Goal: Task Accomplishment & Management: Use online tool/utility

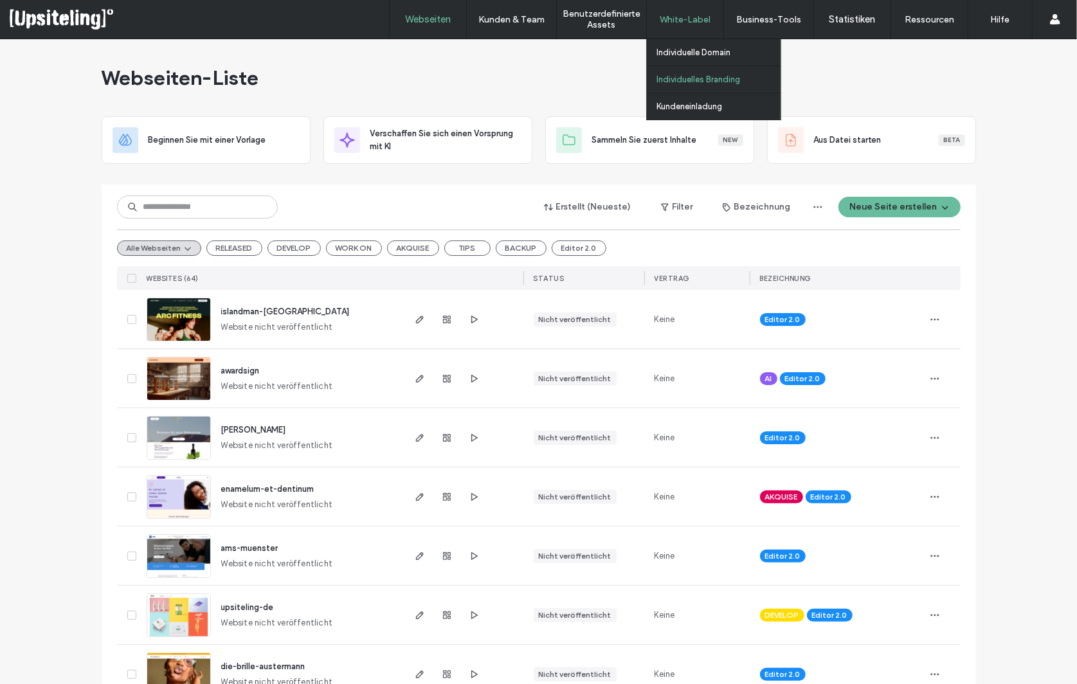
click at [684, 73] on link "Individuelles Branding" at bounding box center [719, 79] width 124 height 26
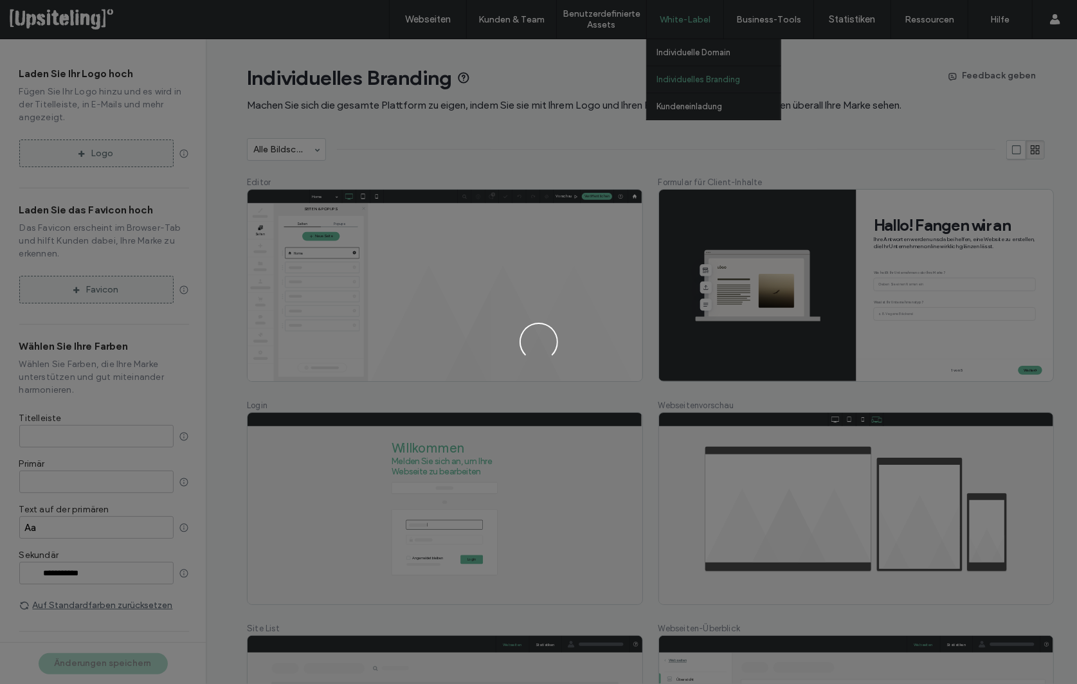
type input "*******"
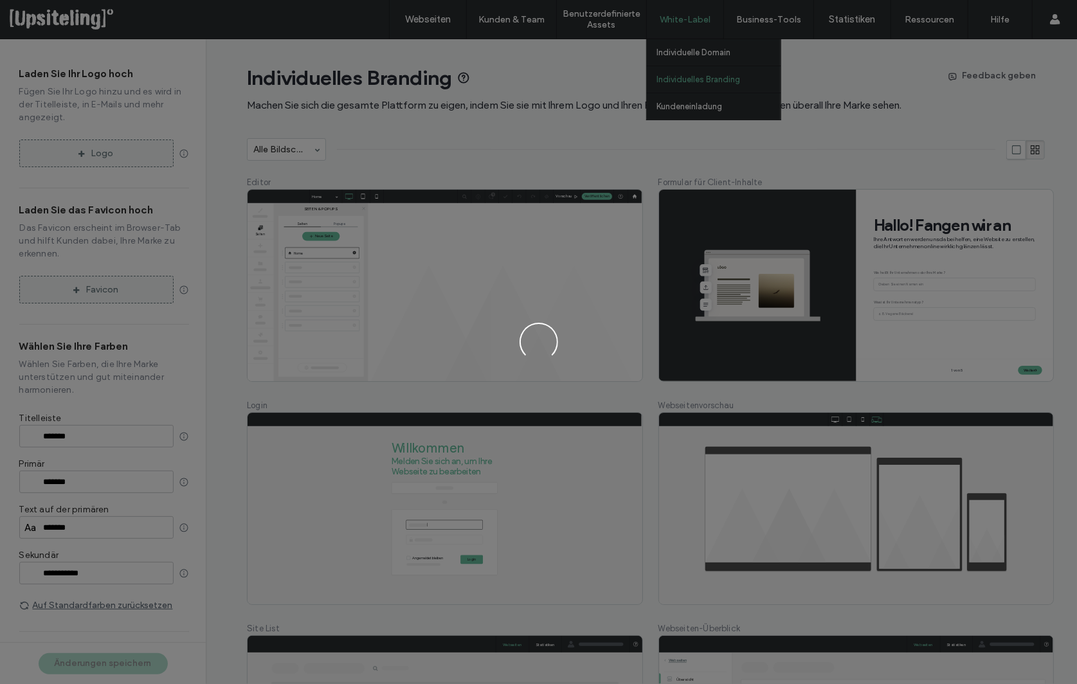
type input "*******"
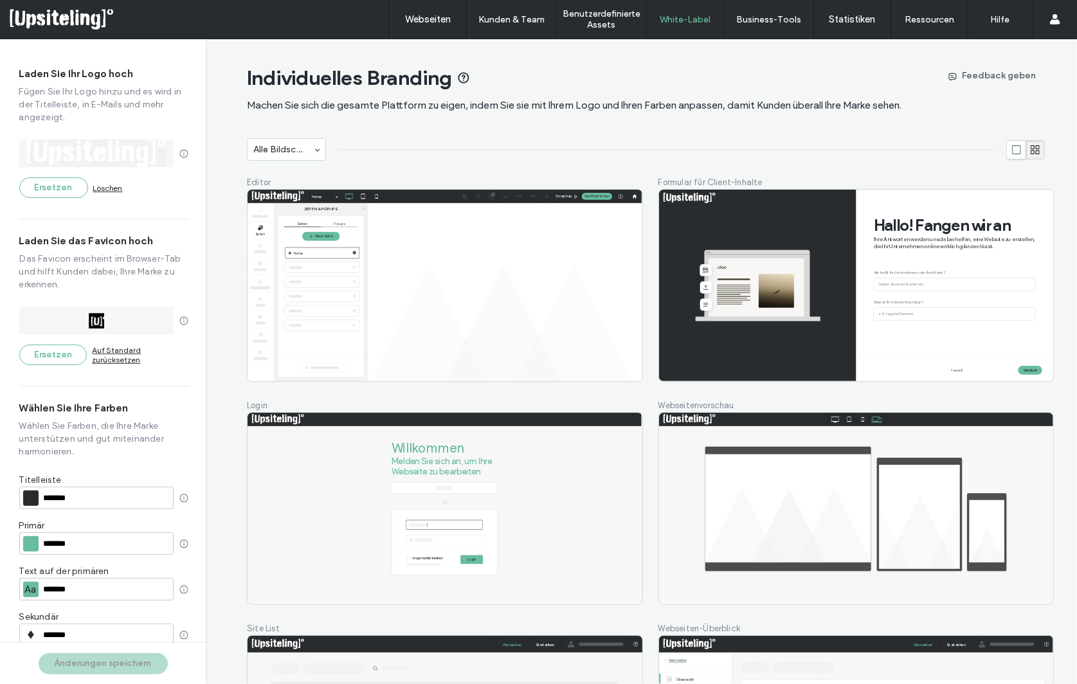
click at [59, 540] on input "*******" at bounding box center [107, 544] width 126 height 9
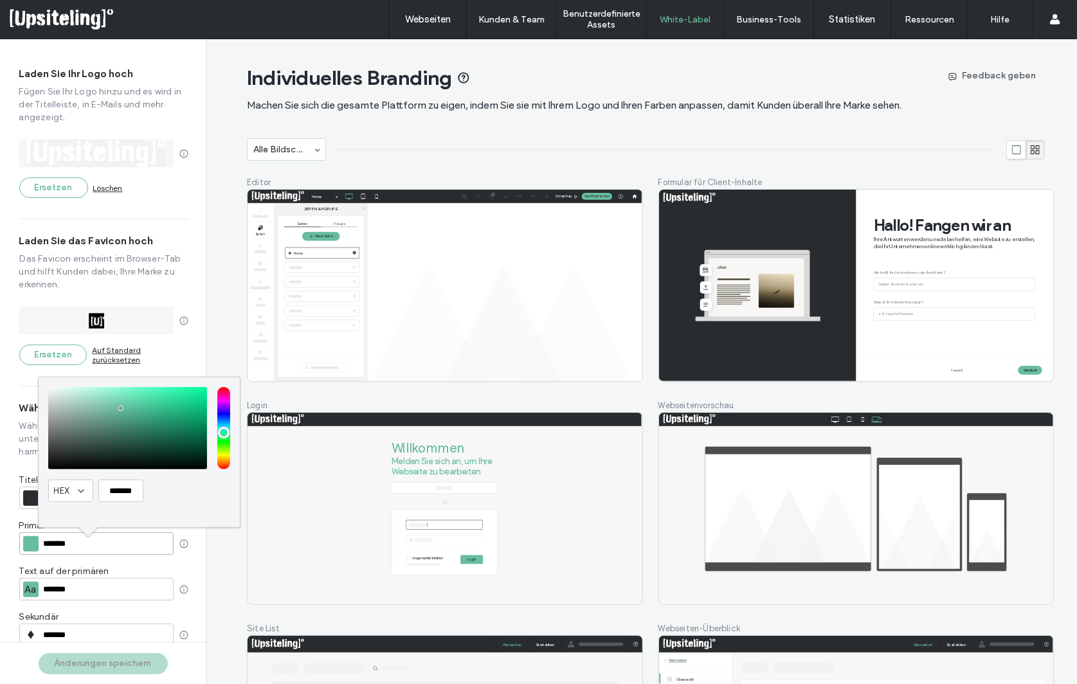
paste input "color input textbox"
type input "*******"
click at [10, 489] on div "Laden Sie Ihr Logo hoch Fügen Sie Ihr Logo hinzu und es wird in der Titelleiste…" at bounding box center [103, 340] width 206 height 603
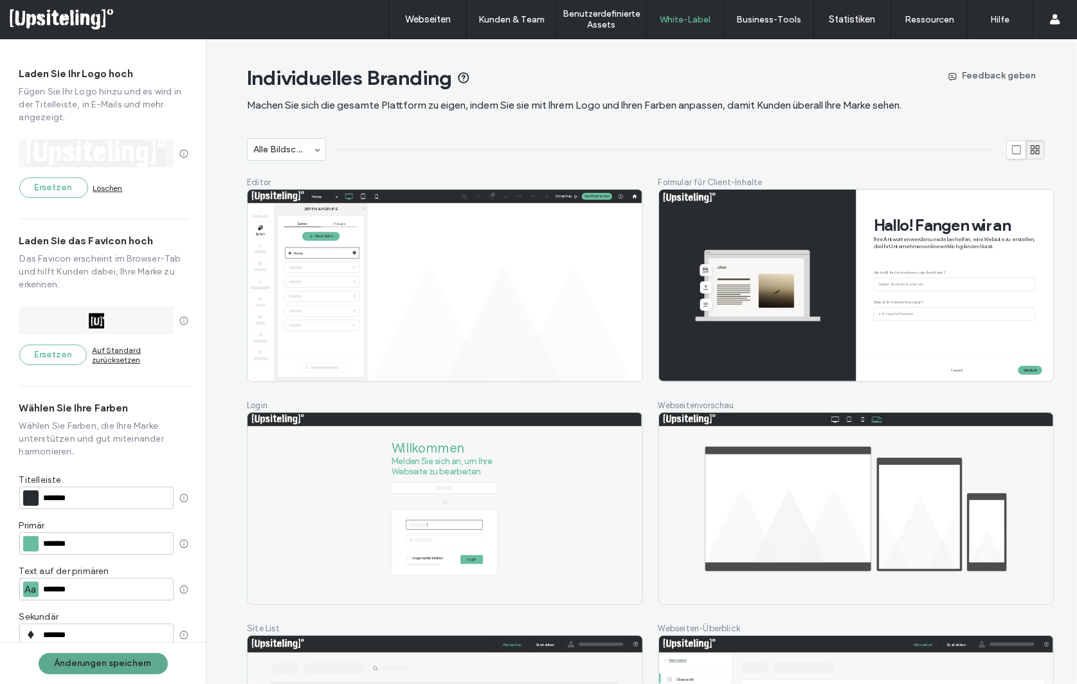
click at [107, 667] on button "Änderungen speichern" at bounding box center [103, 663] width 129 height 21
click at [419, 22] on label "Webseiten" at bounding box center [428, 20] width 46 height 12
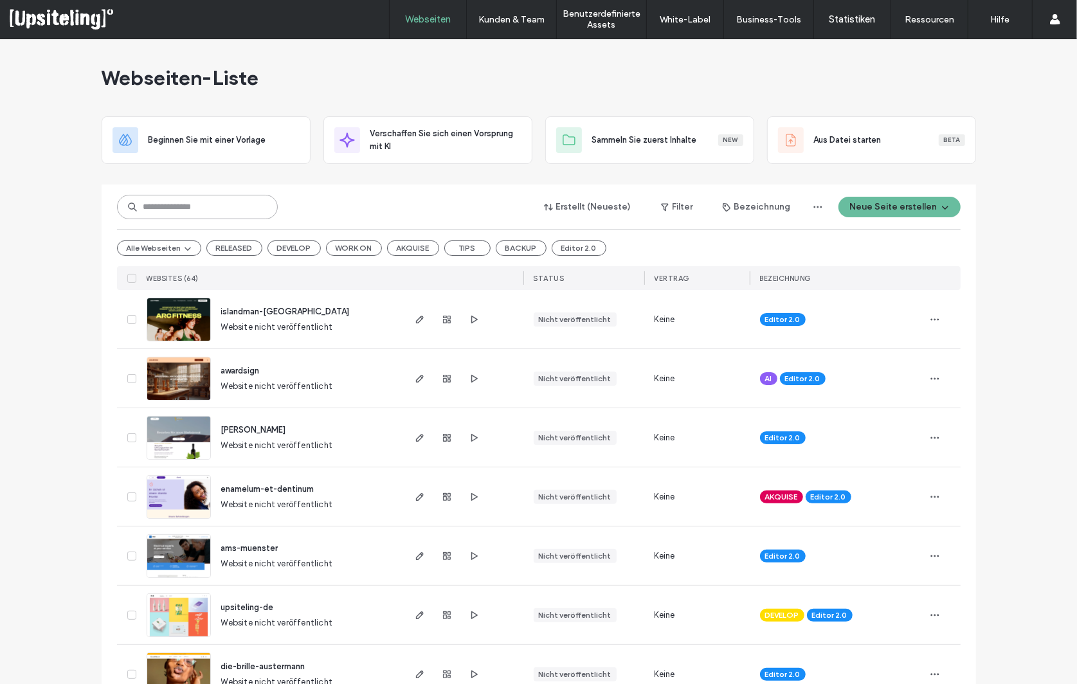
click at [213, 210] on input at bounding box center [197, 207] width 161 height 24
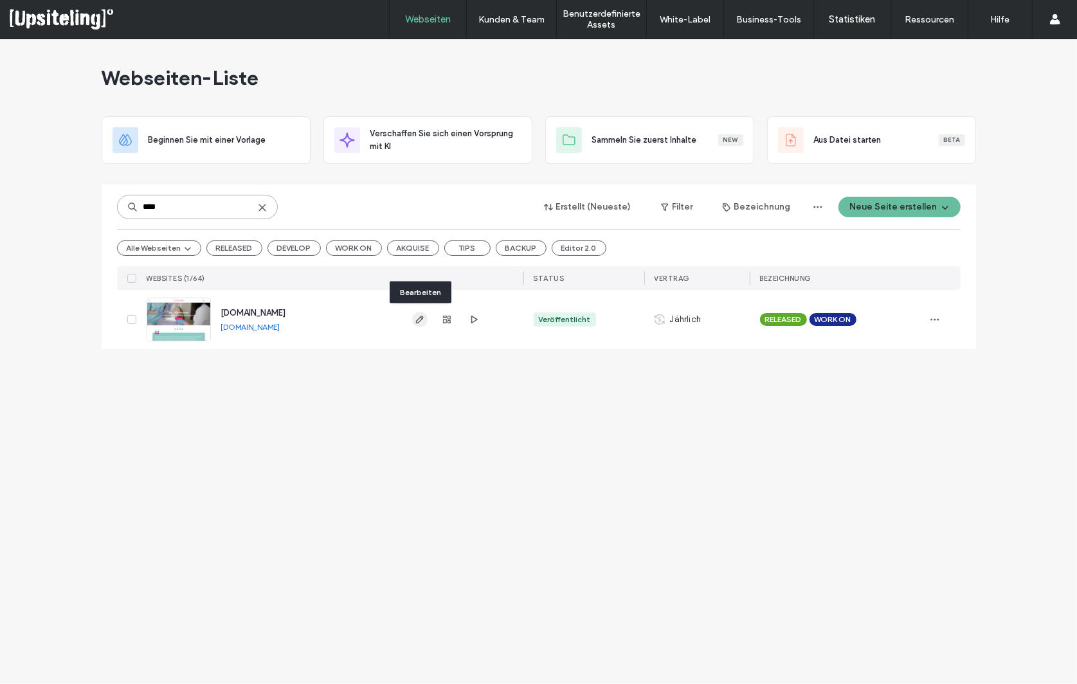
type input "****"
click at [424, 318] on icon "button" at bounding box center [420, 320] width 10 height 10
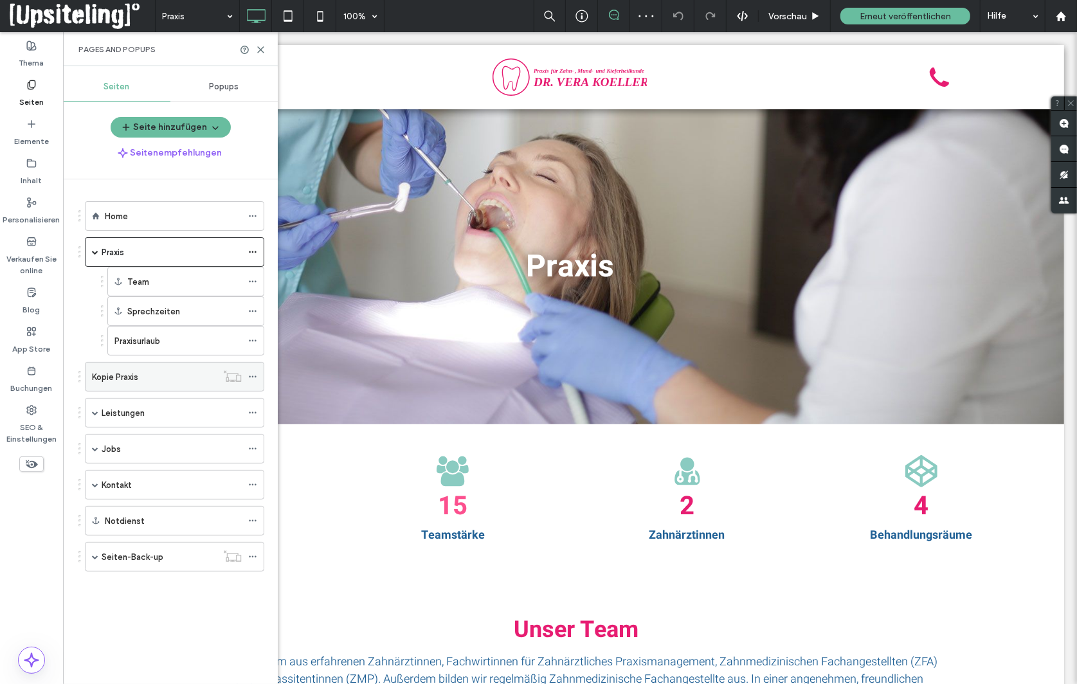
click at [174, 380] on div "Kopie Praxis" at bounding box center [154, 377] width 125 height 28
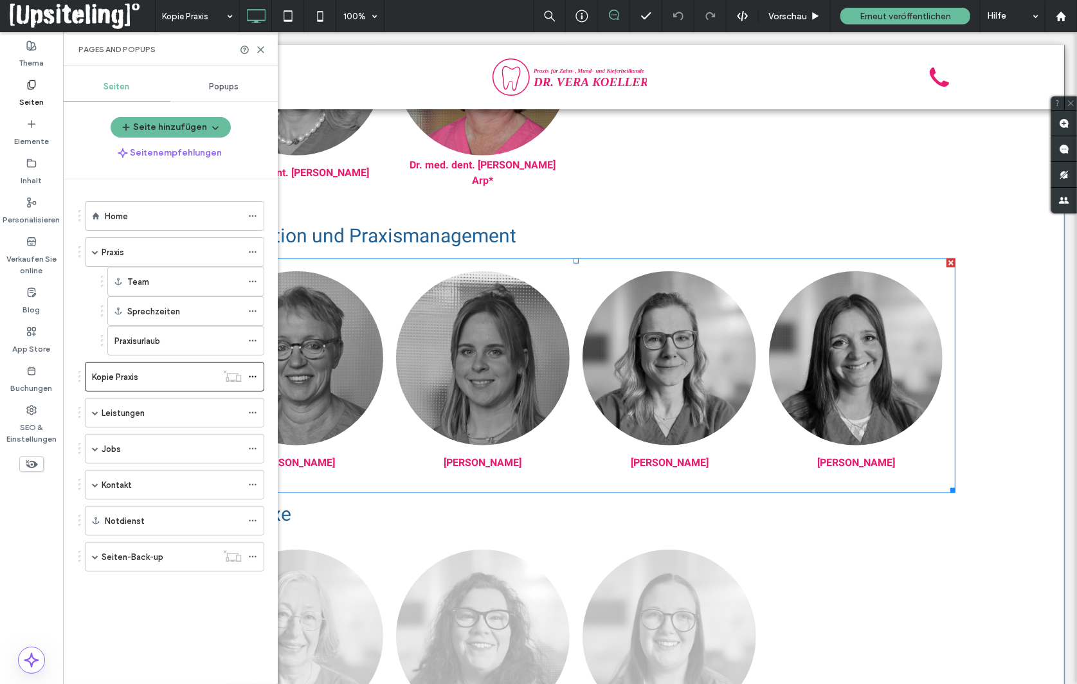
scroll to position [935, 0]
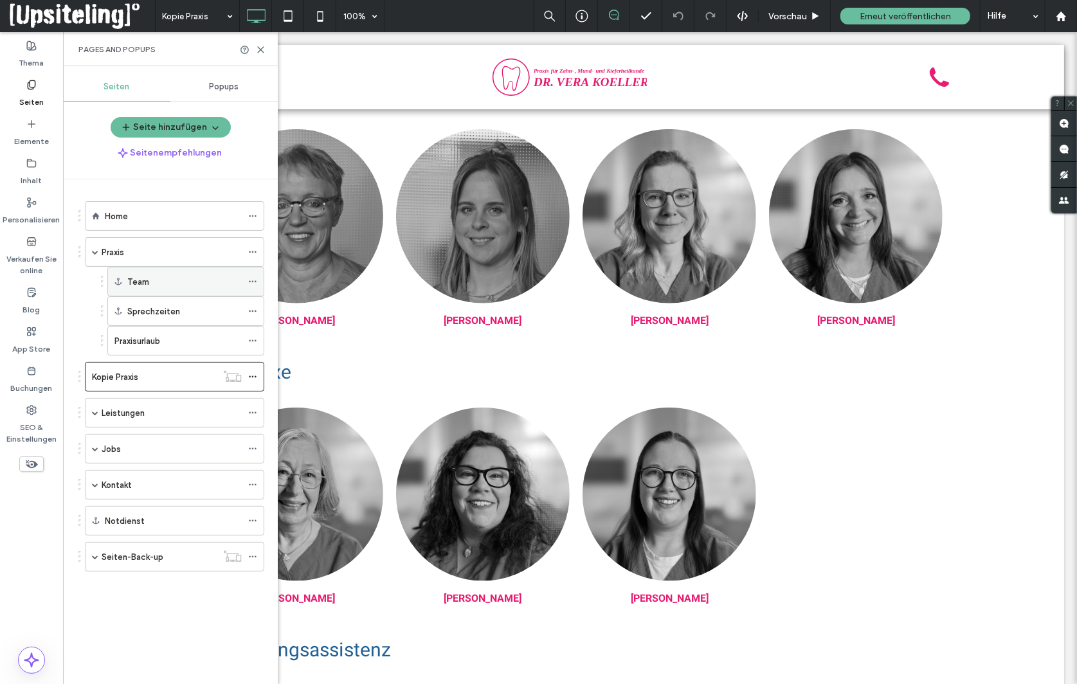
click at [161, 272] on div "Team" at bounding box center [184, 282] width 114 height 28
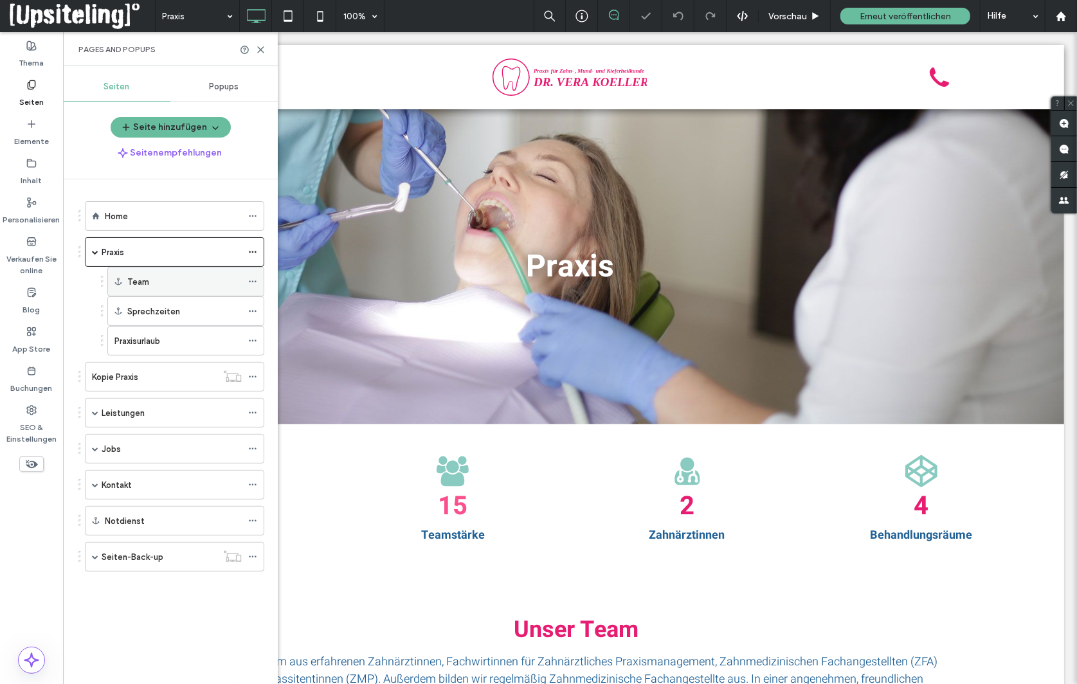
scroll to position [466, 0]
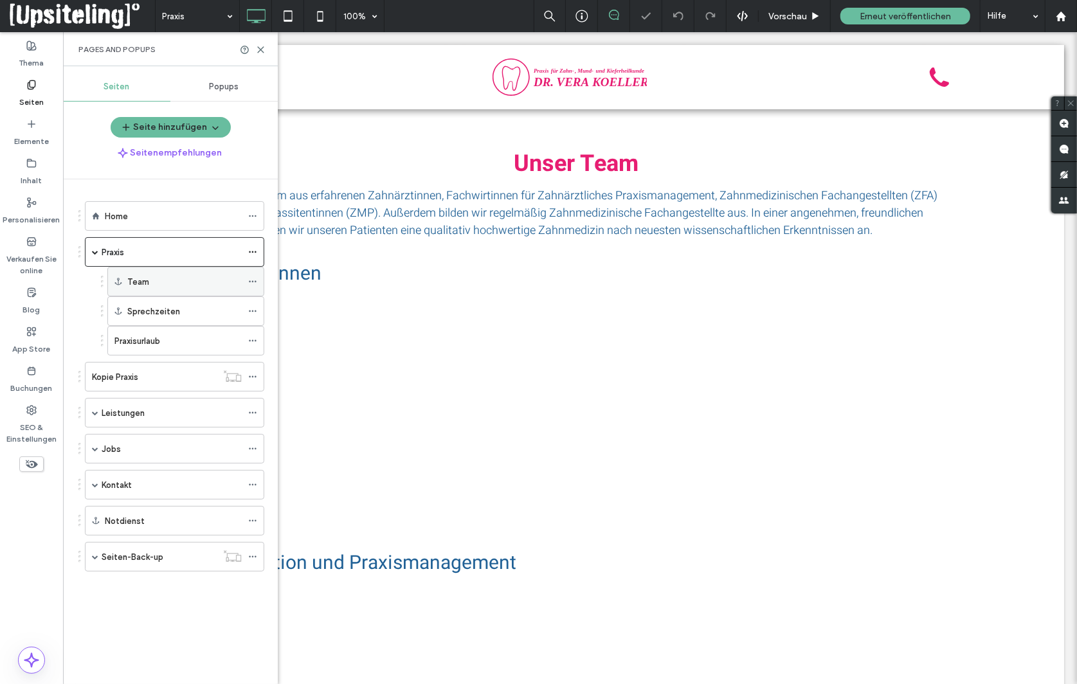
click at [156, 277] on div "Team" at bounding box center [184, 282] width 114 height 14
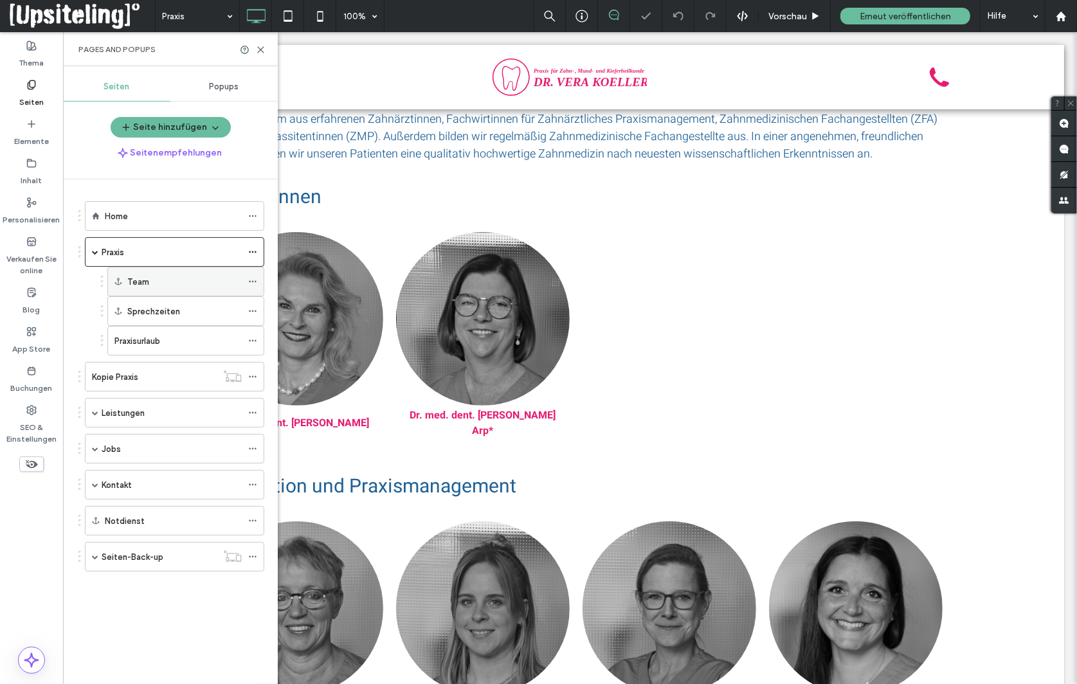
scroll to position [543, 0]
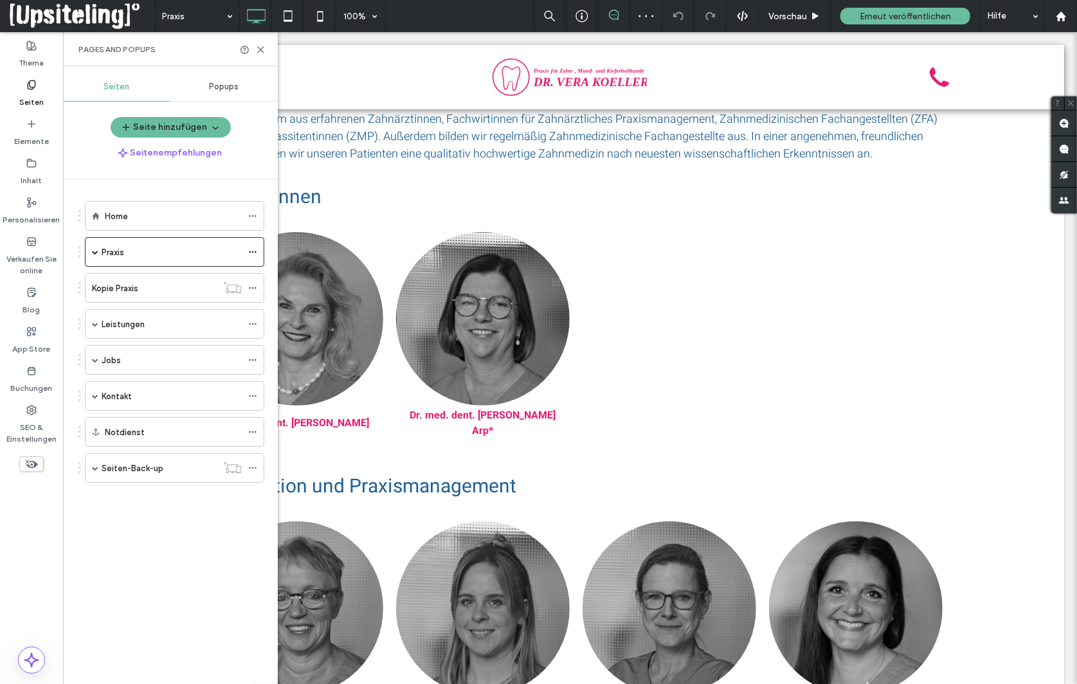
click at [256, 48] on div at bounding box center [253, 50] width 26 height 10
click at [257, 51] on icon at bounding box center [261, 50] width 10 height 10
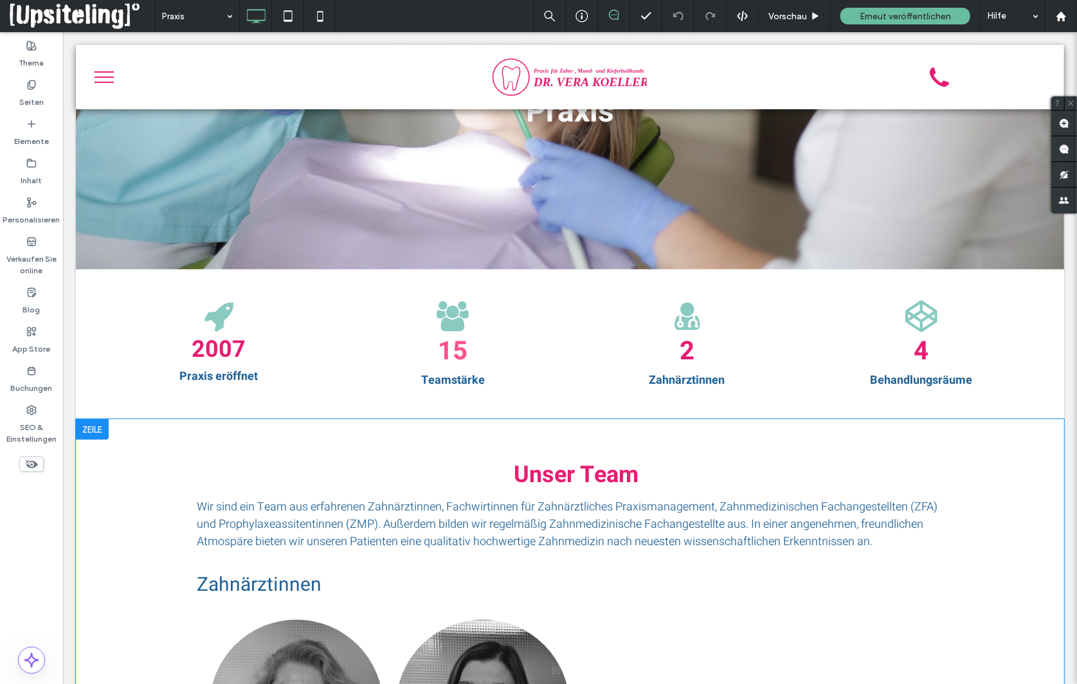
scroll to position [0, 0]
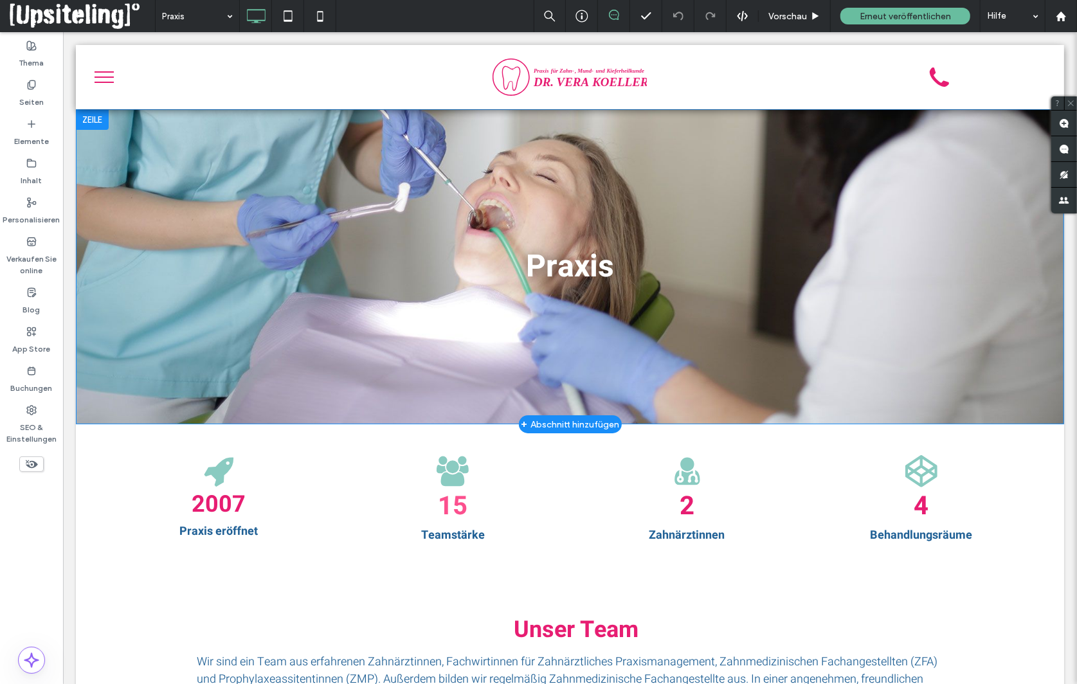
click at [262, 179] on div "Praxis Click To Paste Zeile + Abschnitt hinzufügen" at bounding box center [569, 266] width 989 height 315
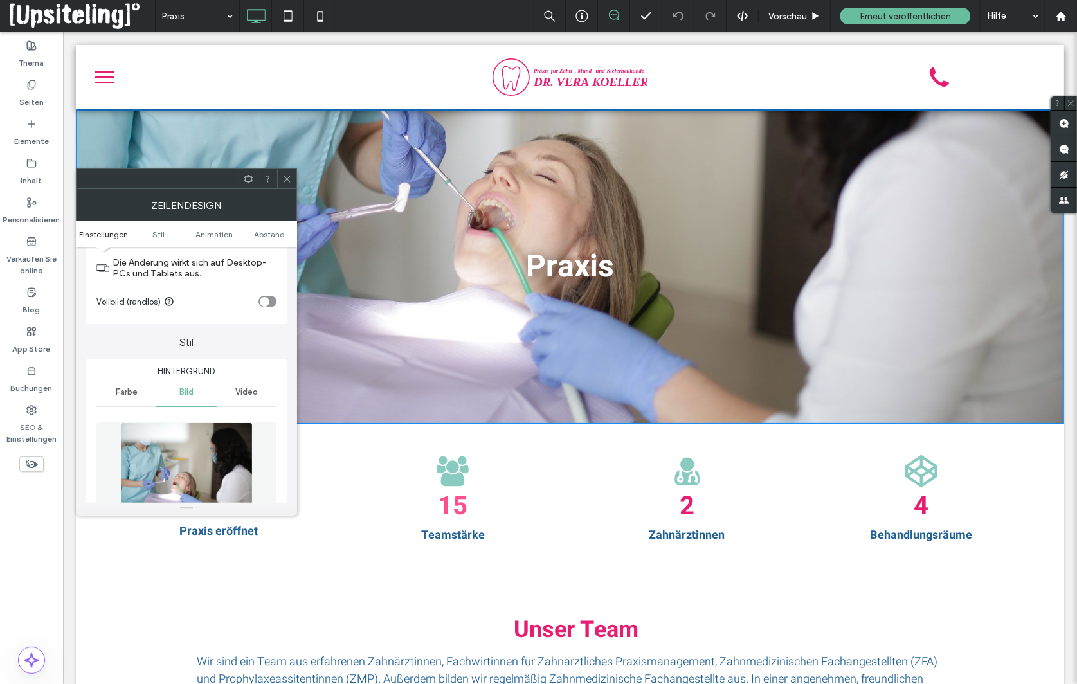
scroll to position [89, 0]
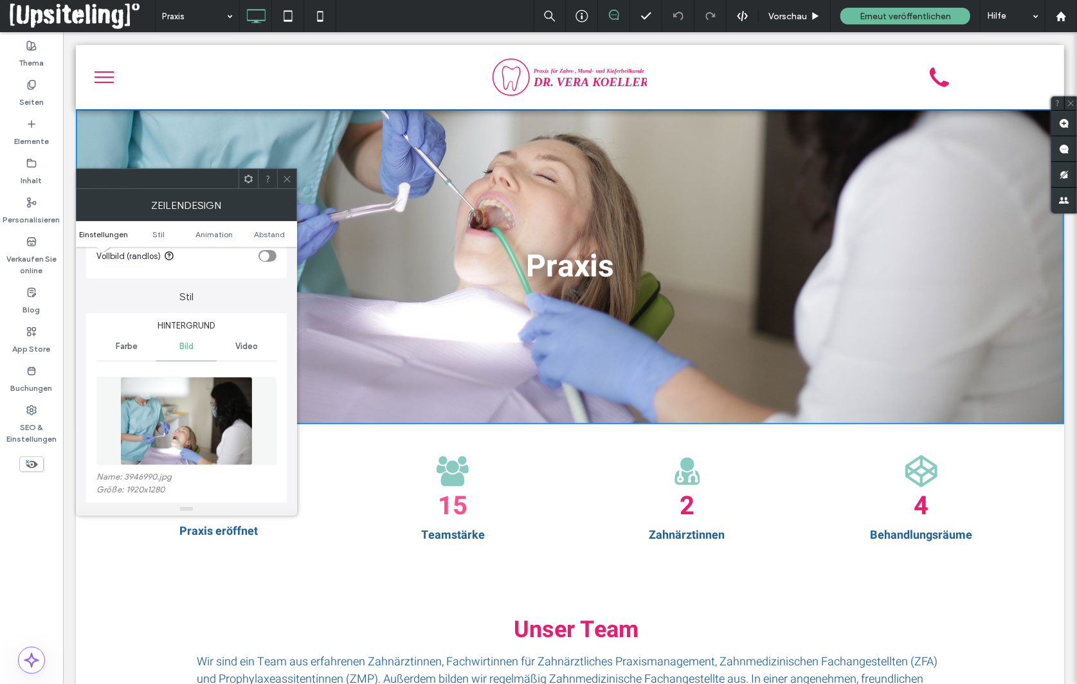
click at [287, 178] on icon at bounding box center [287, 179] width 10 height 10
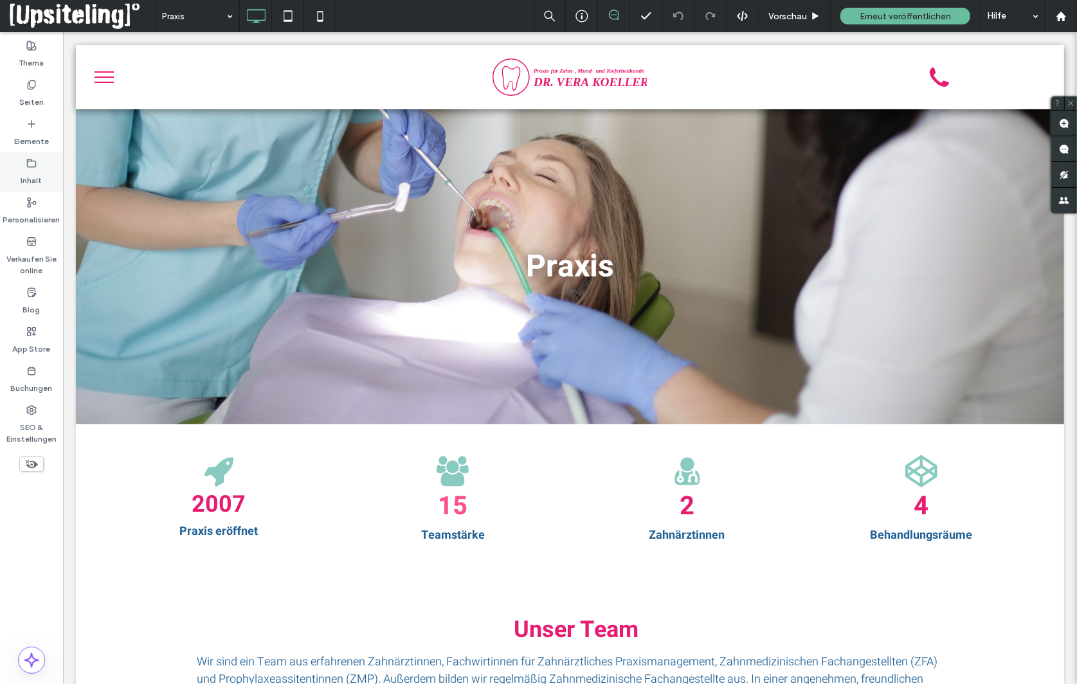
click at [43, 168] on div "Inhalt" at bounding box center [31, 171] width 63 height 39
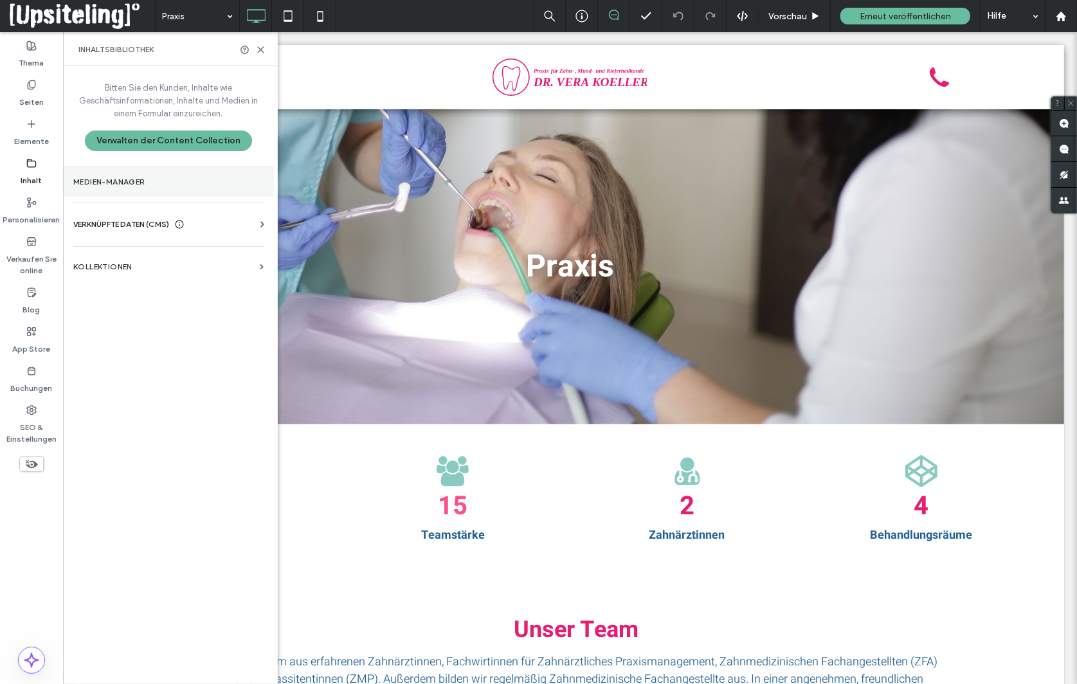
click at [136, 183] on label "Medien-Manager" at bounding box center [168, 182] width 190 height 9
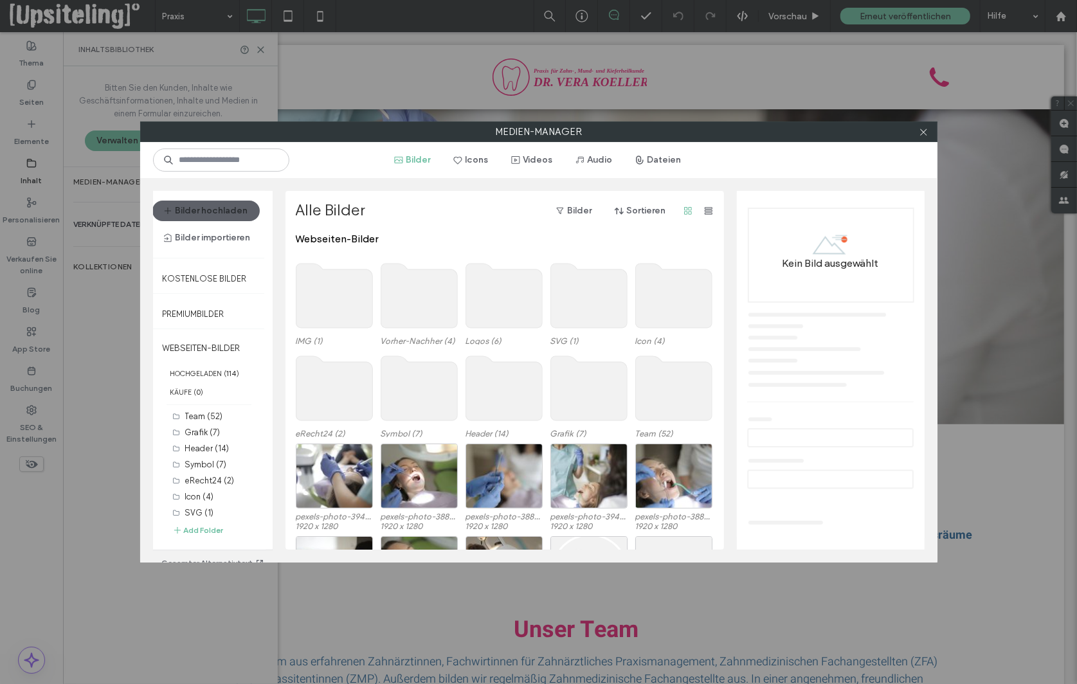
click at [680, 389] on use at bounding box center [673, 388] width 77 height 64
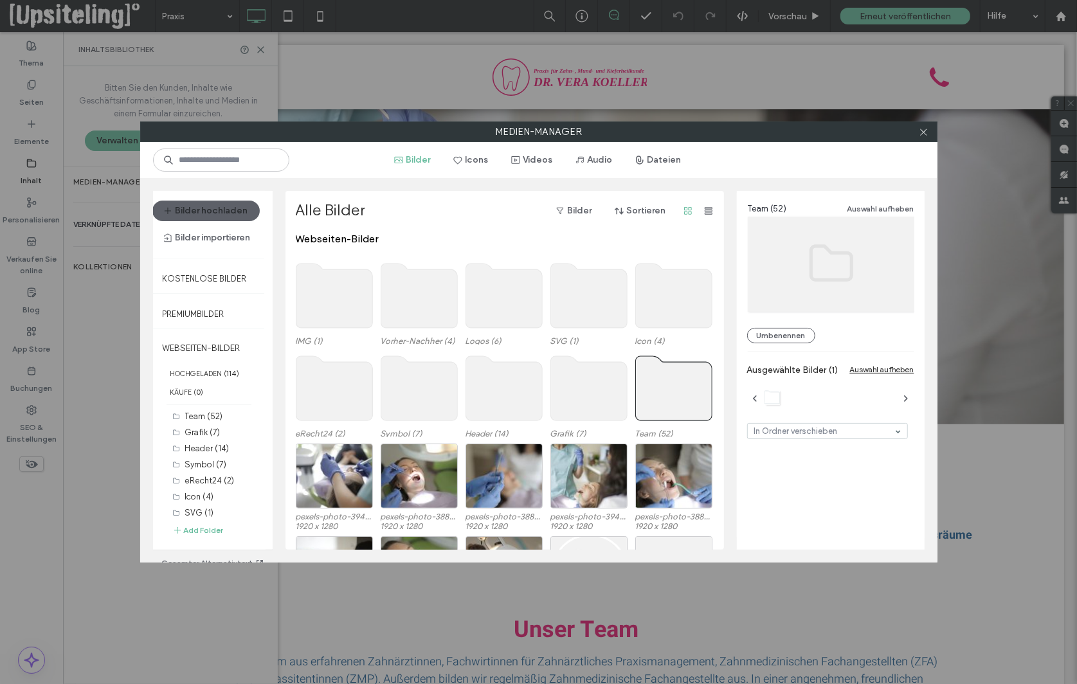
click at [680, 389] on use at bounding box center [673, 388] width 77 height 64
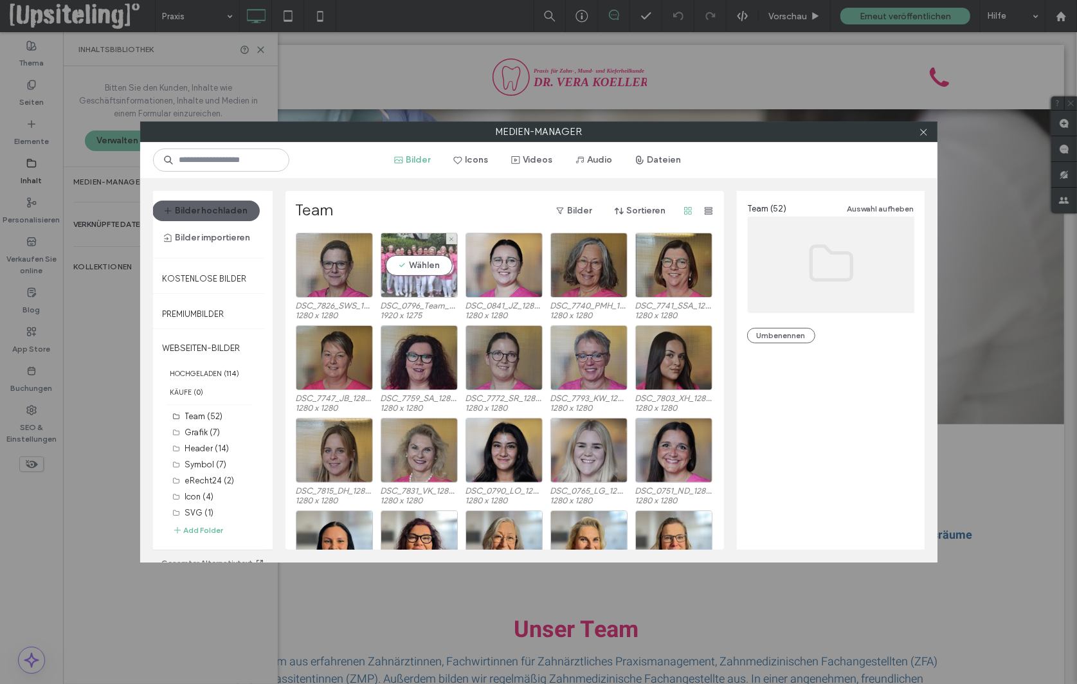
click at [427, 282] on div "Wählen" at bounding box center [419, 265] width 77 height 65
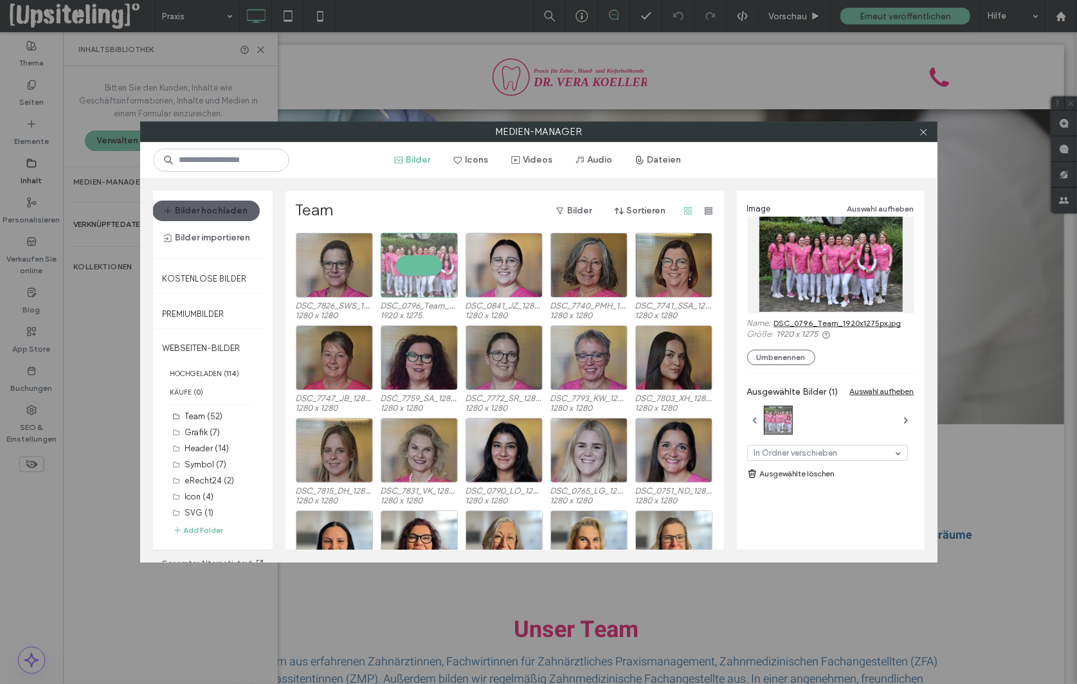
click at [235, 213] on button "Bilder hochladen" at bounding box center [205, 211] width 107 height 21
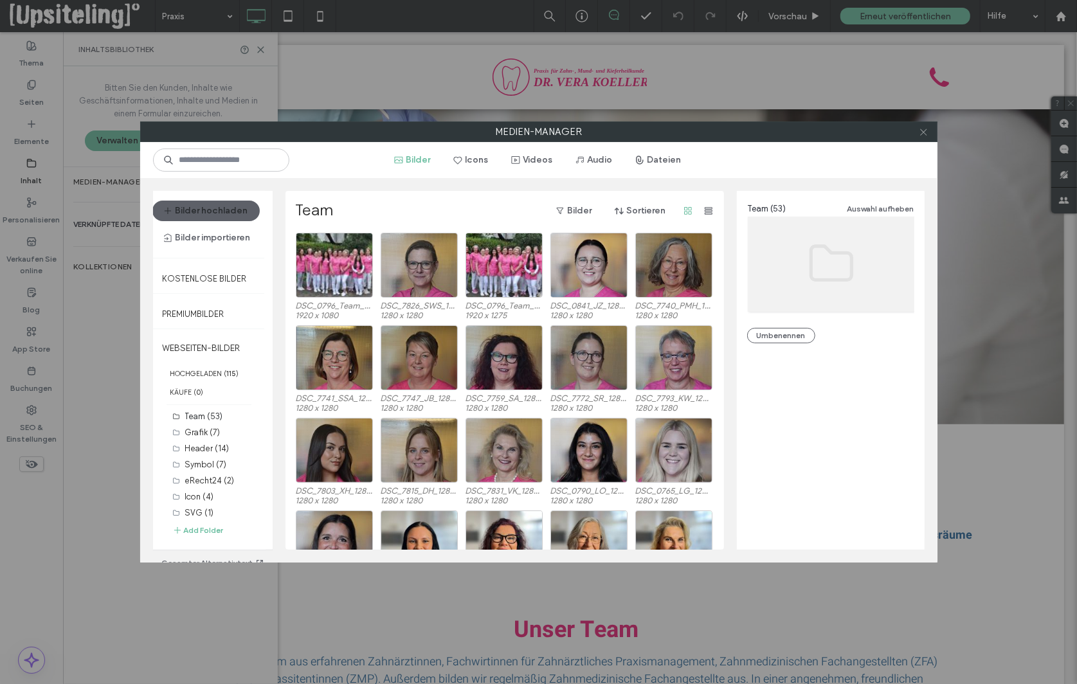
click at [926, 131] on icon at bounding box center [924, 132] width 10 height 10
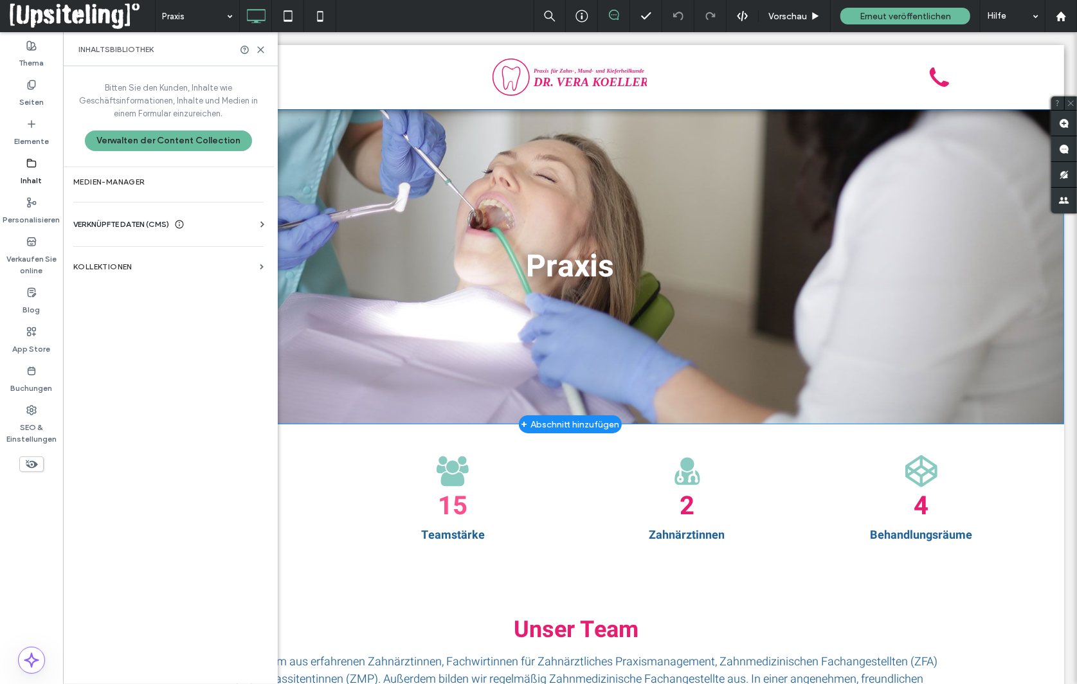
click at [339, 160] on div "Praxis Click To Paste Zeile + Abschnitt hinzufügen" at bounding box center [569, 266] width 989 height 315
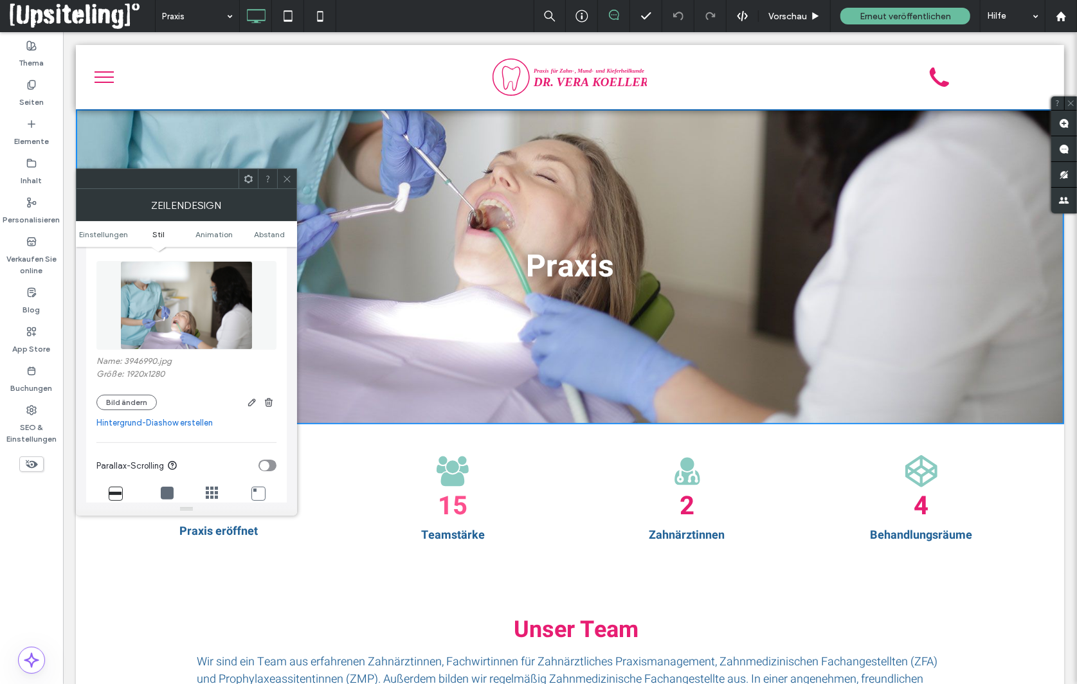
scroll to position [273, 0]
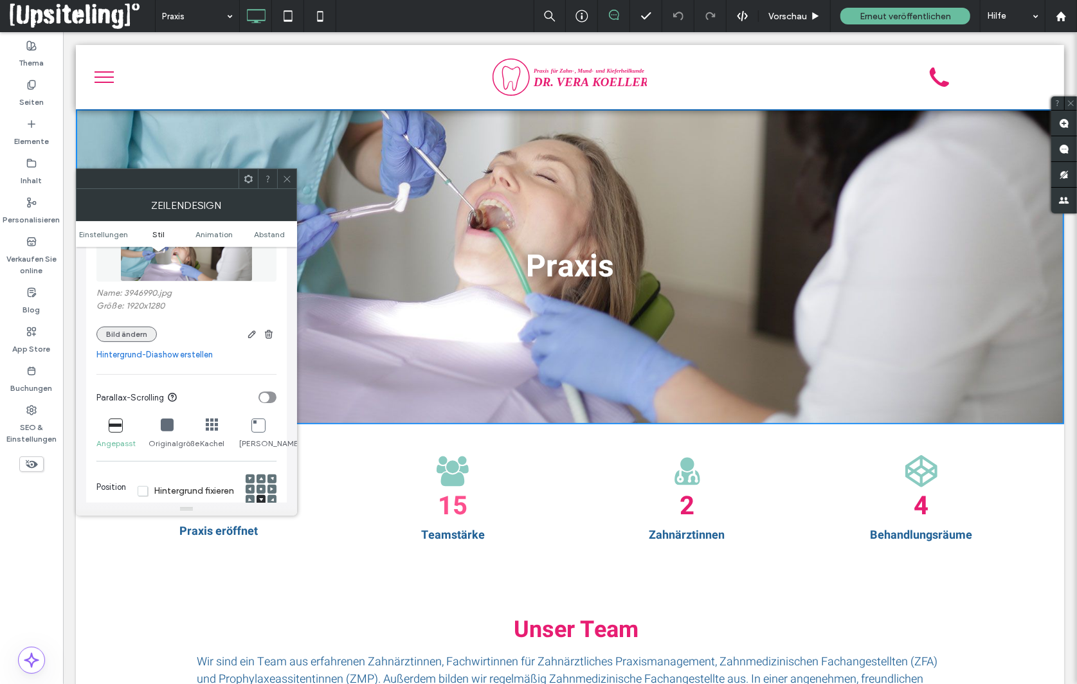
click at [129, 335] on button "Bild ändern" at bounding box center [126, 334] width 60 height 15
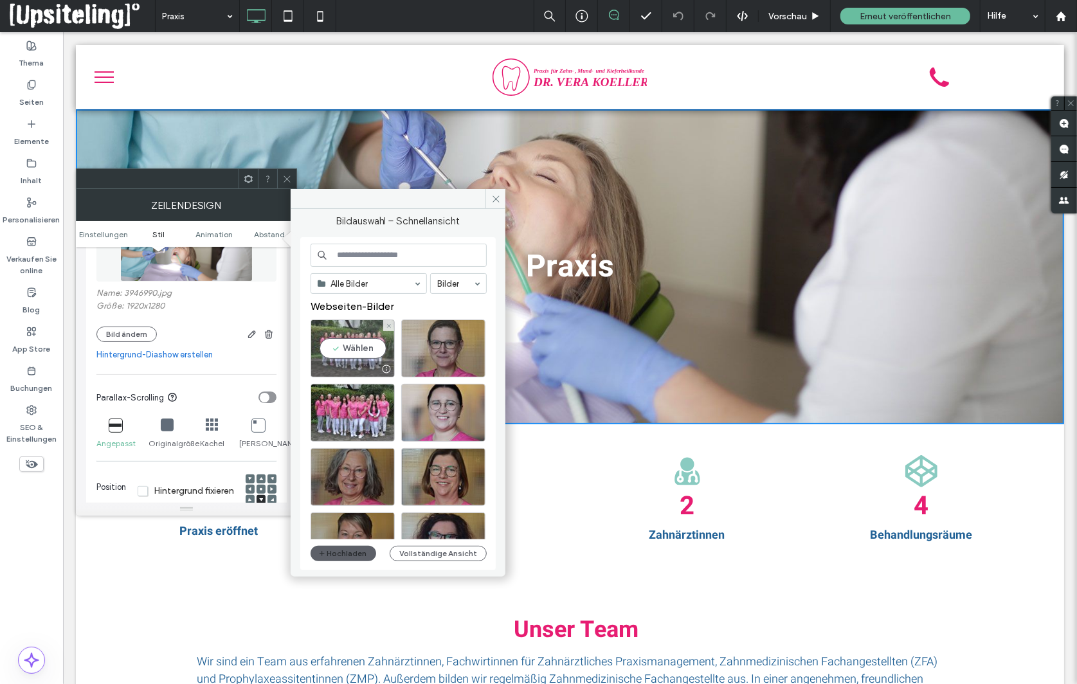
click at [364, 349] on div "Wählen" at bounding box center [353, 349] width 84 height 58
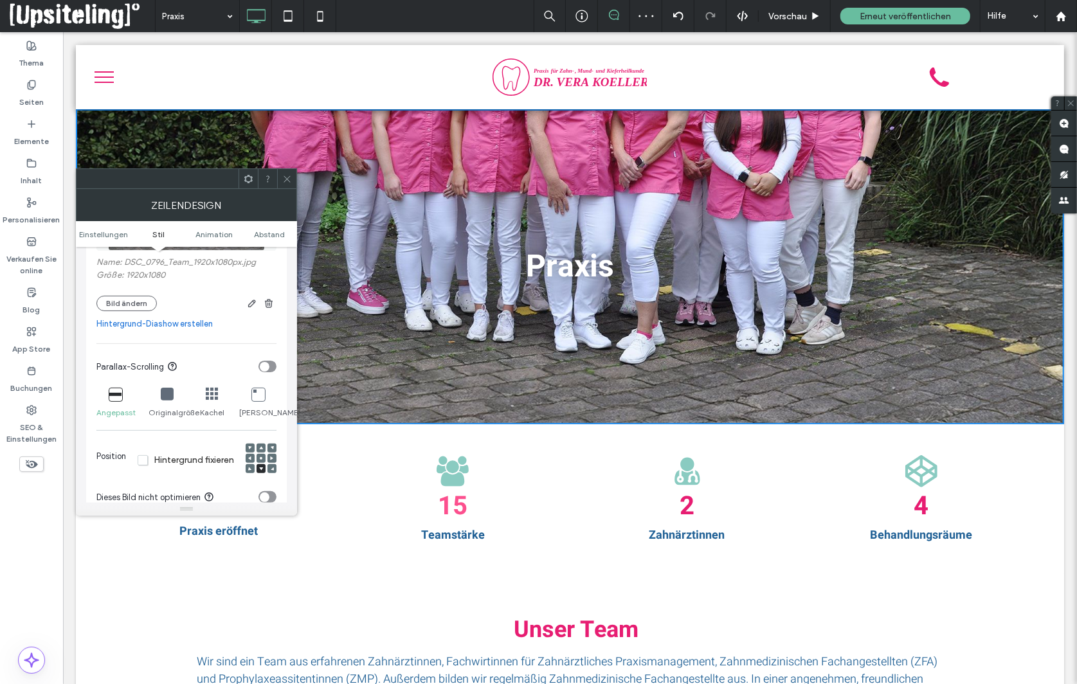
scroll to position [335, 0]
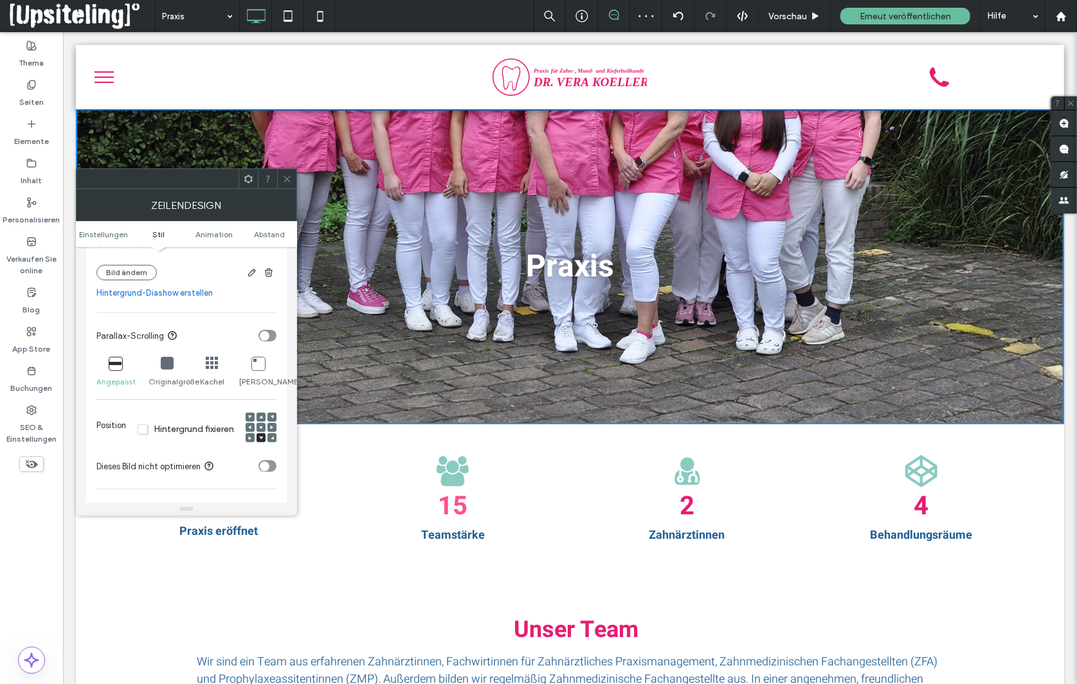
click at [262, 429] on use at bounding box center [261, 427] width 3 height 3
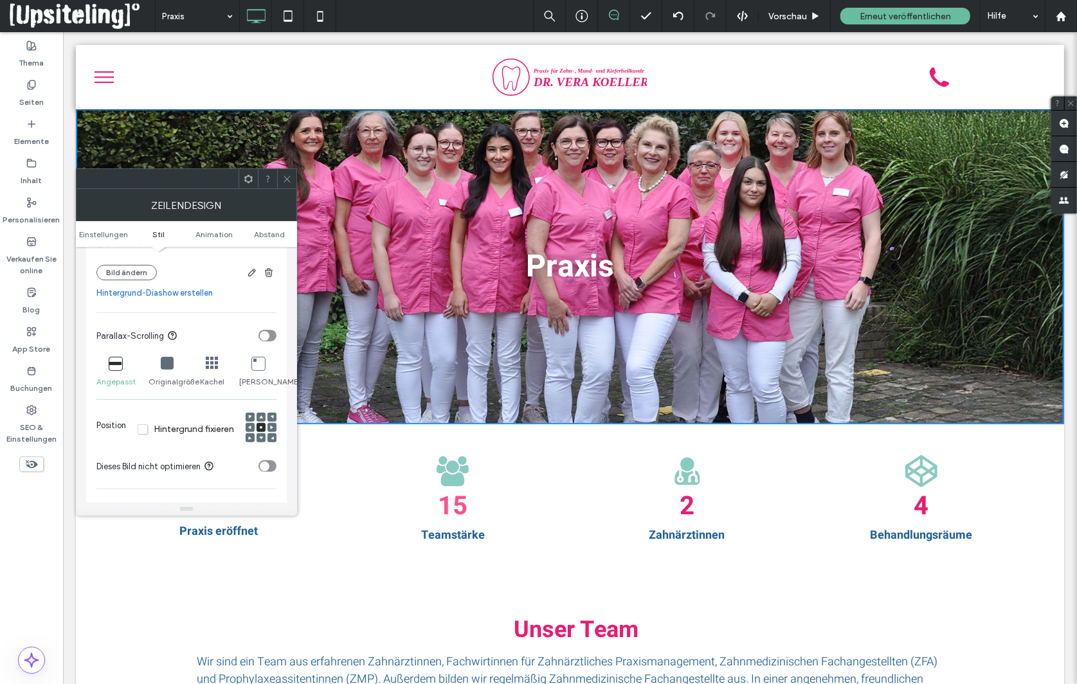
click at [261, 419] on use at bounding box center [261, 416] width 4 height 3
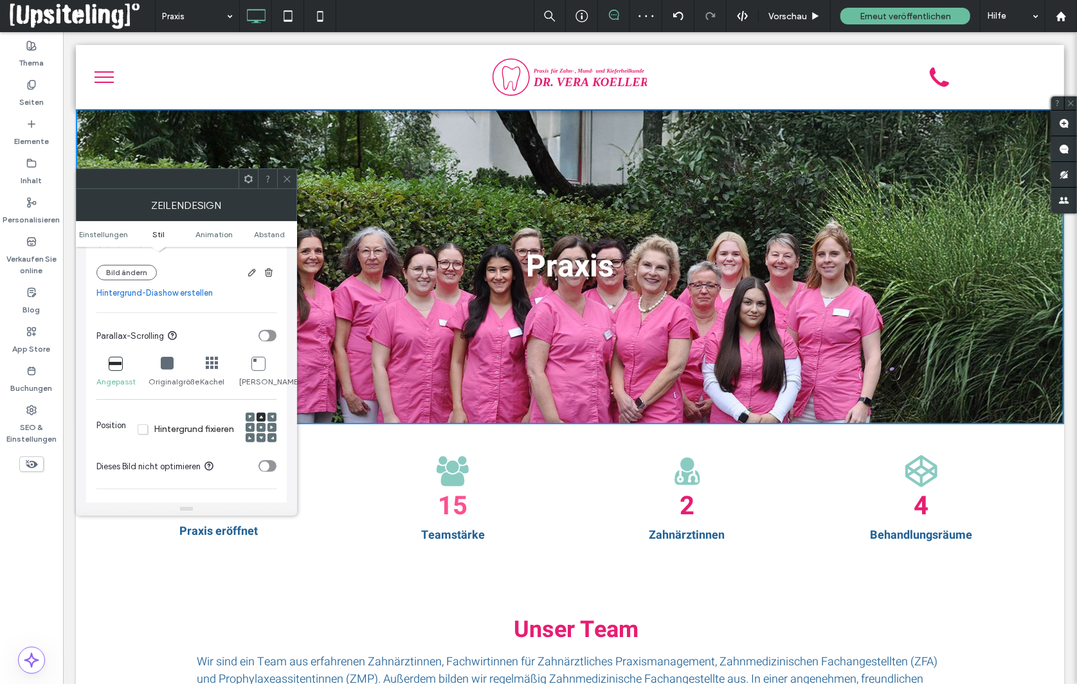
click at [261, 430] on icon at bounding box center [261, 428] width 4 height 4
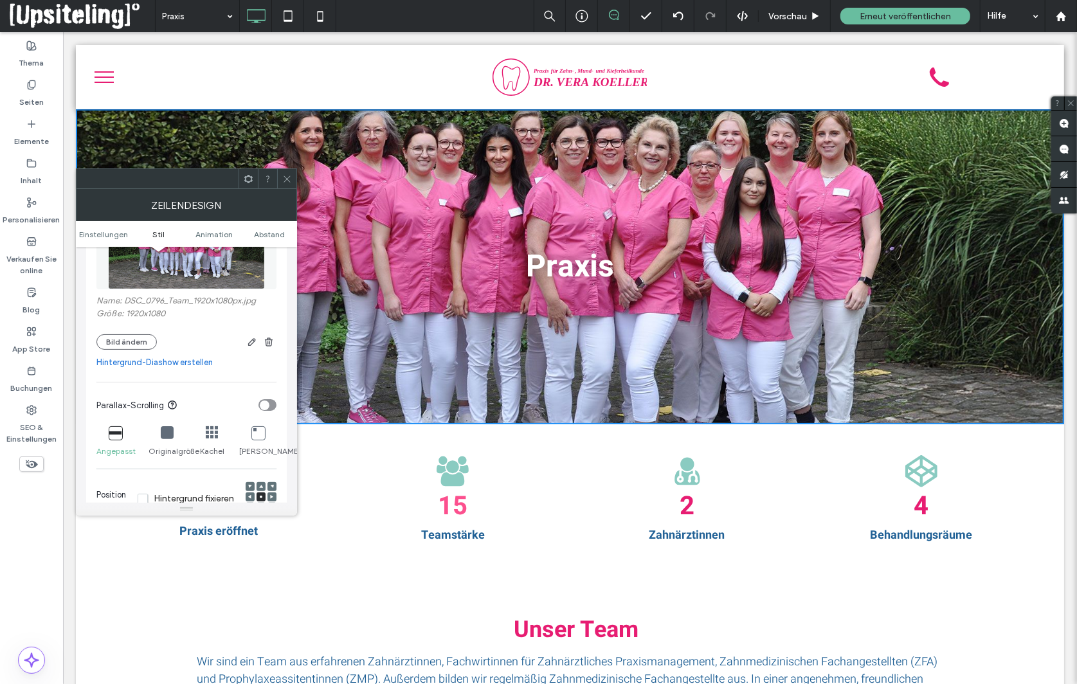
scroll to position [124, 0]
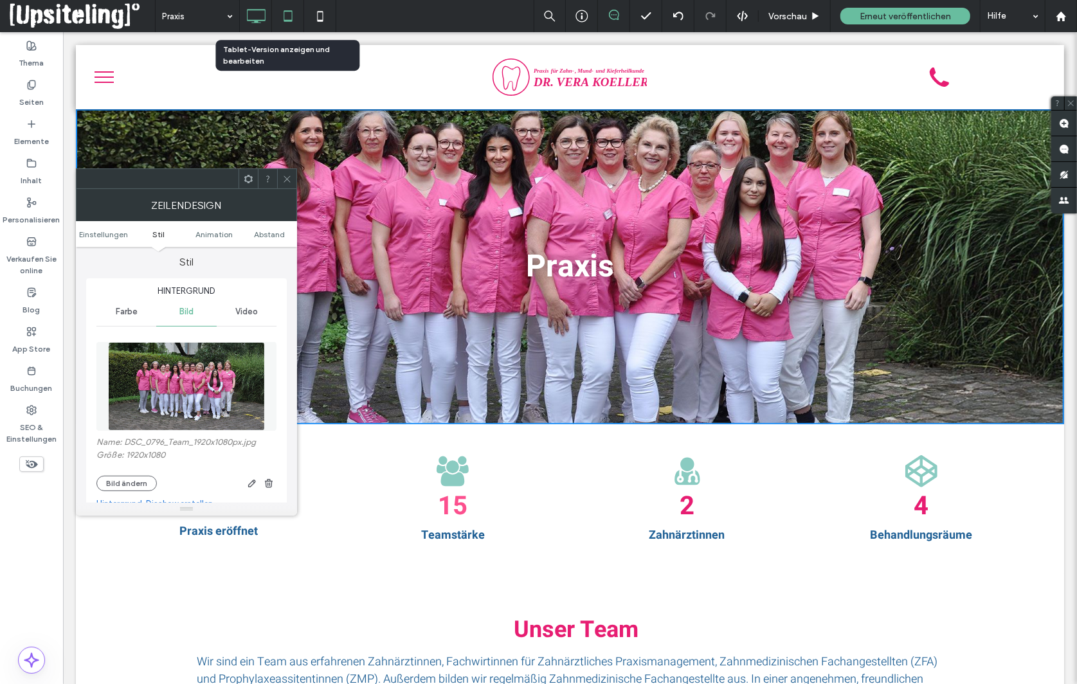
click at [284, 12] on icon at bounding box center [288, 16] width 26 height 26
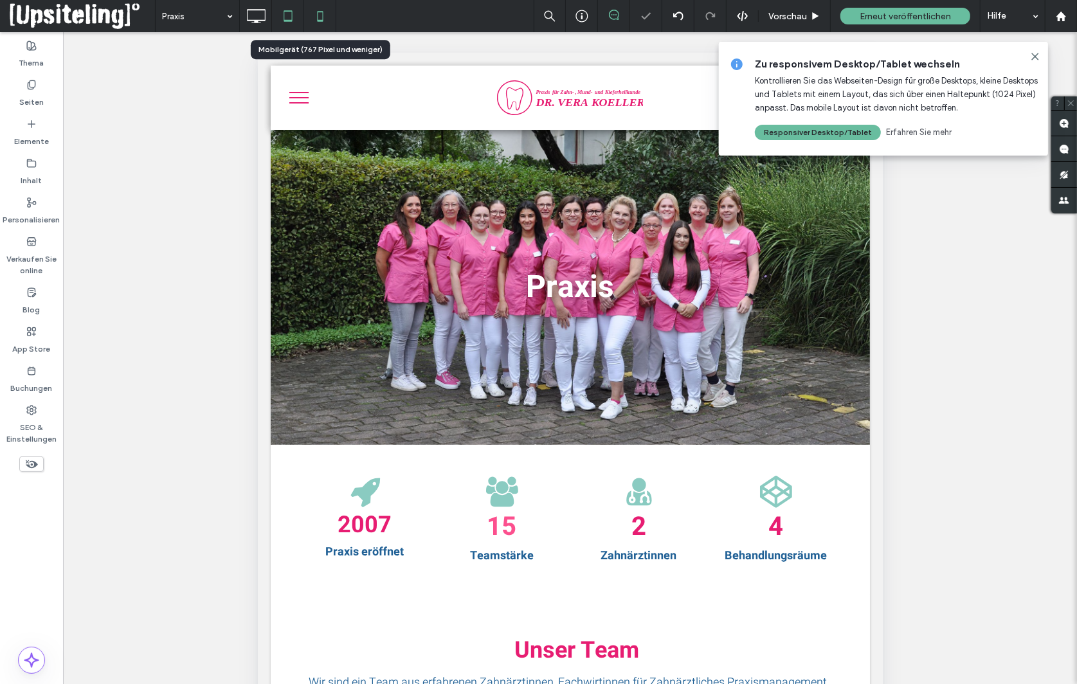
click at [324, 17] on icon at bounding box center [320, 16] width 26 height 26
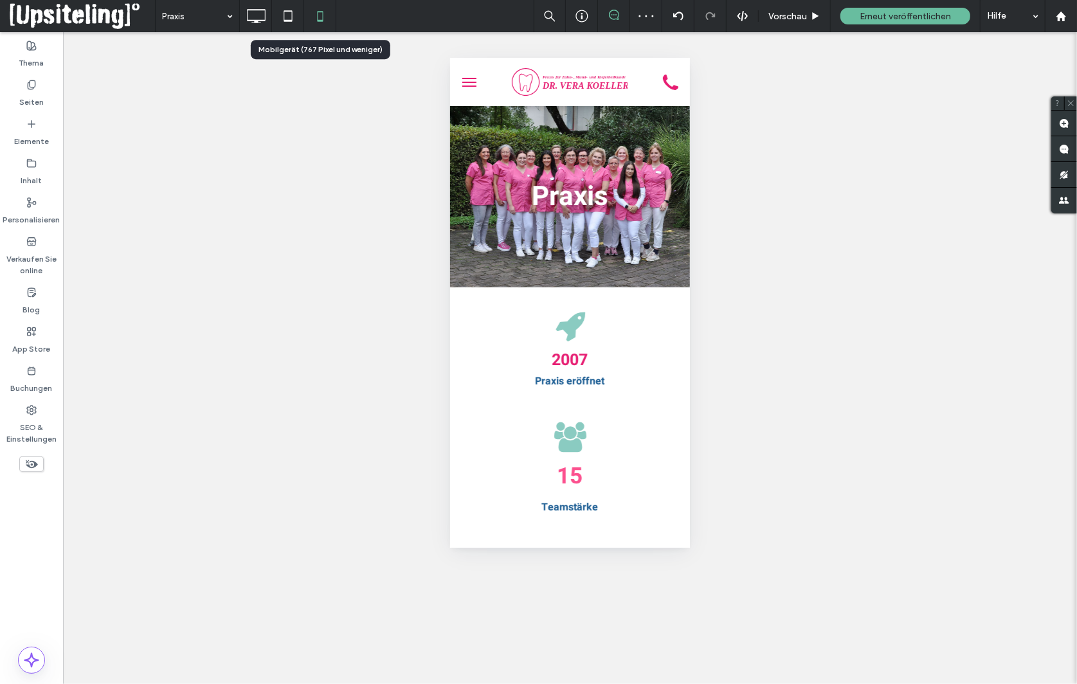
scroll to position [0, 0]
click at [286, 22] on icon at bounding box center [288, 16] width 26 height 26
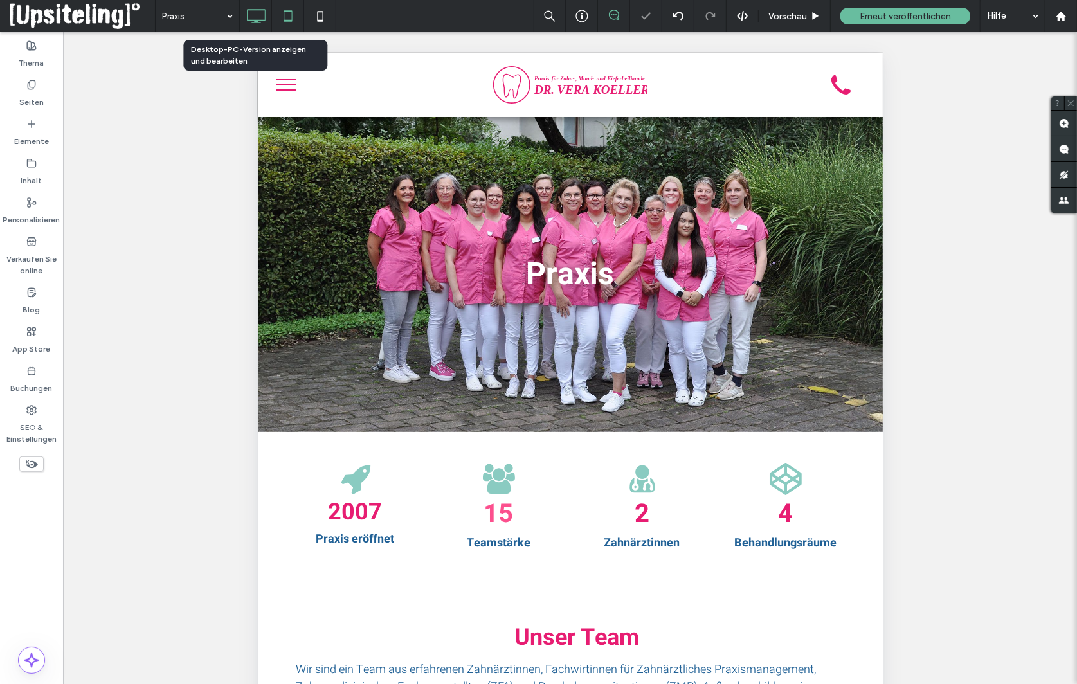
click at [260, 18] on icon at bounding box center [256, 16] width 26 height 26
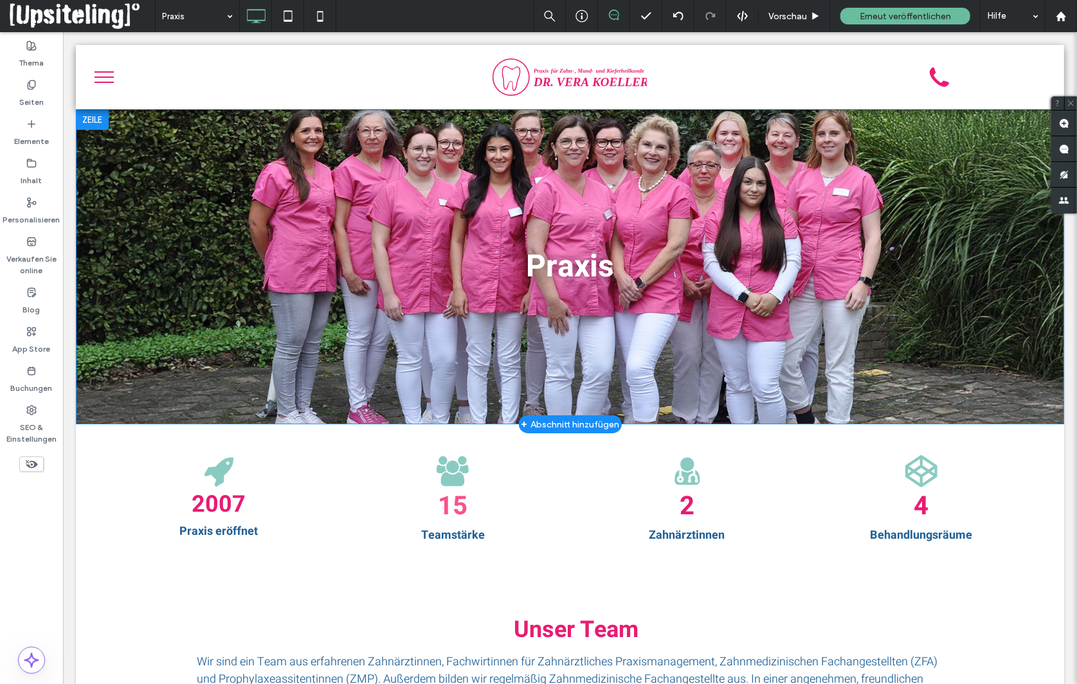
click at [111, 334] on div "Praxis Click To Paste Zeile + Abschnitt hinzufügen" at bounding box center [569, 266] width 989 height 315
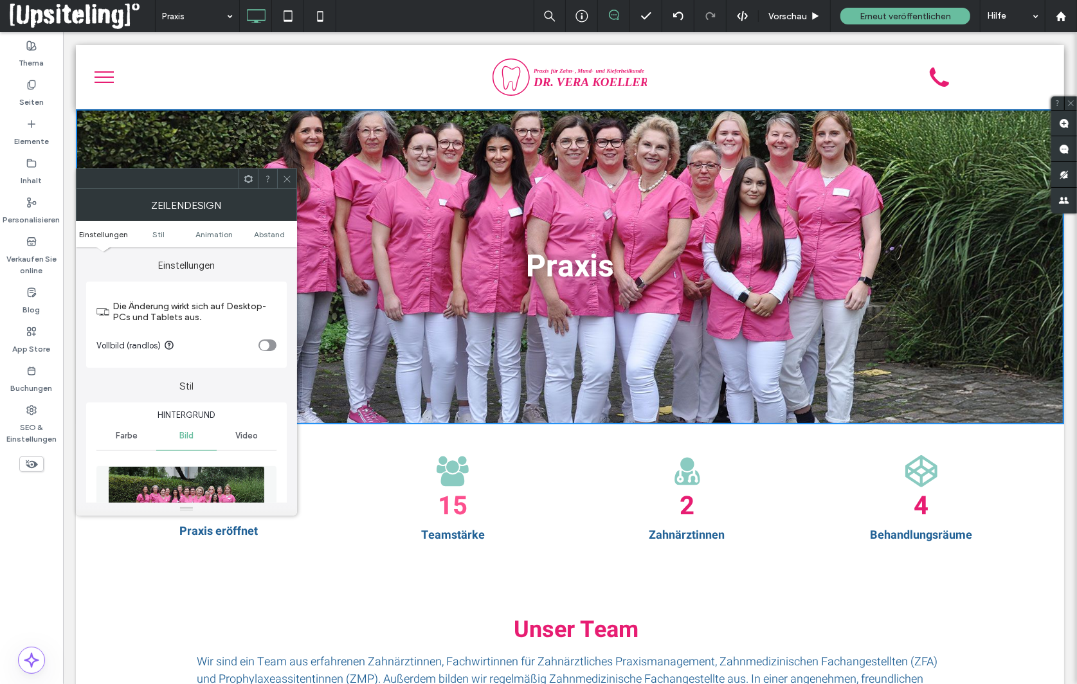
scroll to position [29, 0]
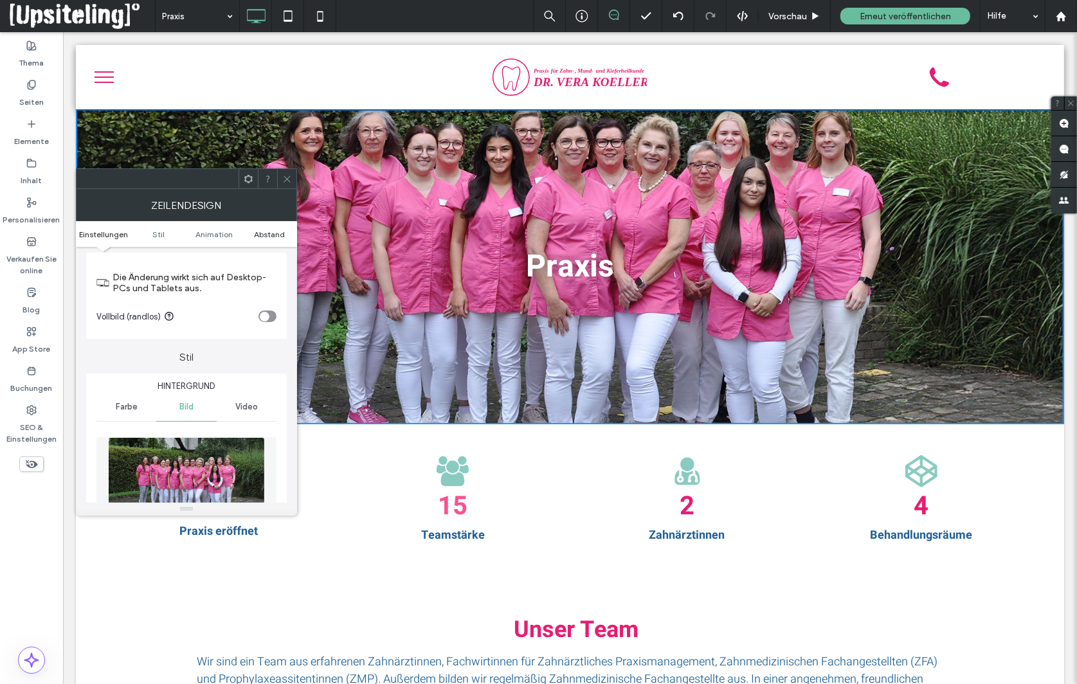
click at [269, 235] on span "Abstand" at bounding box center [269, 235] width 31 height 10
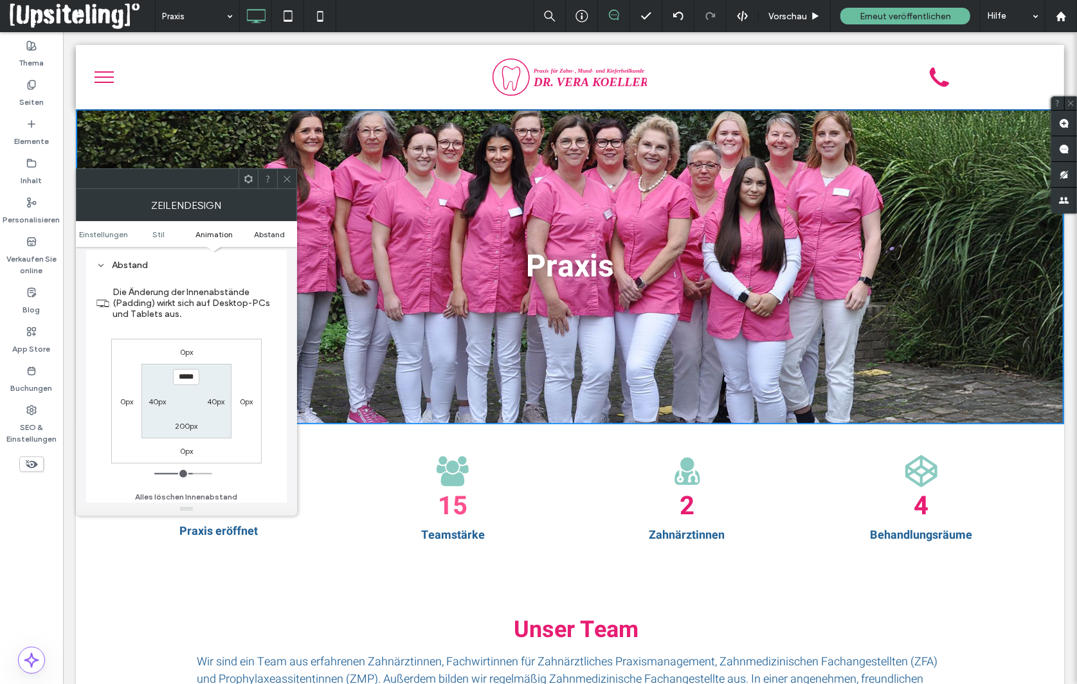
scroll to position [778, 0]
click at [185, 379] on input "*****" at bounding box center [186, 371] width 26 height 16
type input "*****"
click at [181, 425] on label "200px" at bounding box center [186, 420] width 23 height 10
type input "***"
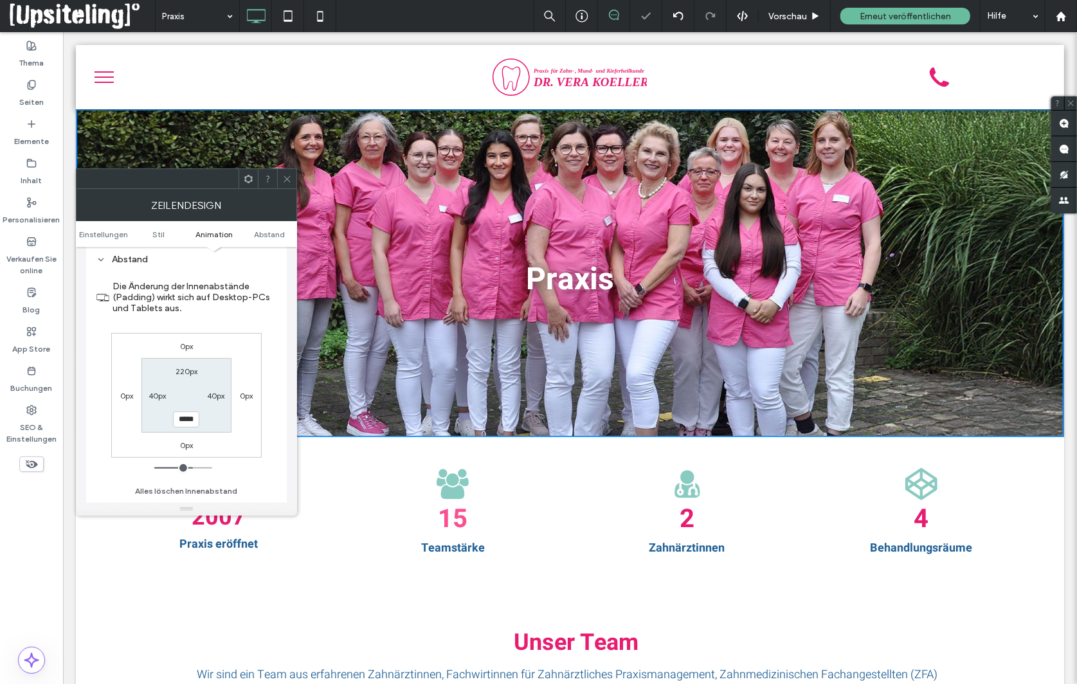
click at [184, 428] on input "*****" at bounding box center [186, 420] width 26 height 16
type input "*****"
type input "***"
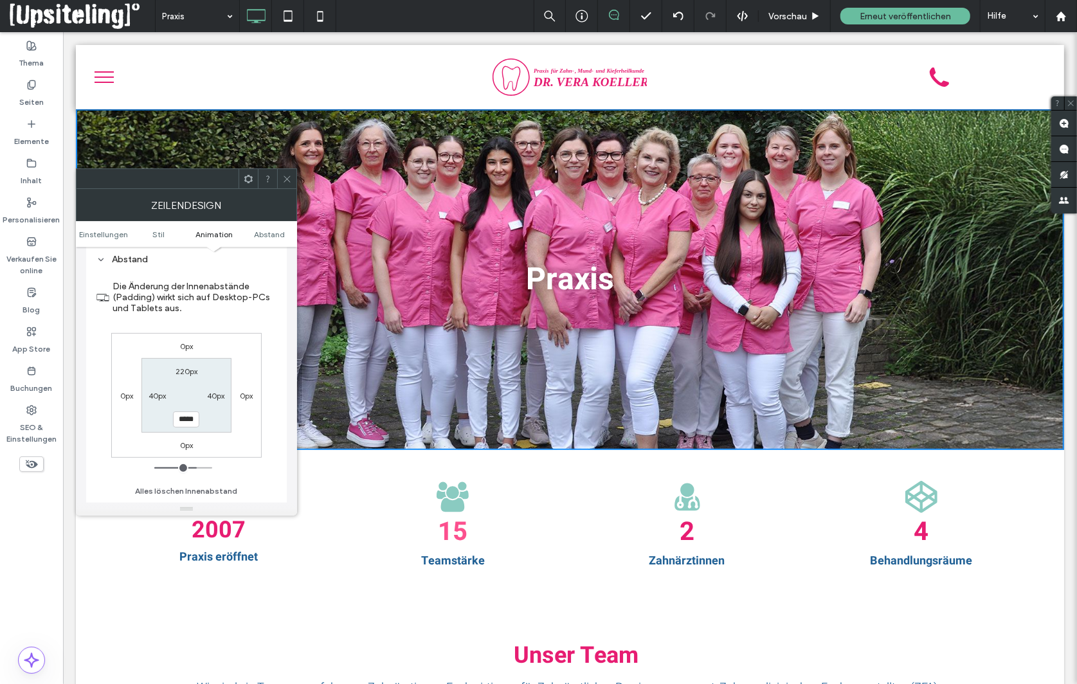
click at [181, 376] on label "220px" at bounding box center [187, 372] width 22 height 10
click at [186, 379] on input "*****" at bounding box center [186, 371] width 26 height 16
type input "*****"
click at [185, 425] on label "220px" at bounding box center [187, 420] width 22 height 10
type input "***"
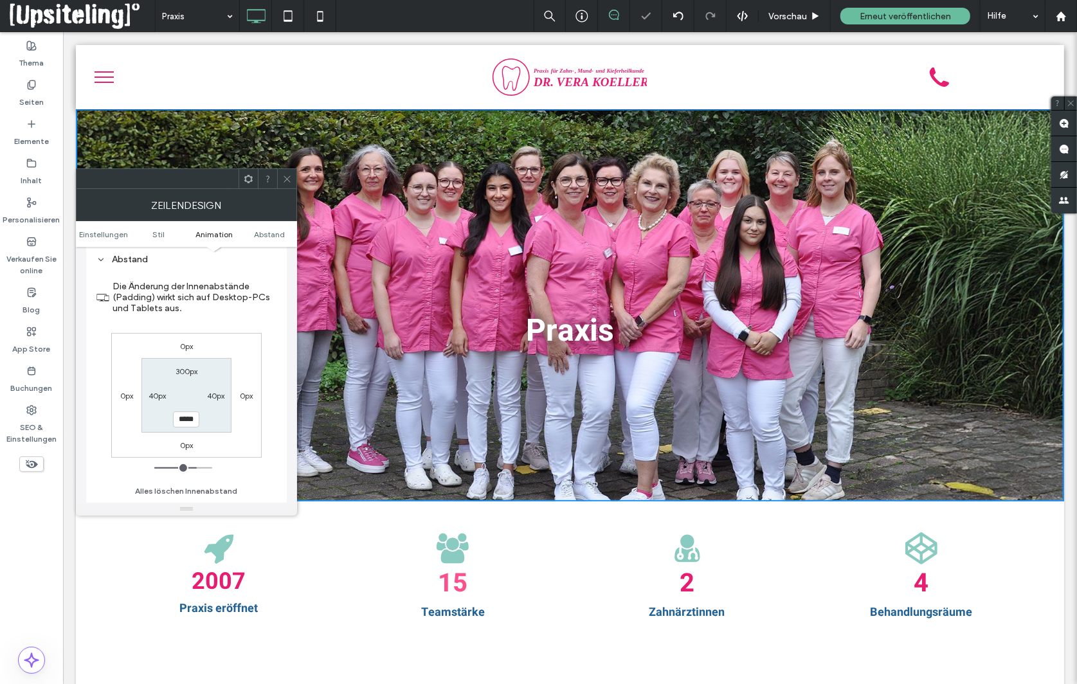
click at [184, 428] on input "*****" at bounding box center [186, 420] width 26 height 16
type input "*****"
type input "***"
click at [205, 390] on section "300px 40px ***** 40px" at bounding box center [185, 395] width 89 height 74
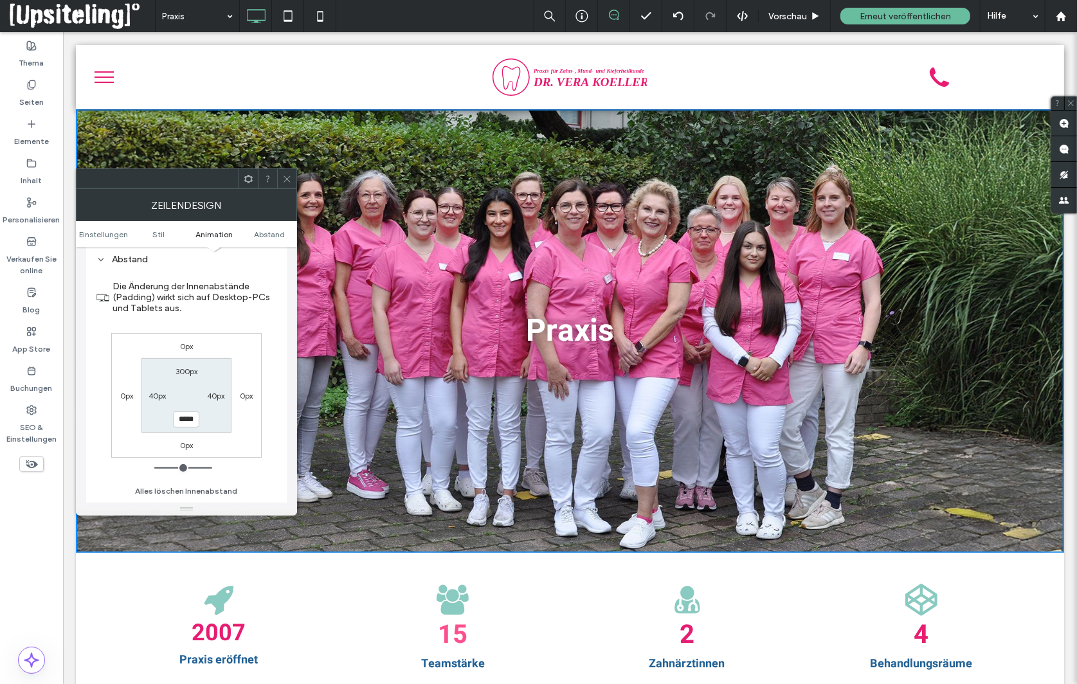
click at [287, 181] on icon at bounding box center [287, 179] width 10 height 10
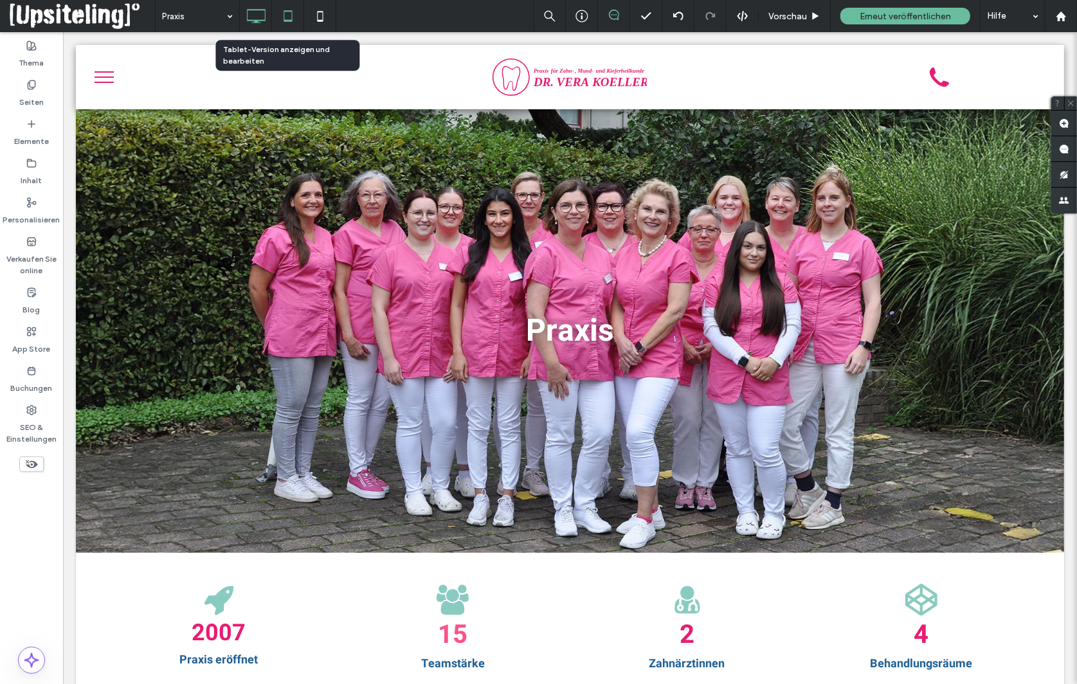
click at [287, 18] on icon at bounding box center [288, 16] width 26 height 26
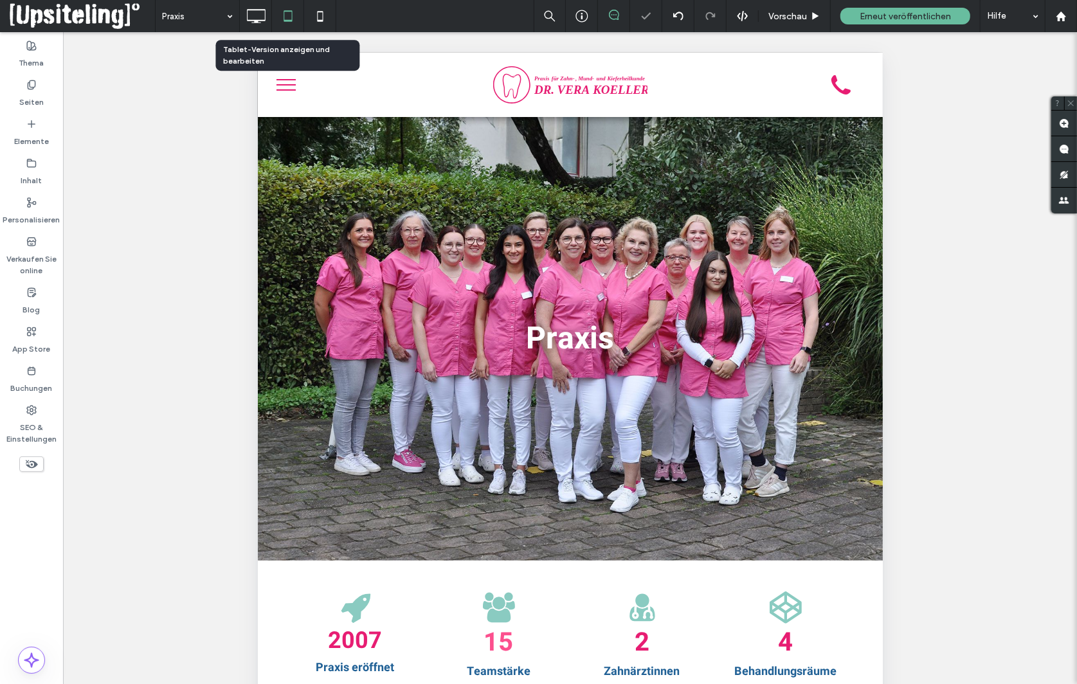
scroll to position [0, 0]
click at [324, 15] on icon at bounding box center [320, 16] width 26 height 26
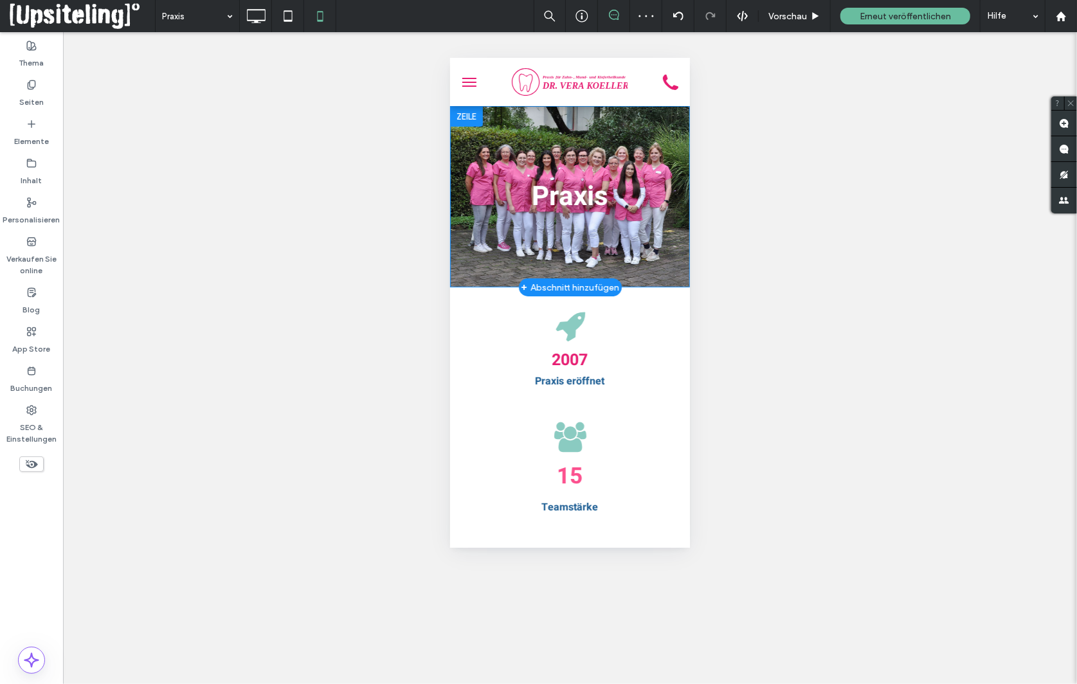
click at [535, 135] on div "Praxis Click To Paste Zeile + Abschnitt hinzufügen" at bounding box center [570, 195] width 240 height 181
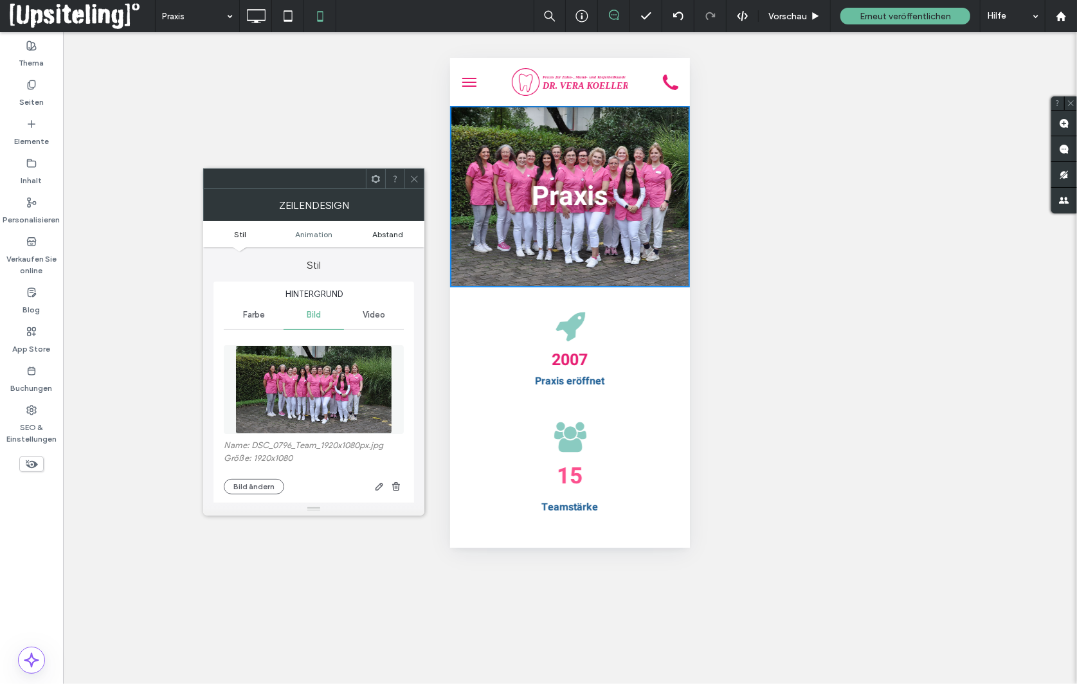
click at [381, 233] on span "Abstand" at bounding box center [387, 235] width 31 height 10
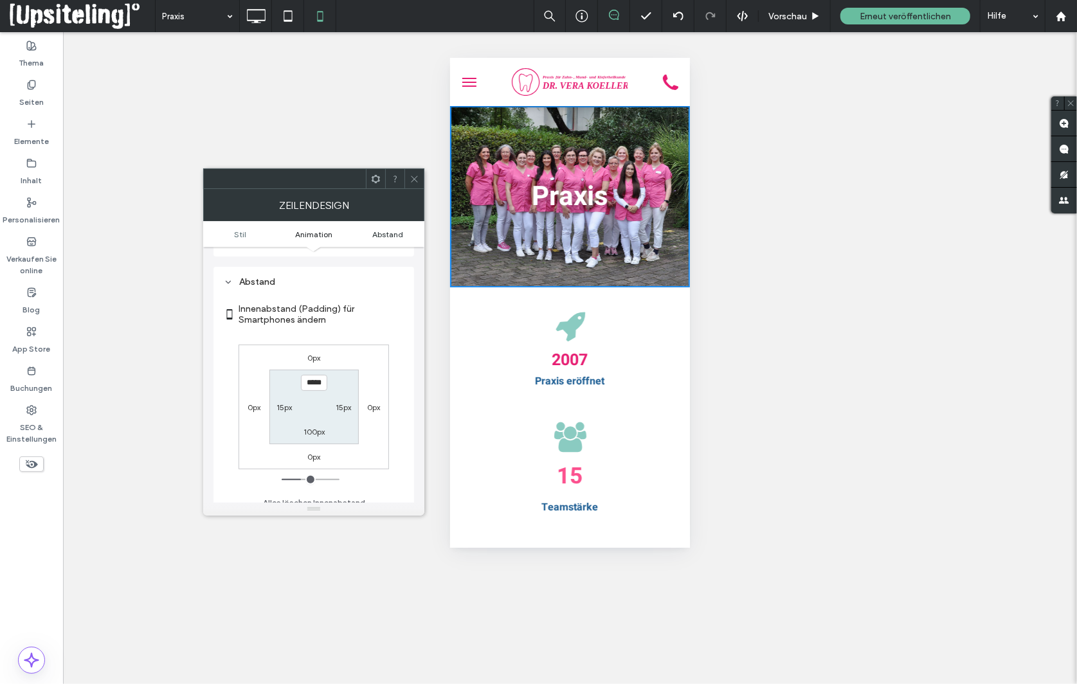
scroll to position [624, 0]
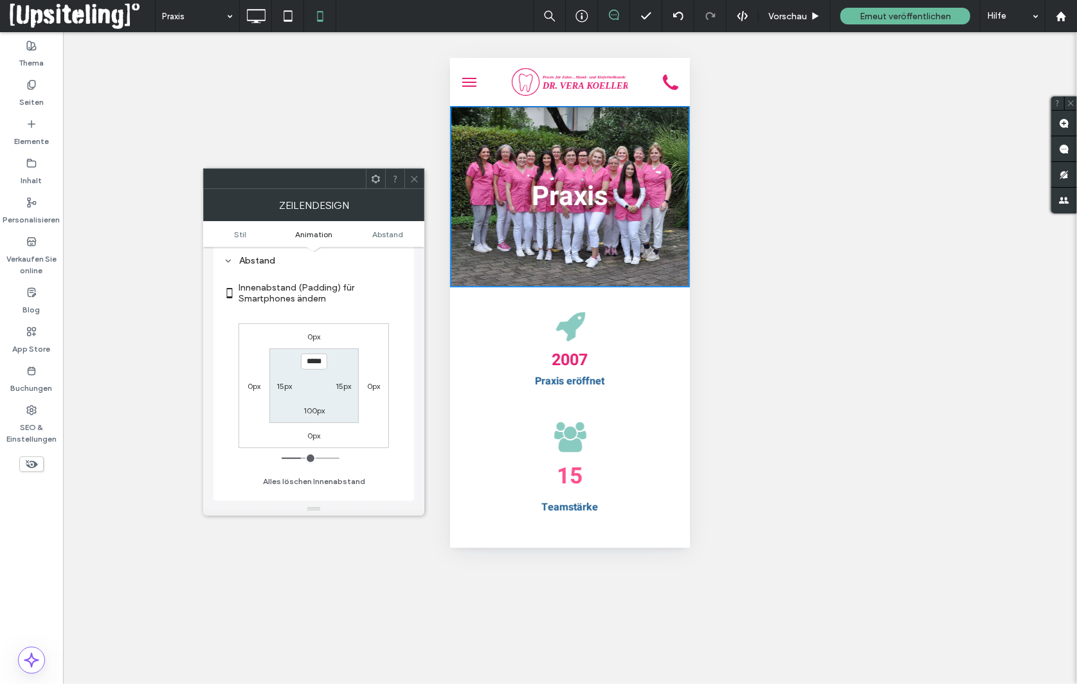
click at [414, 178] on icon at bounding box center [415, 179] width 10 height 10
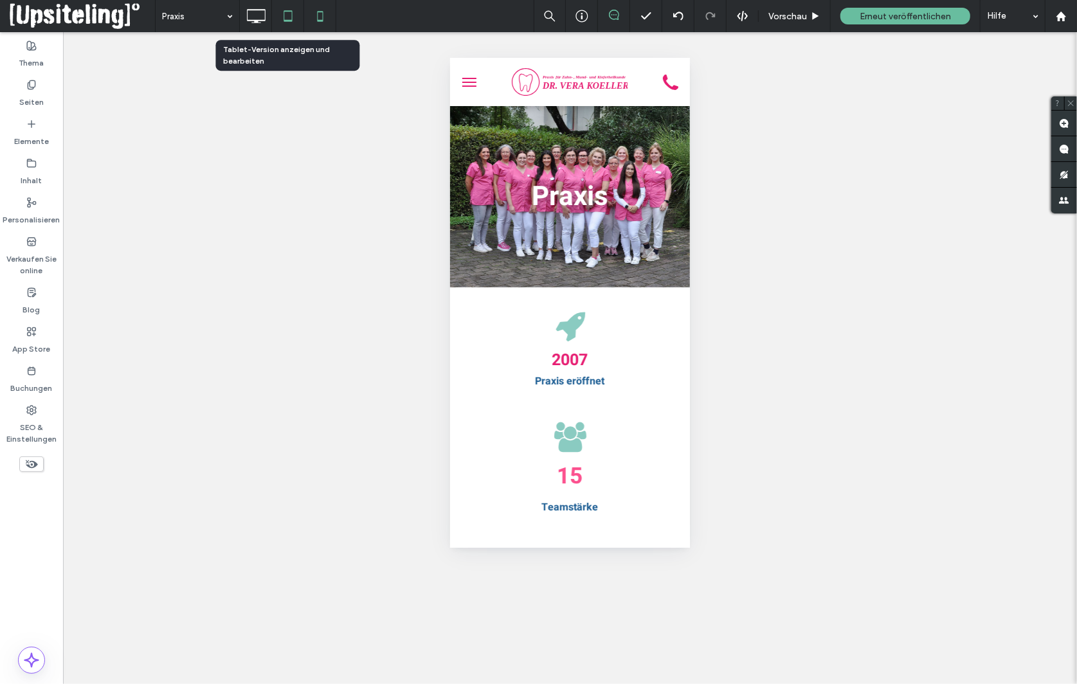
click at [288, 20] on use at bounding box center [288, 15] width 8 height 11
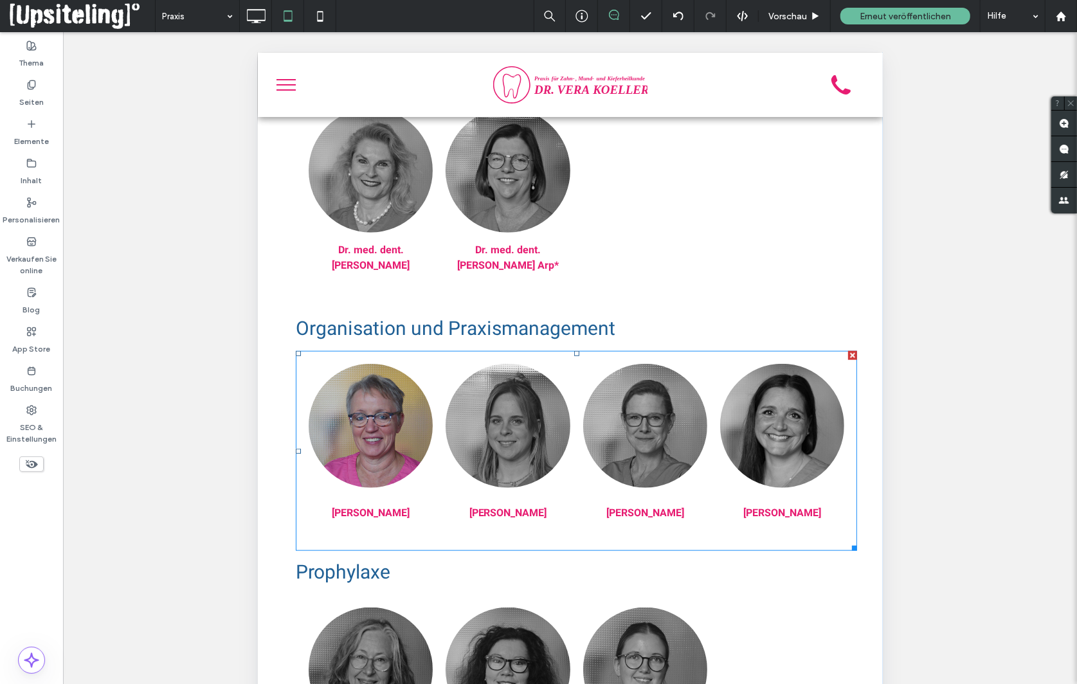
scroll to position [769, 0]
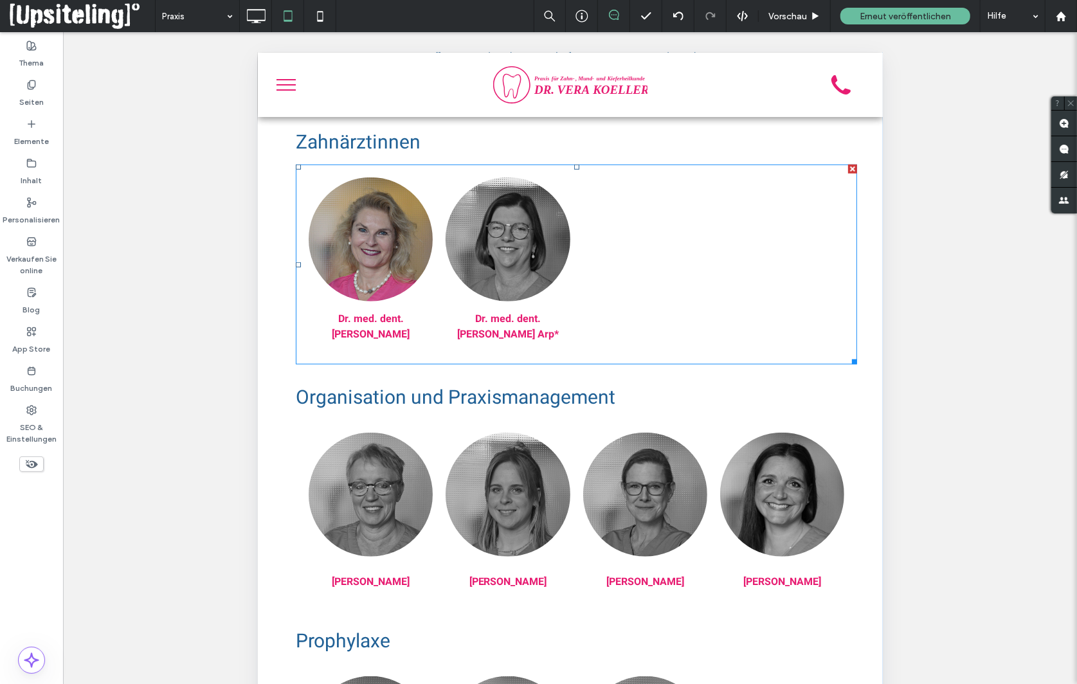
click at [438, 263] on li "Dr. med. dent. Vera Koeller Schaltfläche" at bounding box center [370, 263] width 137 height 187
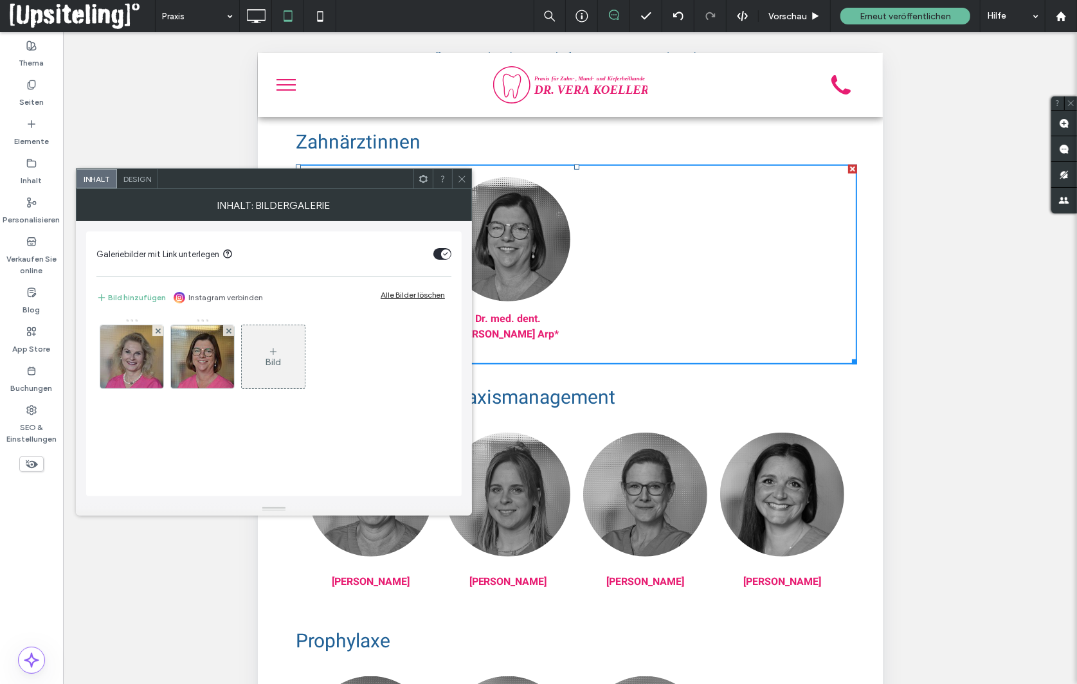
click at [126, 181] on span "Design" at bounding box center [137, 179] width 28 height 10
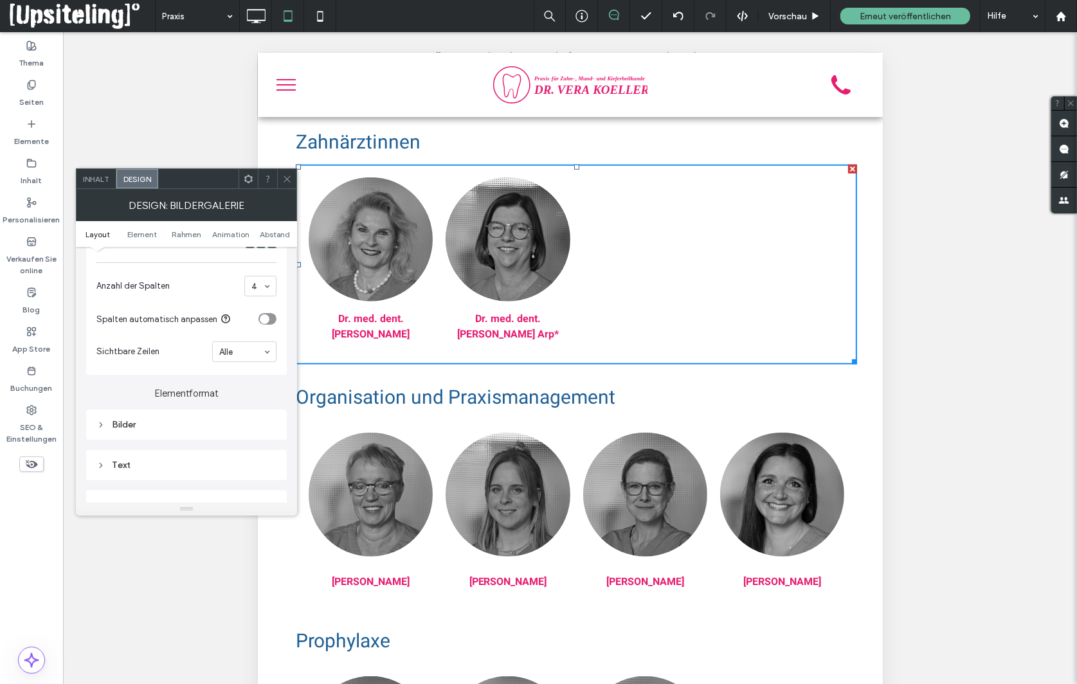
scroll to position [383, 0]
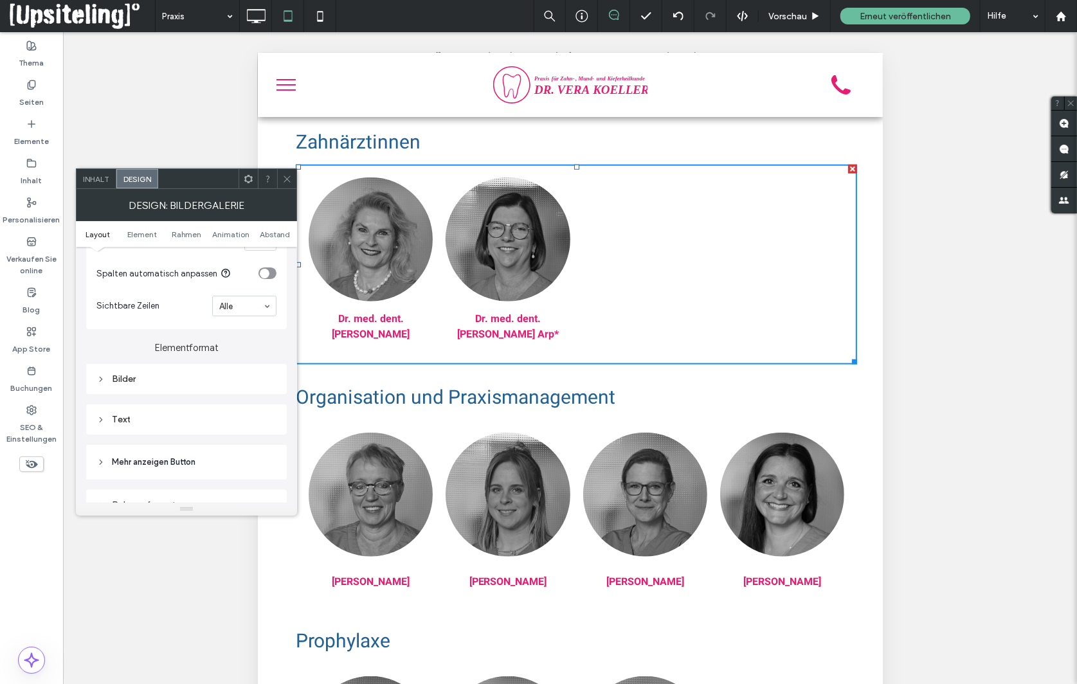
click at [122, 381] on div "Bilder" at bounding box center [186, 379] width 180 height 11
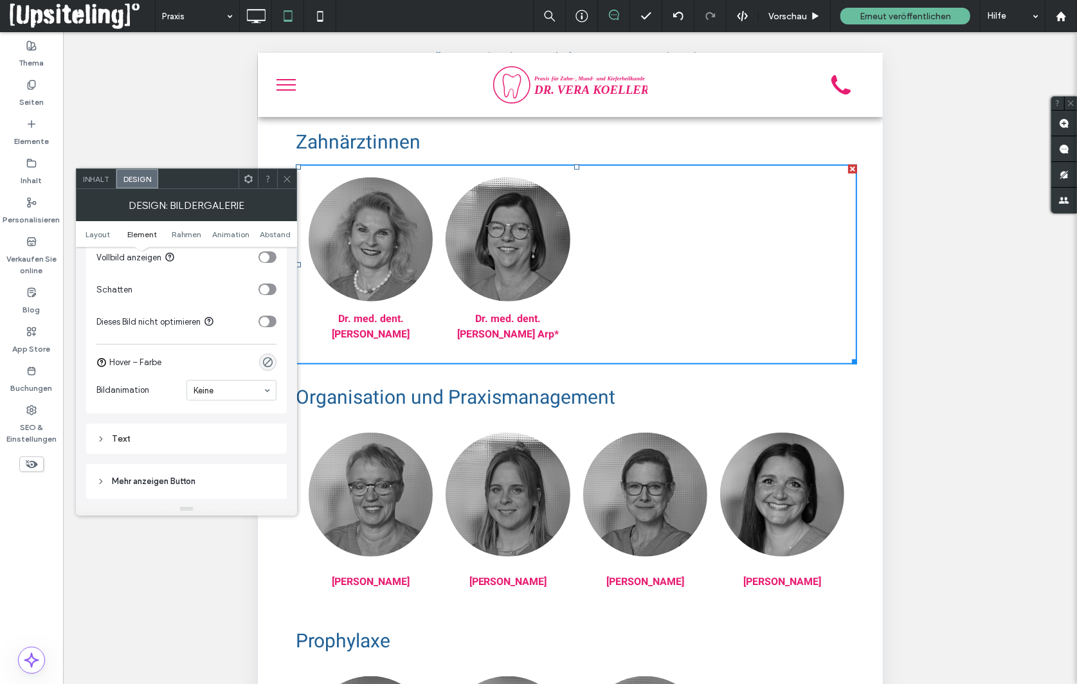
scroll to position [695, 0]
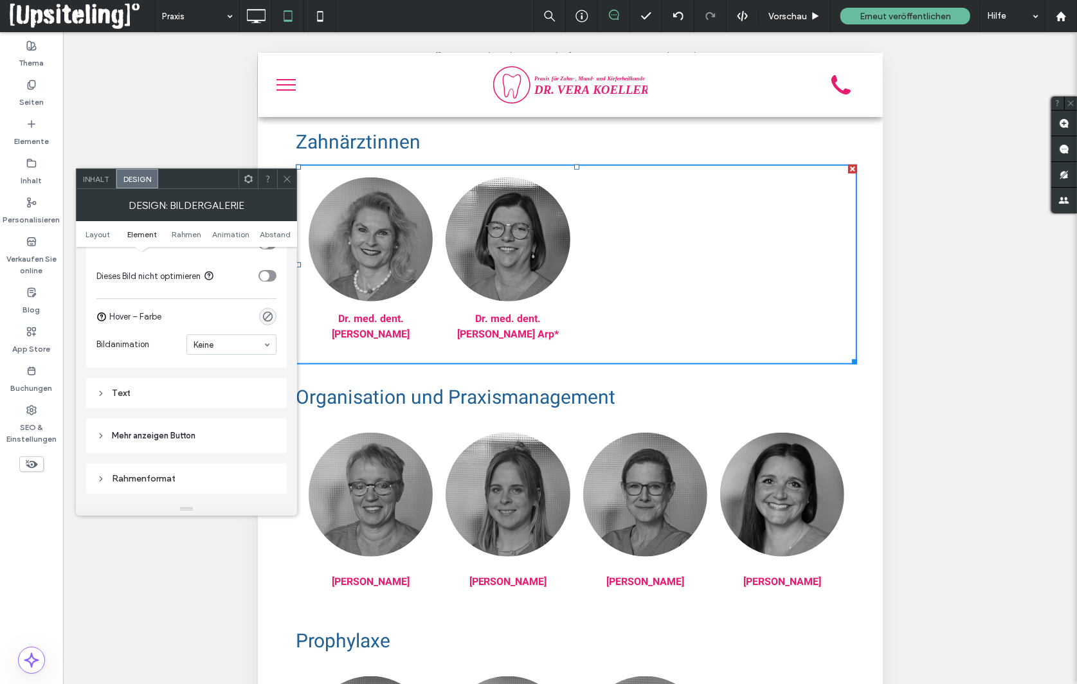
click at [269, 355] on div "Keine" at bounding box center [232, 344] width 90 height 21
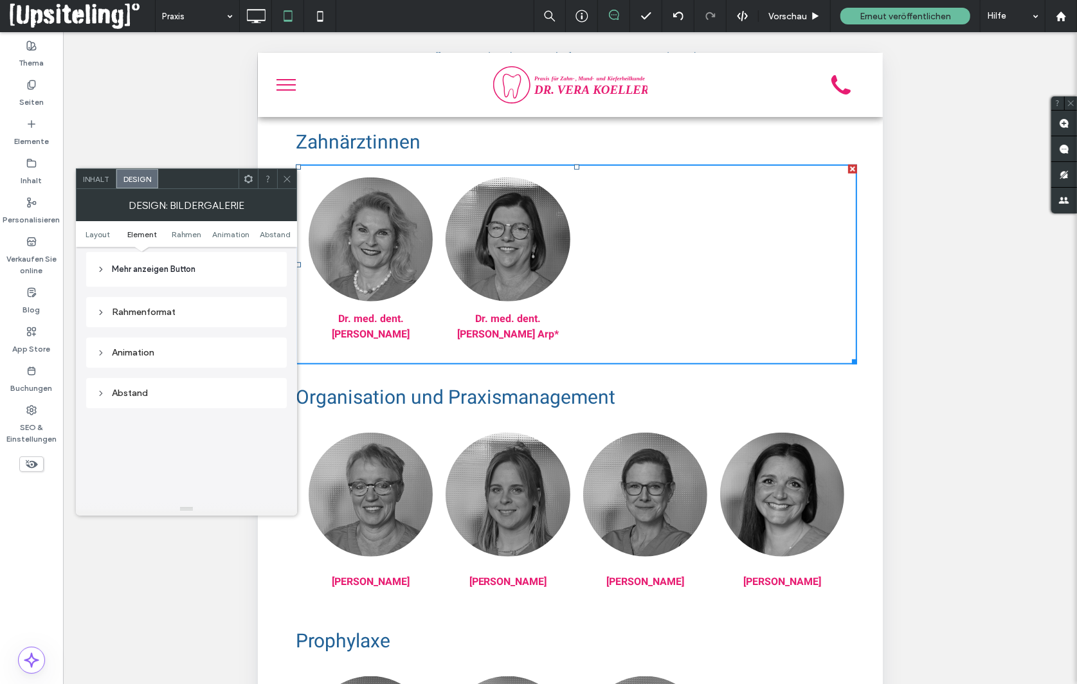
scroll to position [861, 0]
click at [127, 360] on div "Animation" at bounding box center [186, 352] width 180 height 17
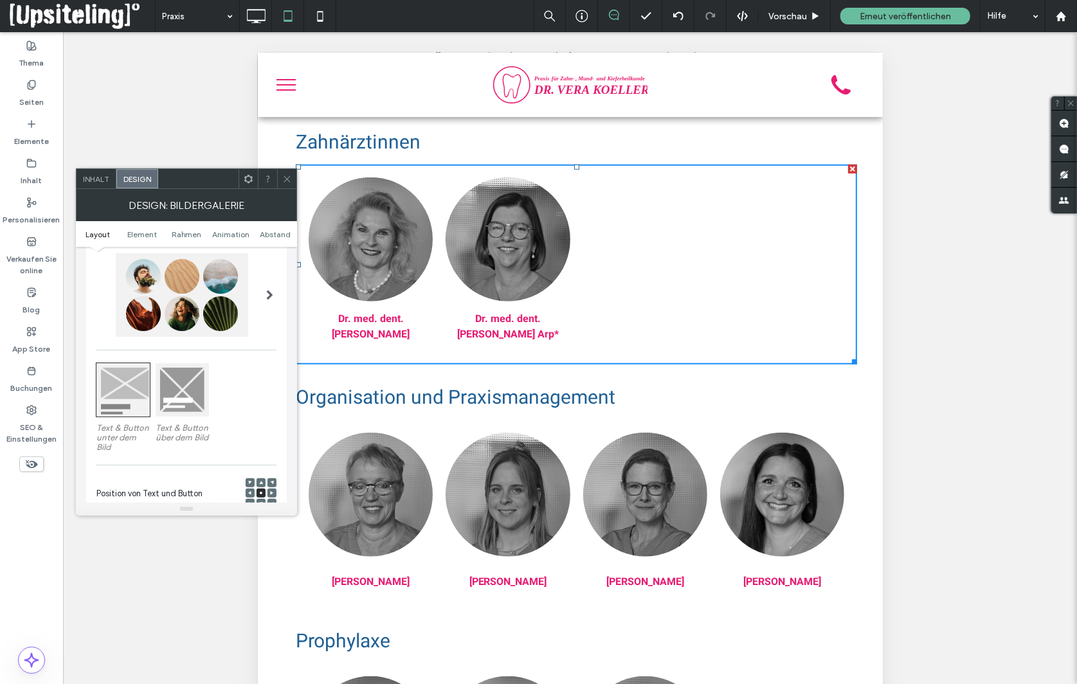
scroll to position [0, 0]
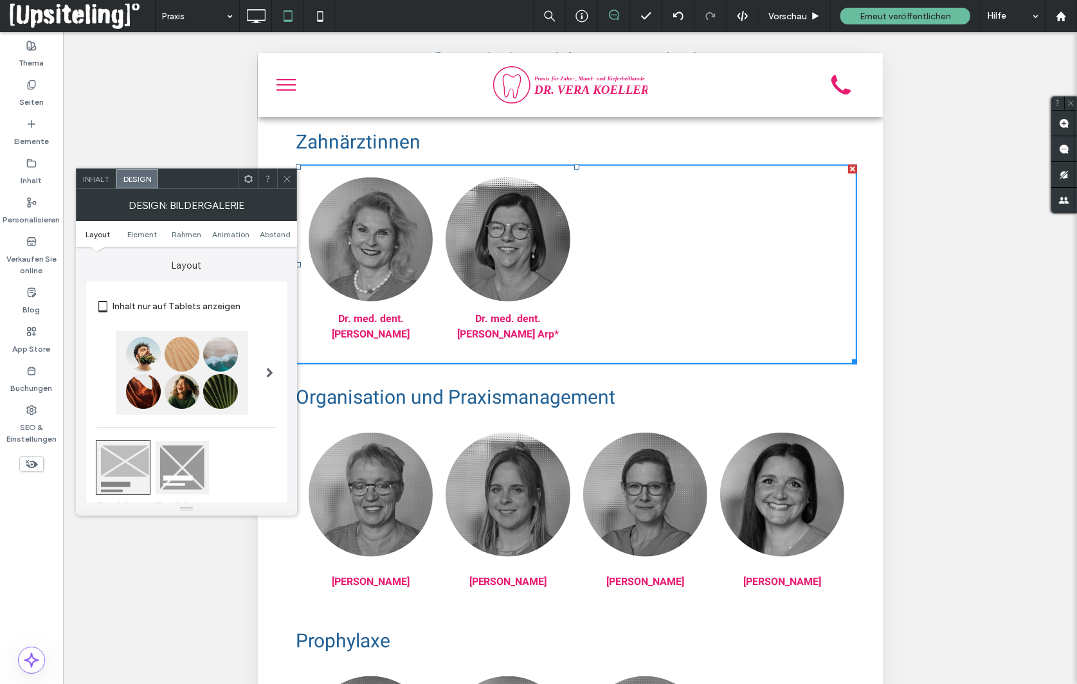
click at [287, 177] on icon at bounding box center [287, 179] width 10 height 10
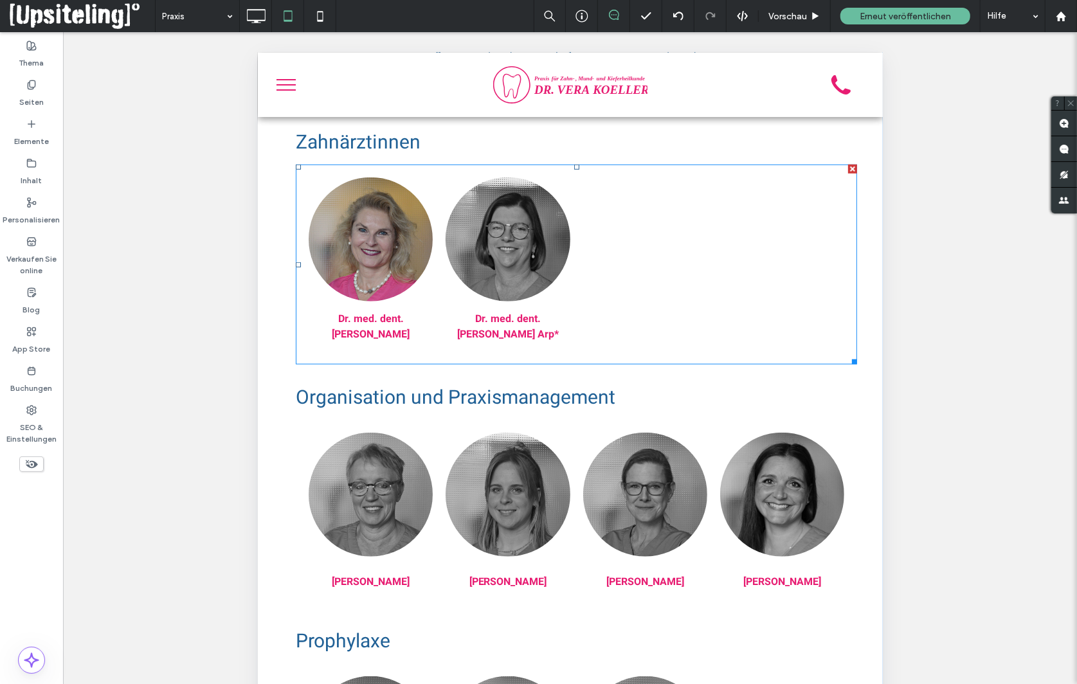
click at [409, 226] on link at bounding box center [370, 239] width 124 height 124
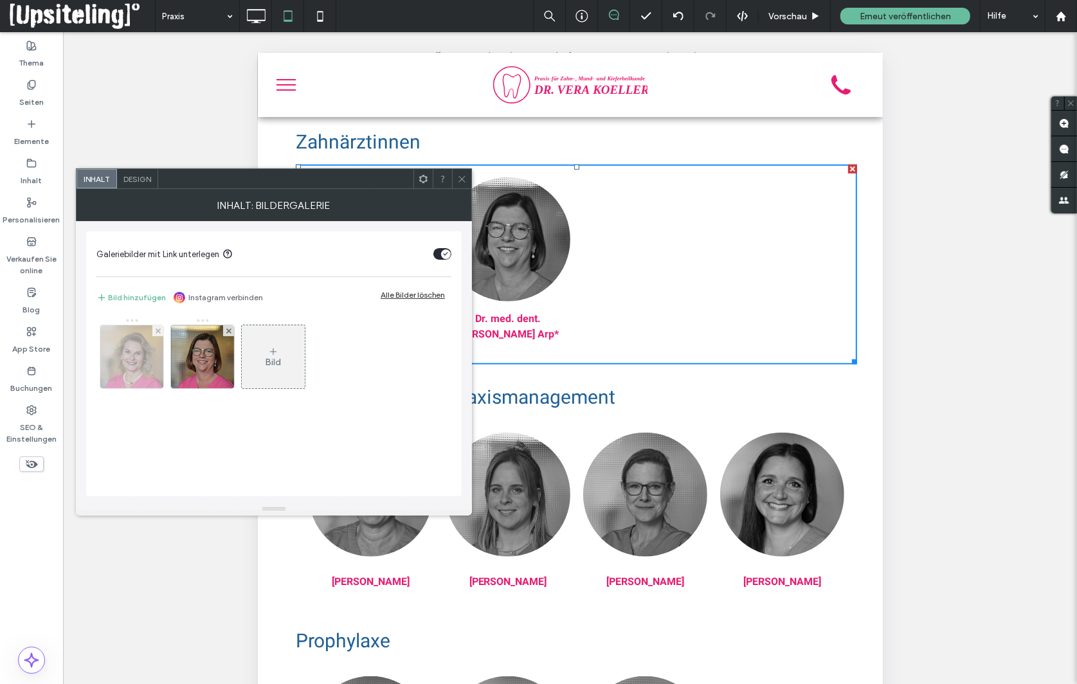
click at [132, 351] on img at bounding box center [131, 356] width 63 height 63
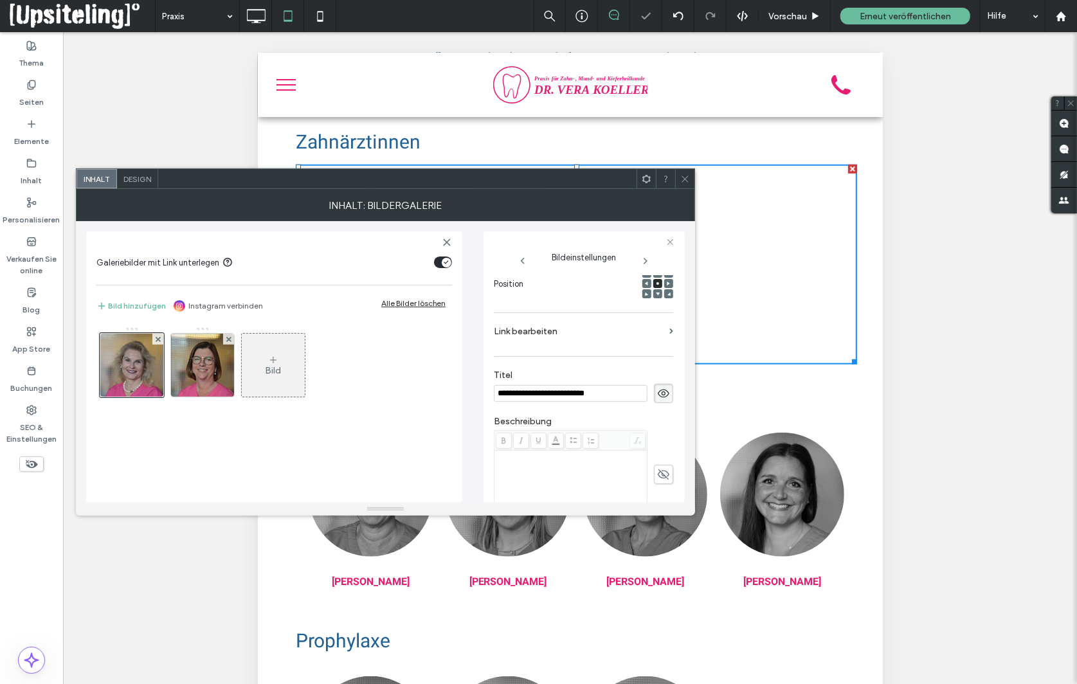
click at [132, 179] on span "Design" at bounding box center [137, 179] width 28 height 10
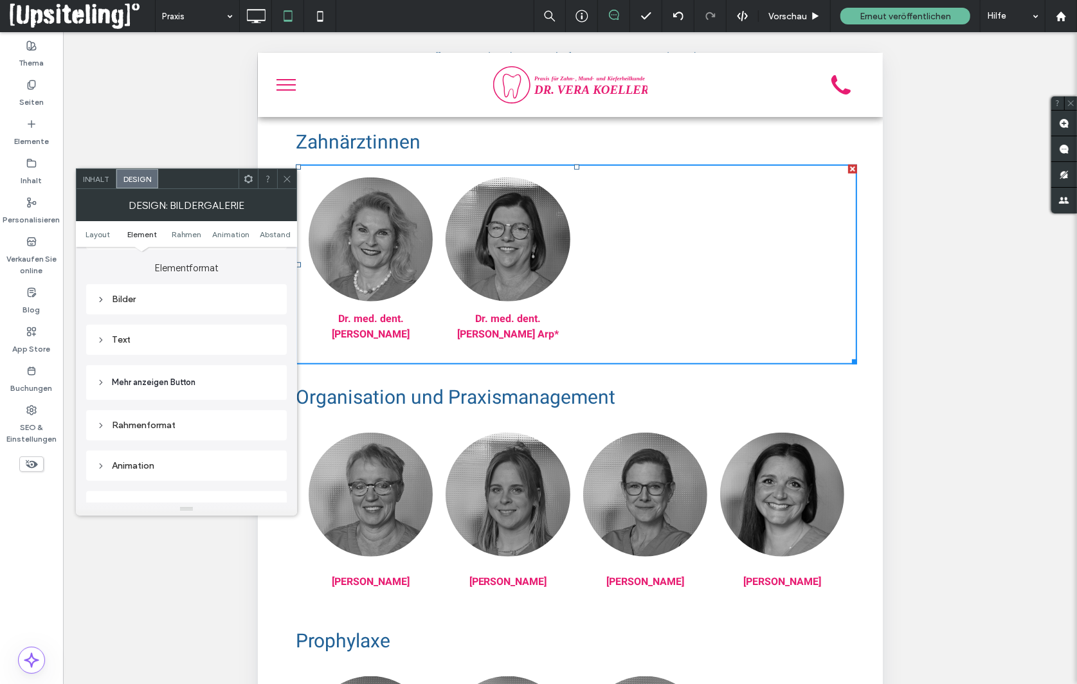
scroll to position [482, 0]
click at [100, 284] on icon at bounding box center [100, 281] width 9 height 9
click at [268, 315] on icon "rgba(0, 0, 0, 0)" at bounding box center [267, 309] width 11 height 11
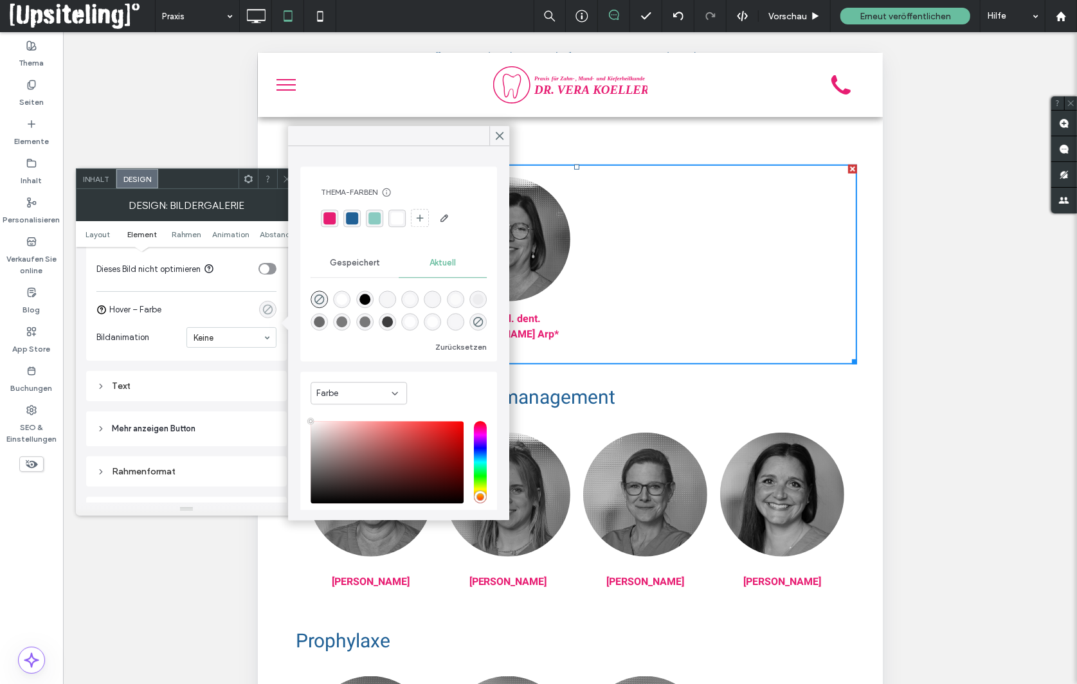
type input "**"
click at [268, 315] on icon "rgba(0, 0, 0, 0)" at bounding box center [267, 309] width 11 height 11
click at [191, 300] on div "Bildhöhe ***** Abstand zwischen Bildern **** Eckenradius *** % Vollbild anzeige…" at bounding box center [186, 211] width 180 height 285
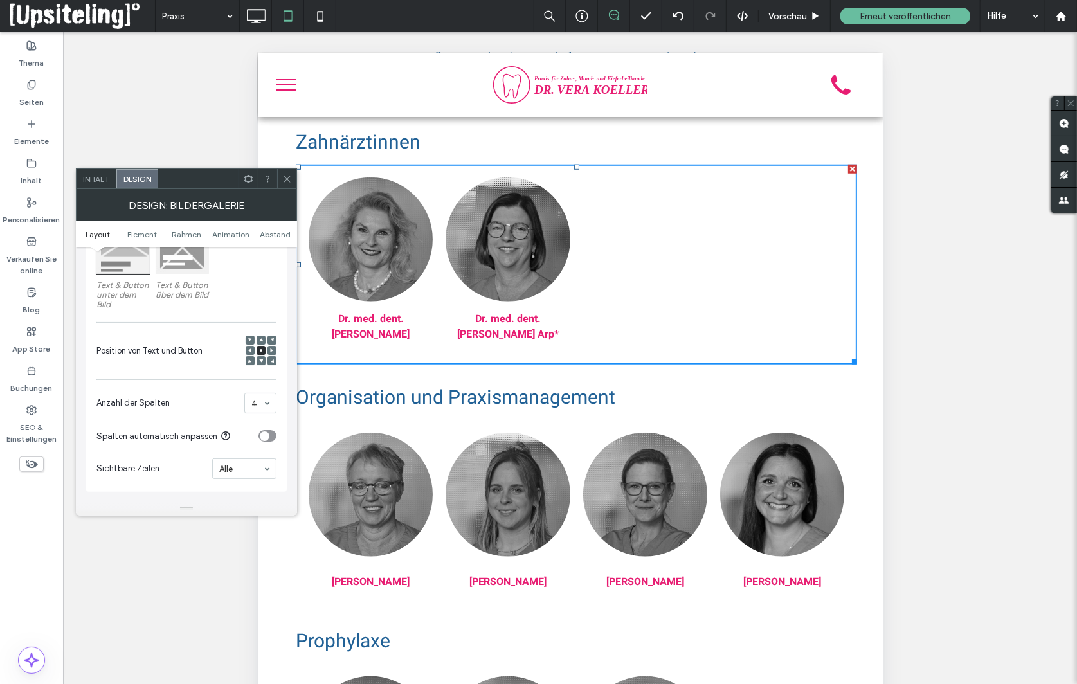
scroll to position [166, 0]
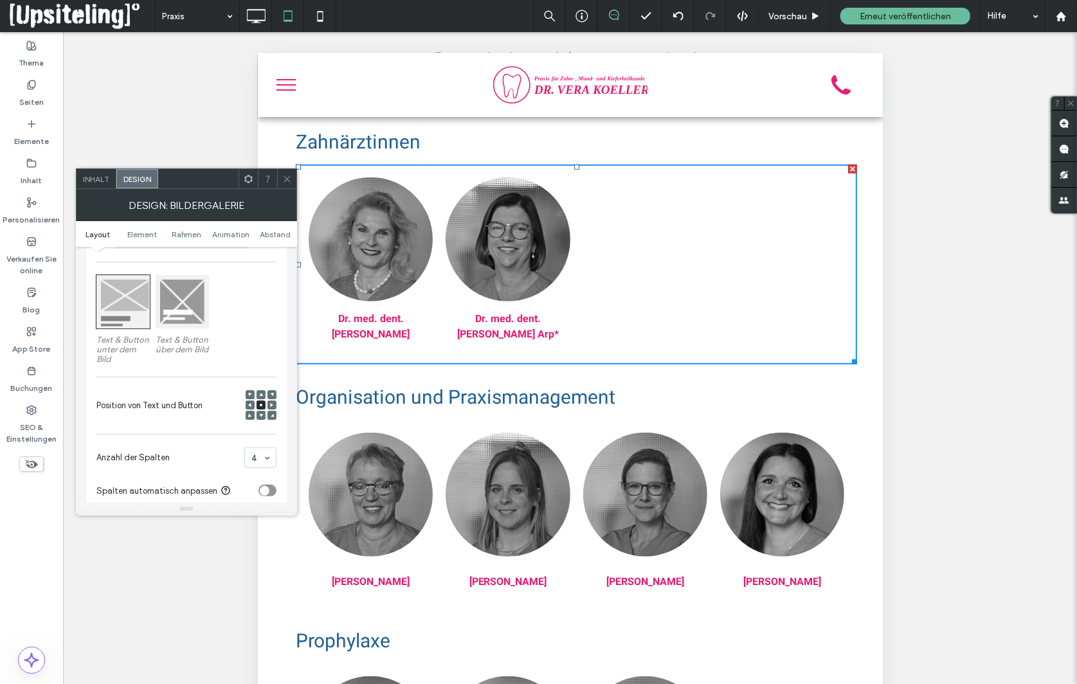
click at [95, 174] on div "Inhalt" at bounding box center [97, 178] width 40 height 19
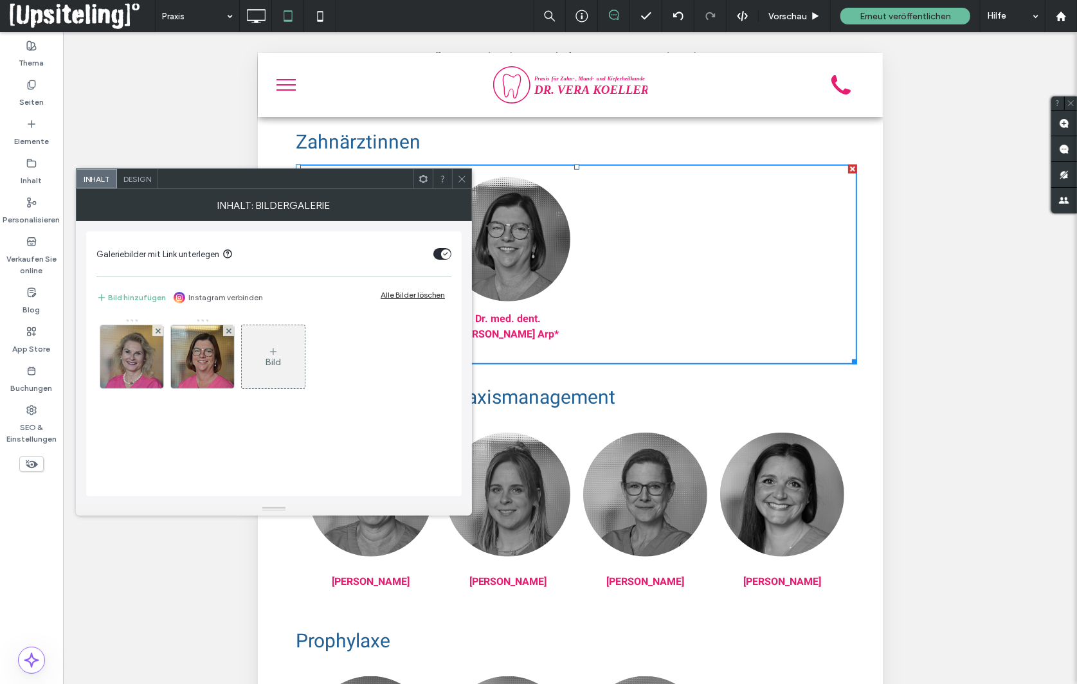
click at [461, 179] on icon at bounding box center [462, 179] width 10 height 10
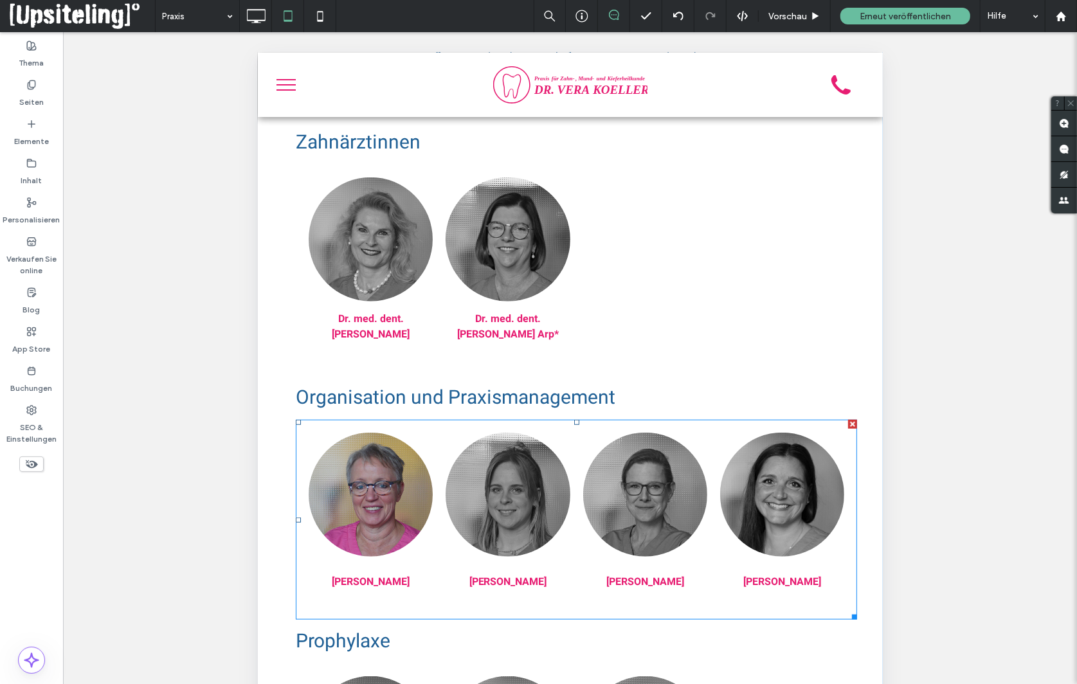
click at [354, 454] on link at bounding box center [370, 494] width 124 height 124
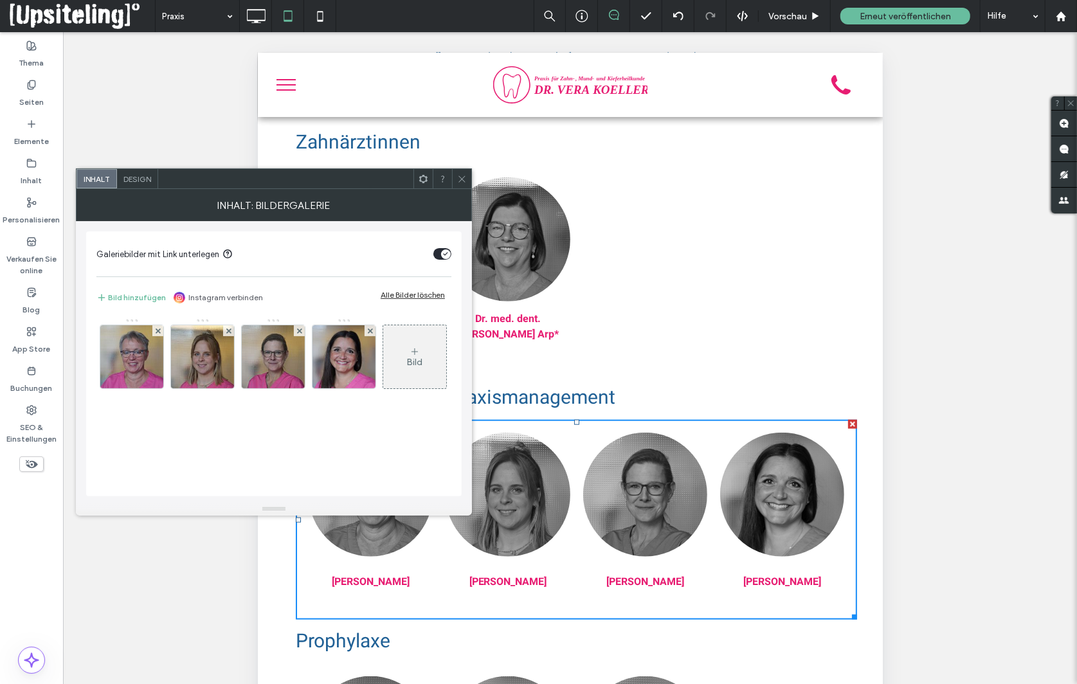
click at [425, 179] on icon at bounding box center [424, 179] width 10 height 10
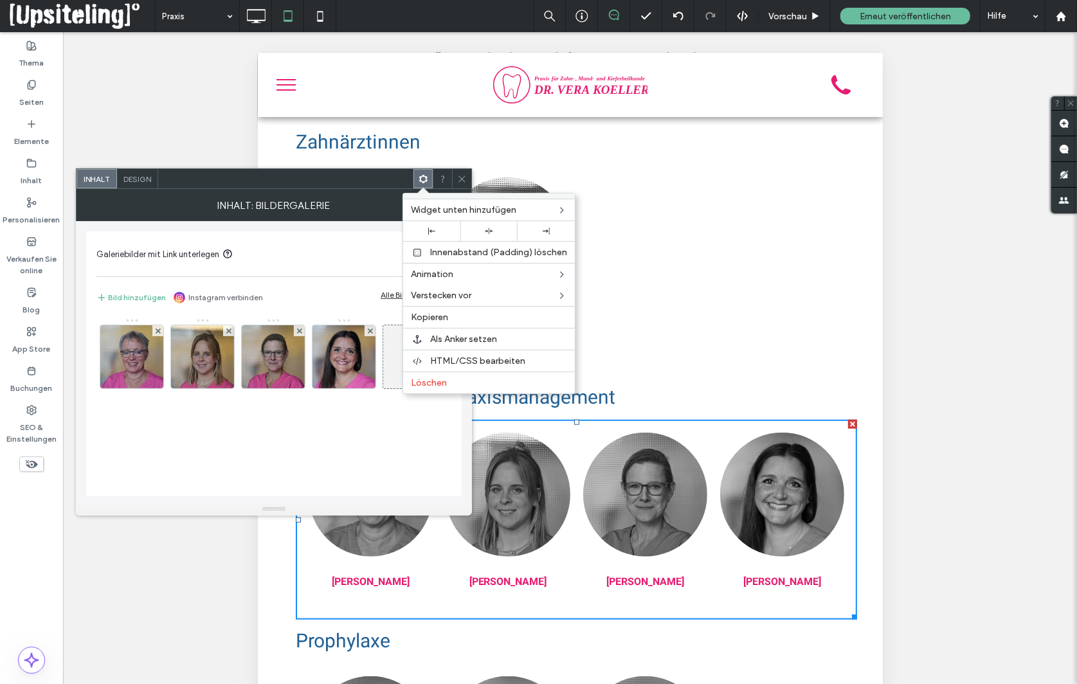
click at [425, 179] on icon at bounding box center [424, 179] width 10 height 10
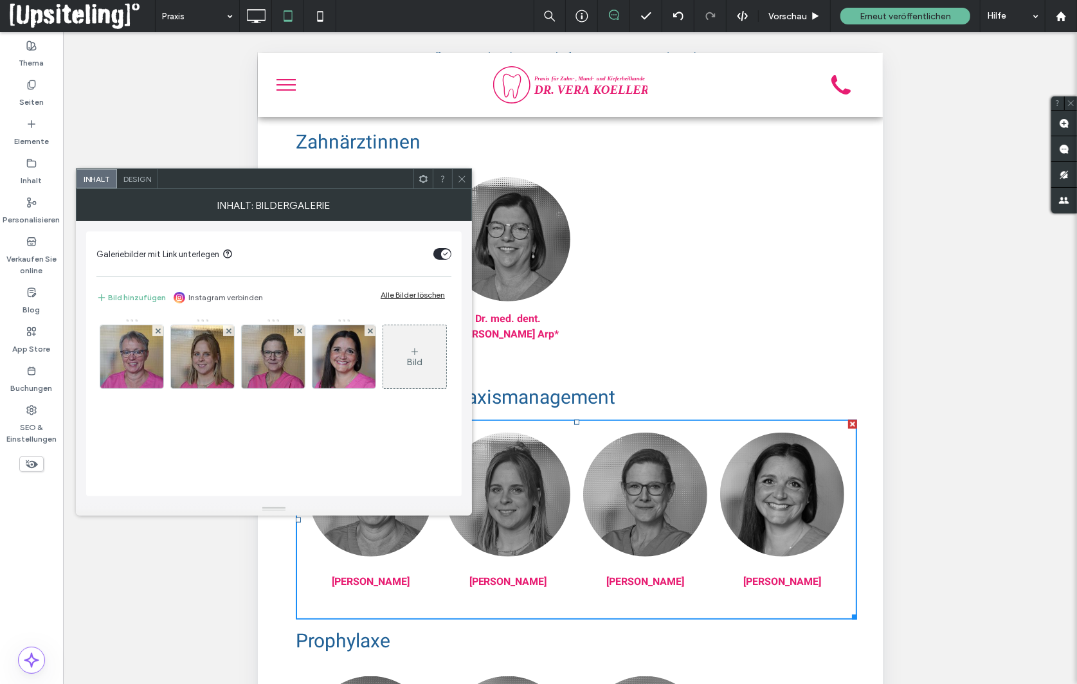
click at [145, 179] on span "Design" at bounding box center [137, 179] width 28 height 10
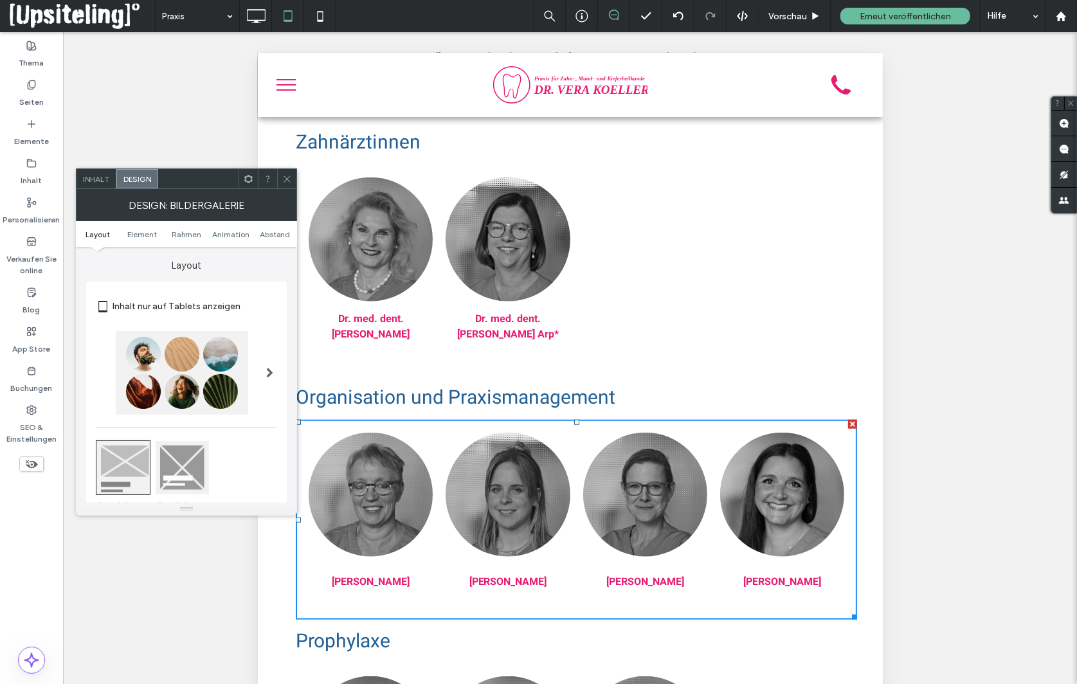
click at [205, 373] on div at bounding box center [182, 373] width 132 height 84
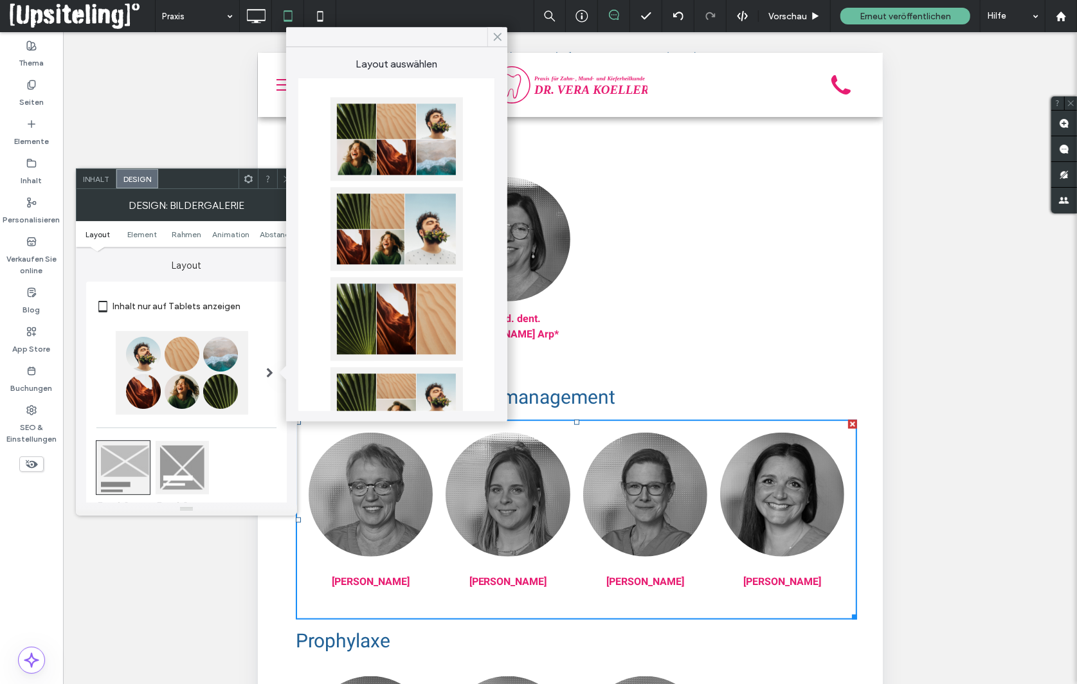
click at [499, 41] on icon at bounding box center [498, 37] width 12 height 12
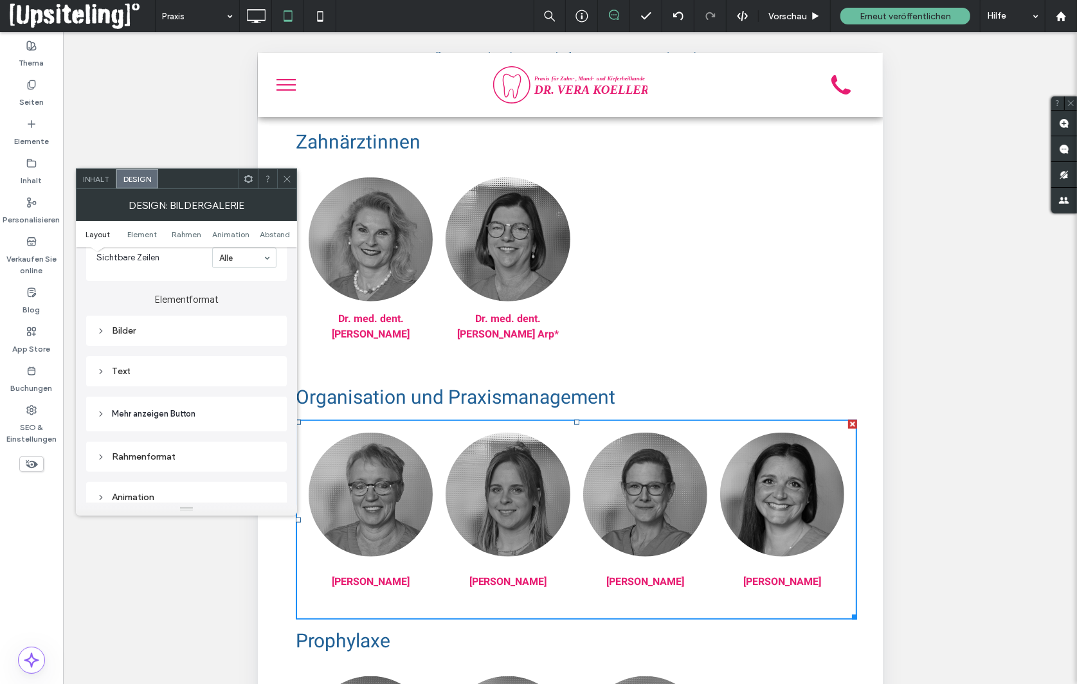
scroll to position [441, 0]
click at [101, 405] on icon at bounding box center [100, 405] width 9 height 9
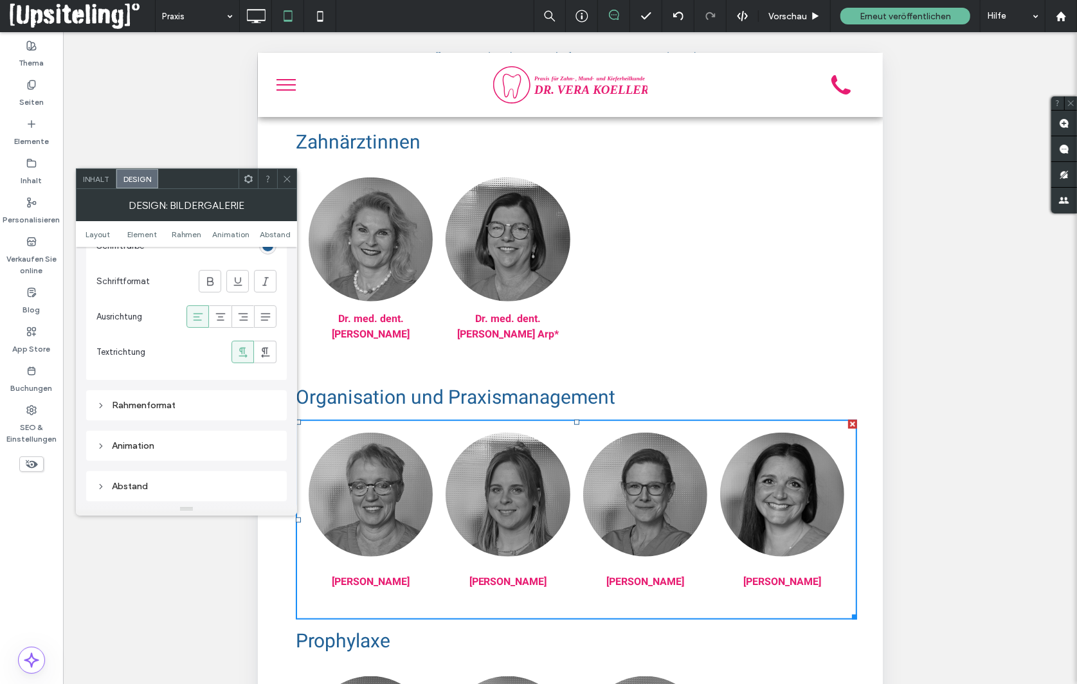
scroll to position [756, 0]
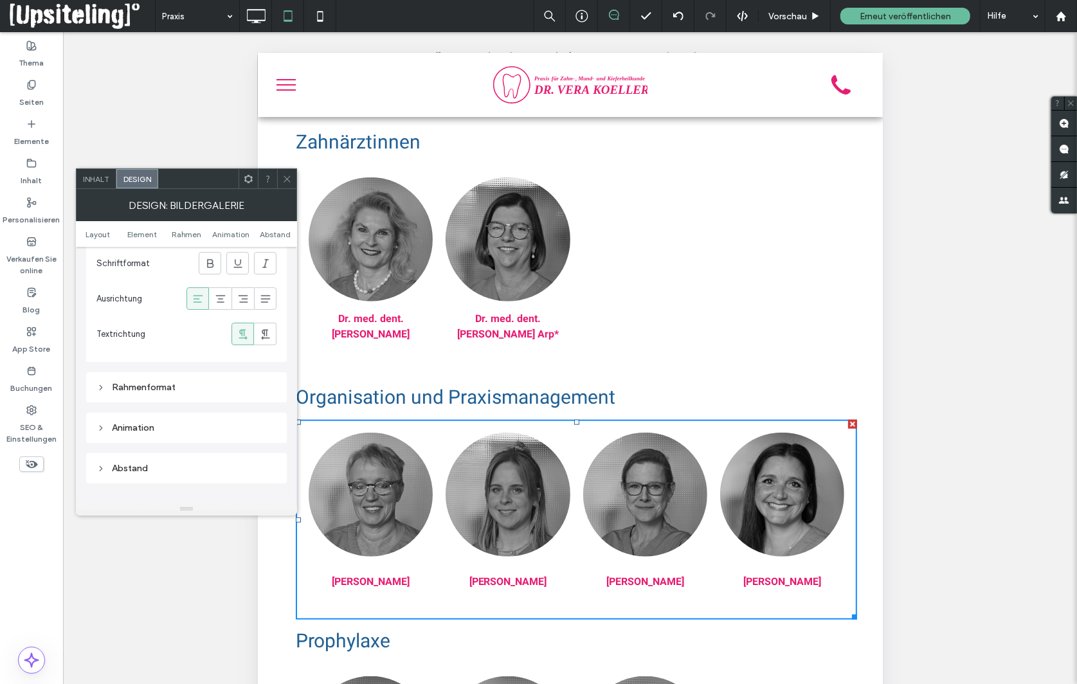
click at [107, 388] on div "Rahmenformat" at bounding box center [186, 387] width 180 height 11
click at [98, 430] on icon at bounding box center [100, 428] width 9 height 9
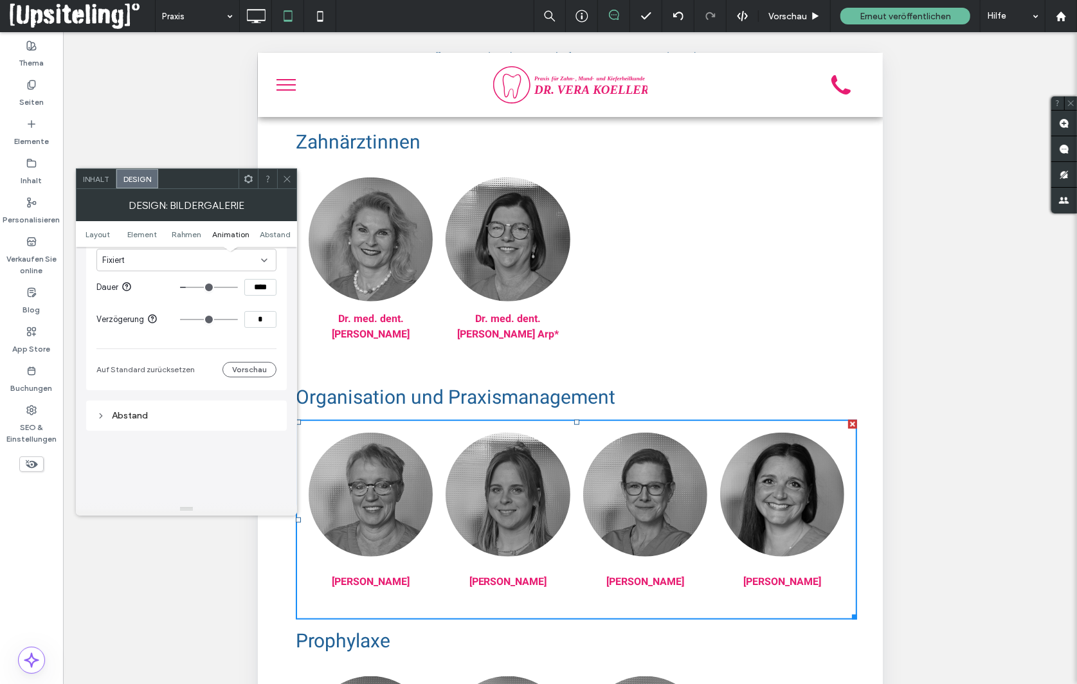
scroll to position [1138, 0]
click at [114, 408] on div "Abstand" at bounding box center [186, 406] width 180 height 11
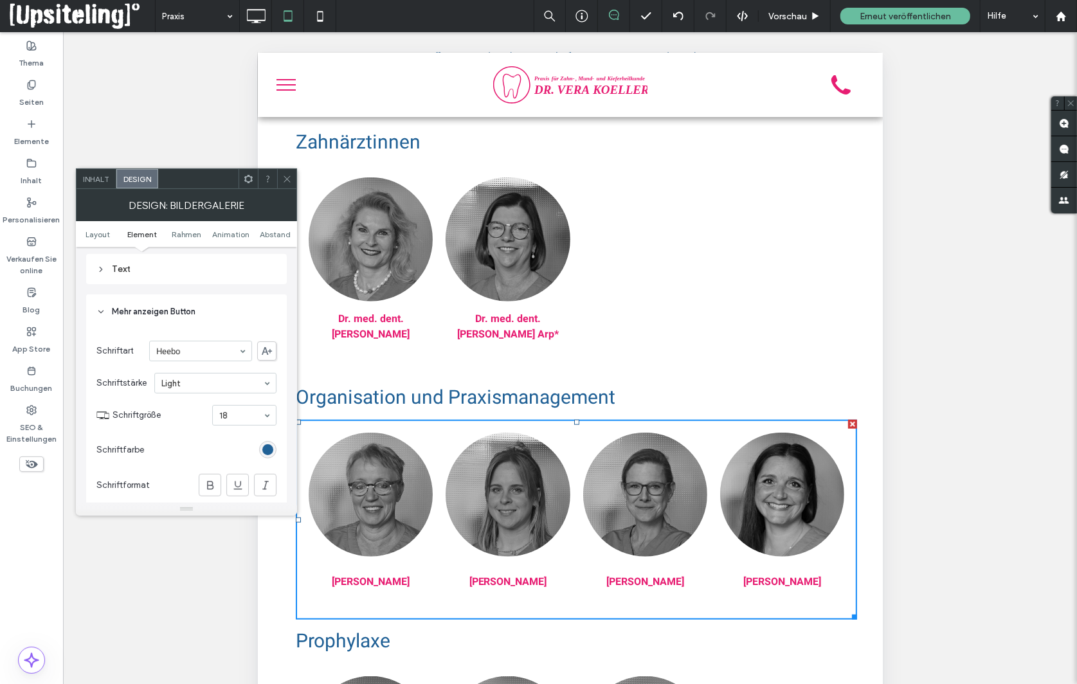
scroll to position [392, 0]
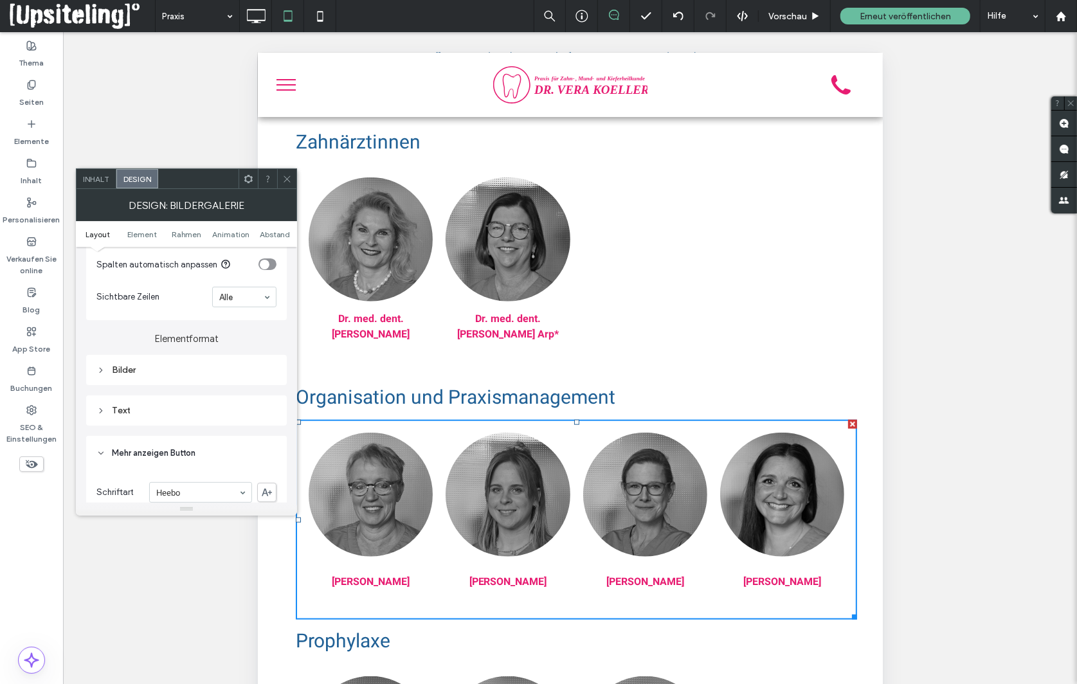
click at [107, 452] on header "Mehr anzeigen Button" at bounding box center [186, 453] width 201 height 35
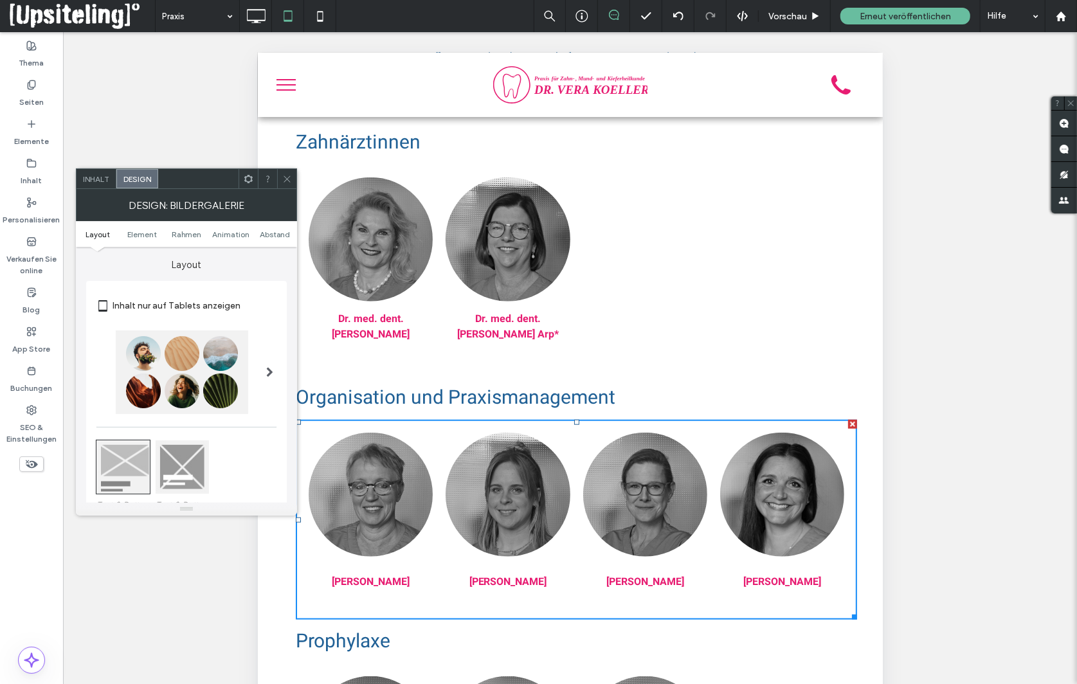
scroll to position [0, 0]
click at [289, 183] on icon at bounding box center [287, 179] width 10 height 10
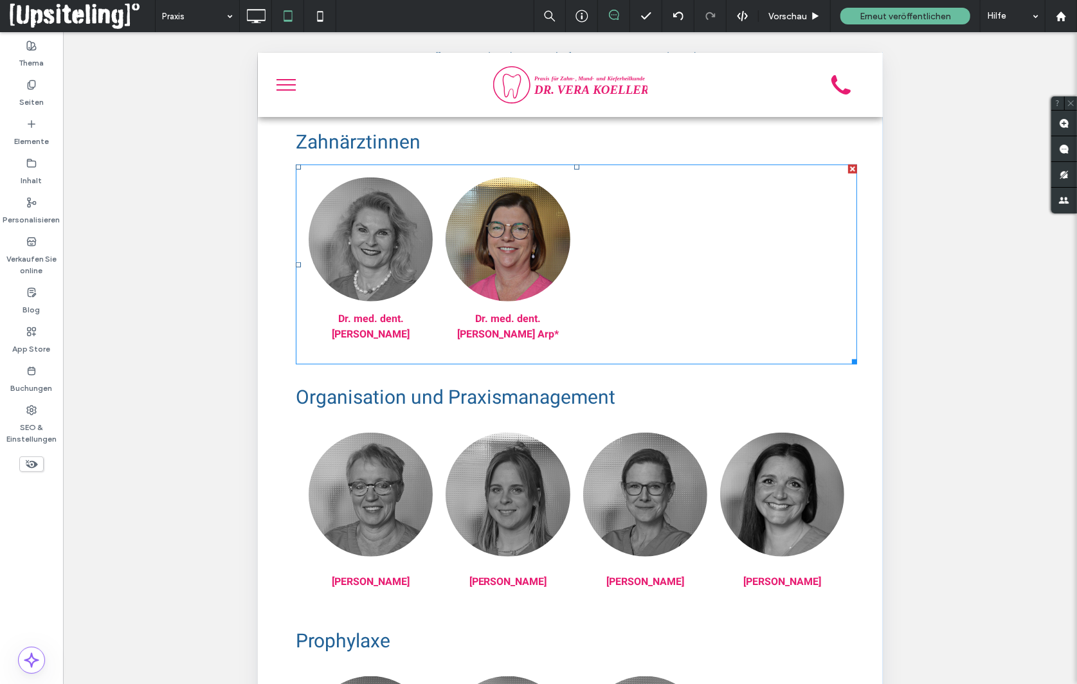
click at [507, 239] on link at bounding box center [507, 239] width 124 height 124
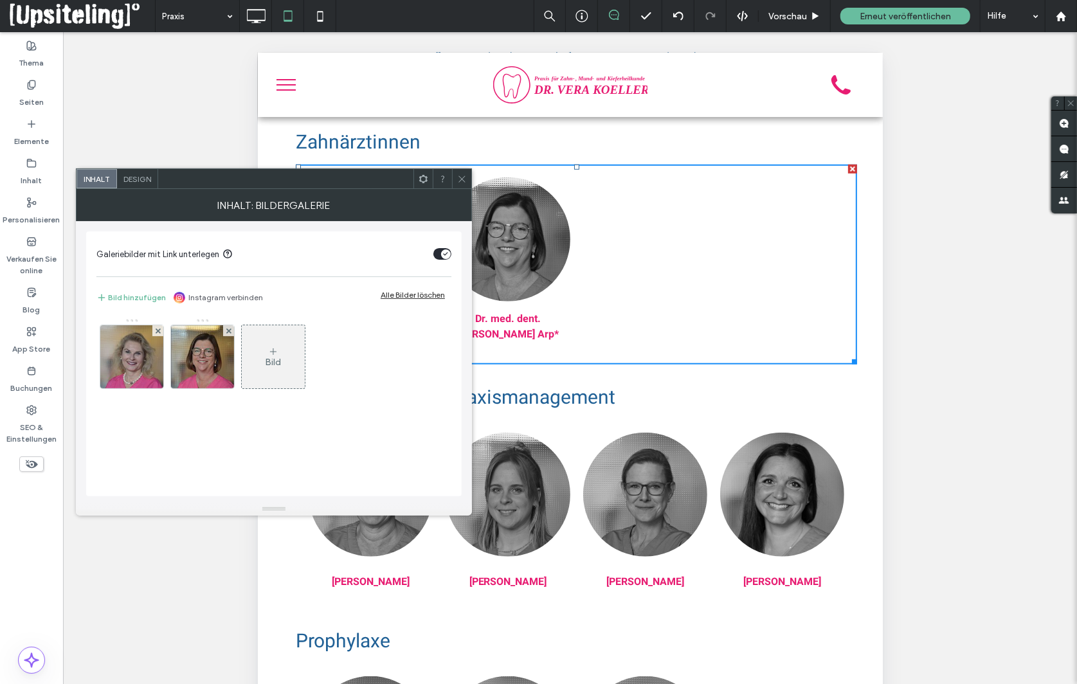
click at [422, 178] on icon at bounding box center [424, 179] width 10 height 10
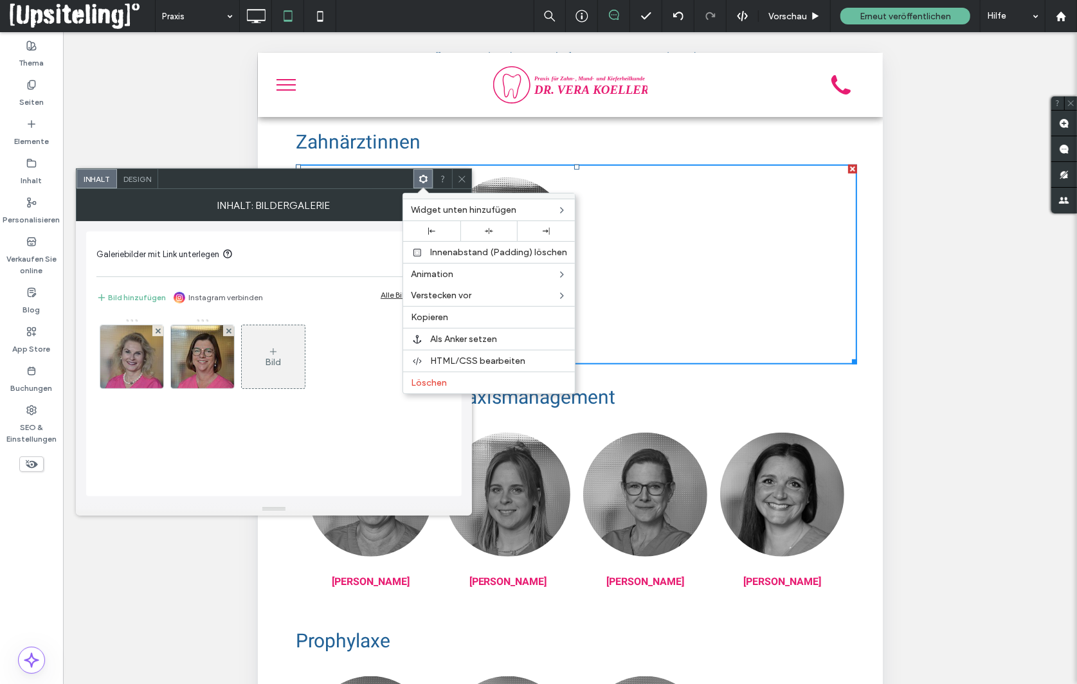
click at [425, 174] on icon at bounding box center [424, 179] width 10 height 10
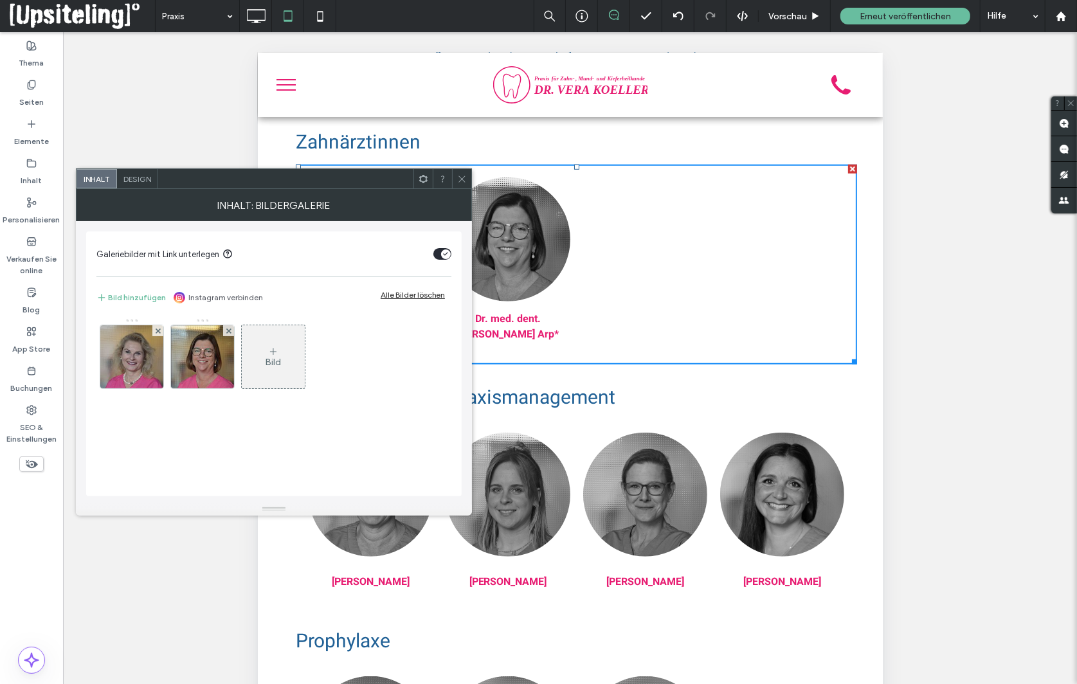
click at [149, 175] on span "Design" at bounding box center [137, 179] width 28 height 10
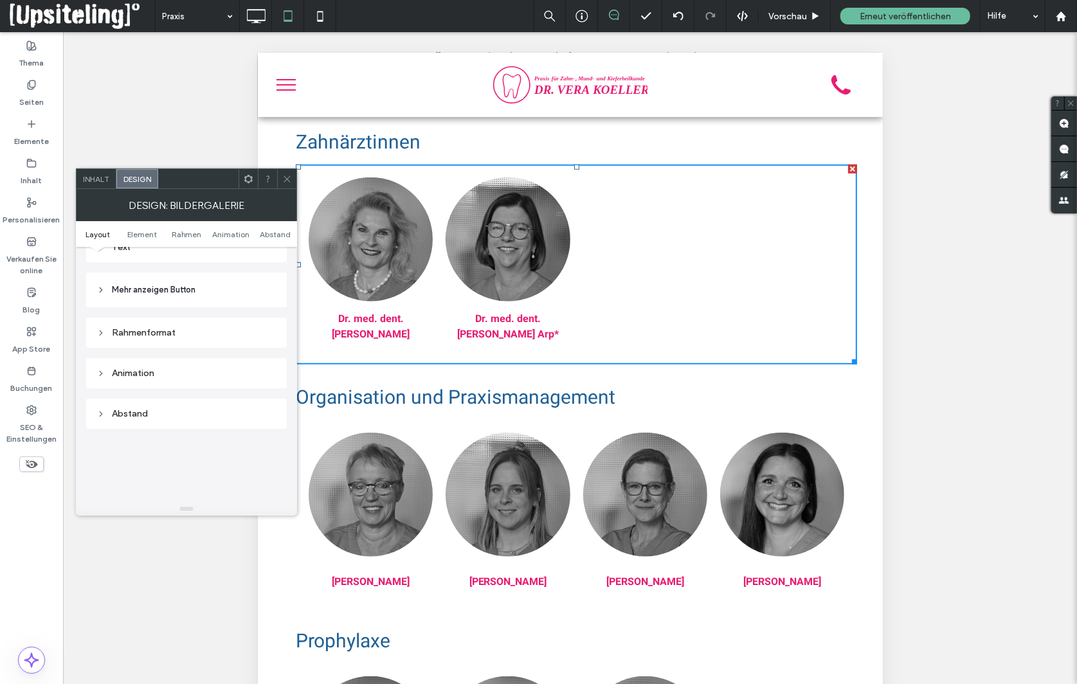
scroll to position [322, 0]
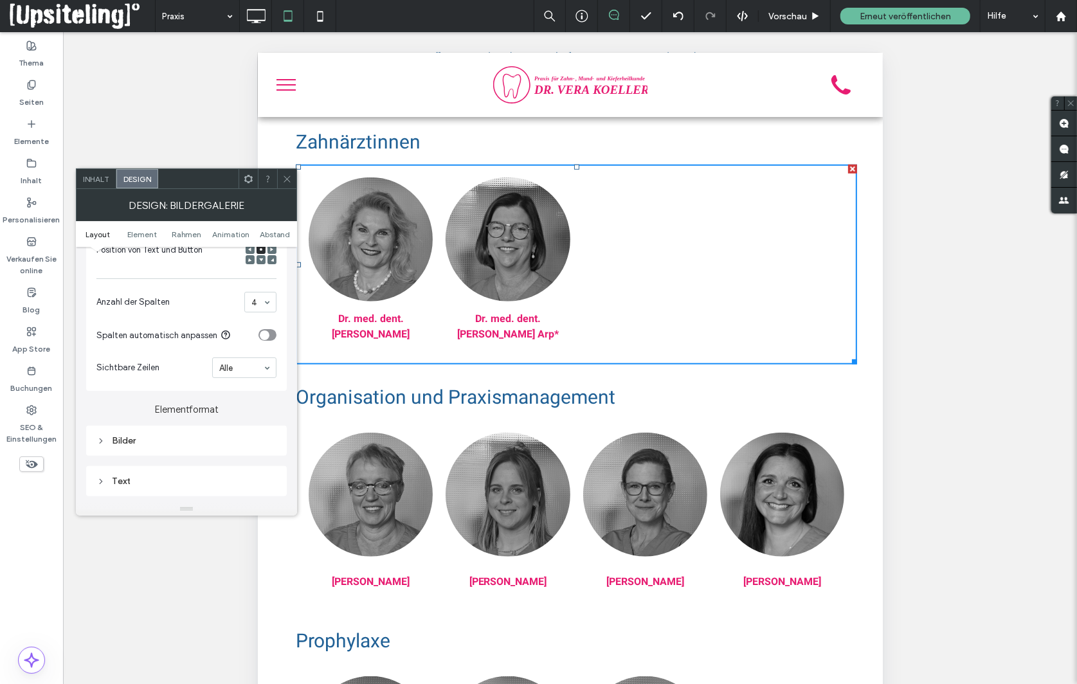
click at [285, 176] on icon at bounding box center [287, 179] width 10 height 10
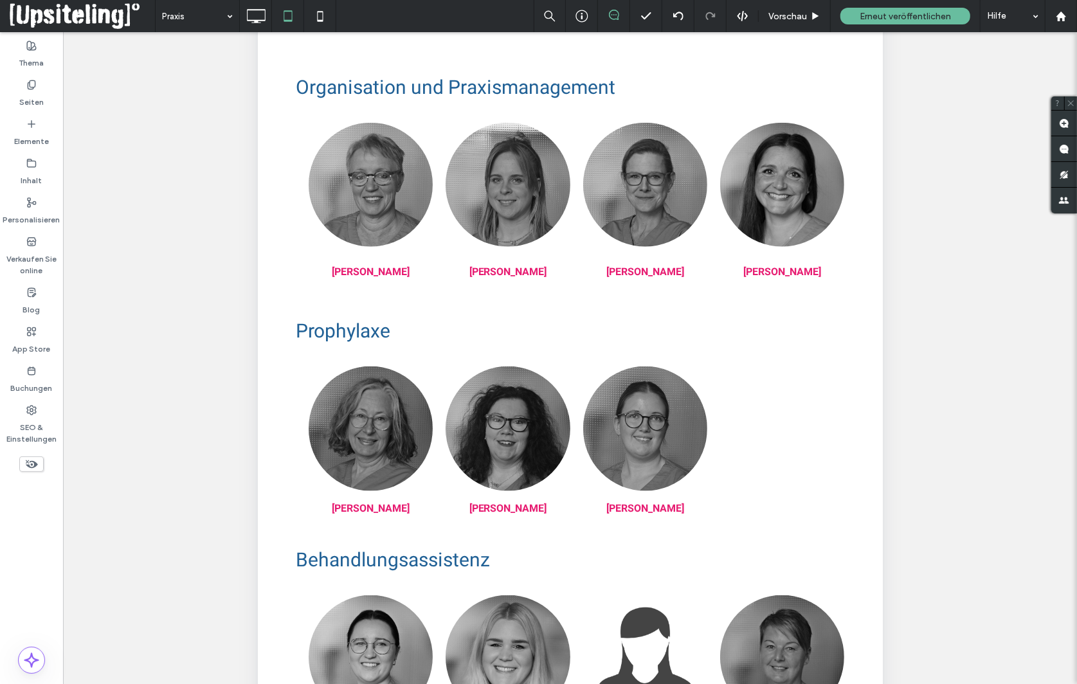
scroll to position [244, 0]
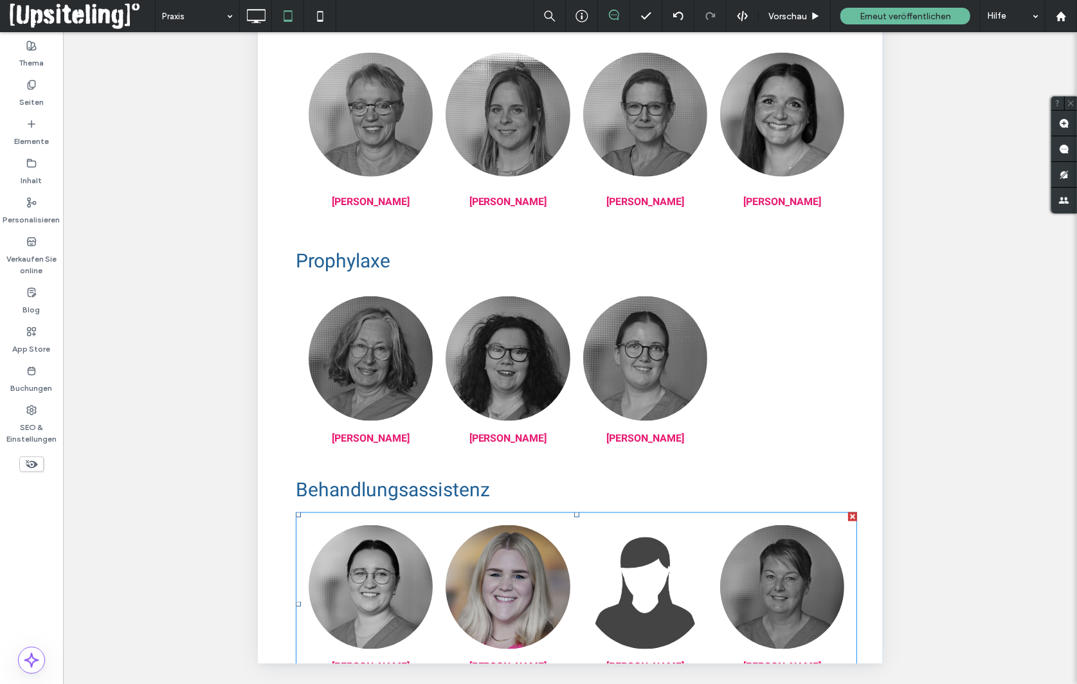
click at [554, 607] on link at bounding box center [507, 588] width 124 height 124
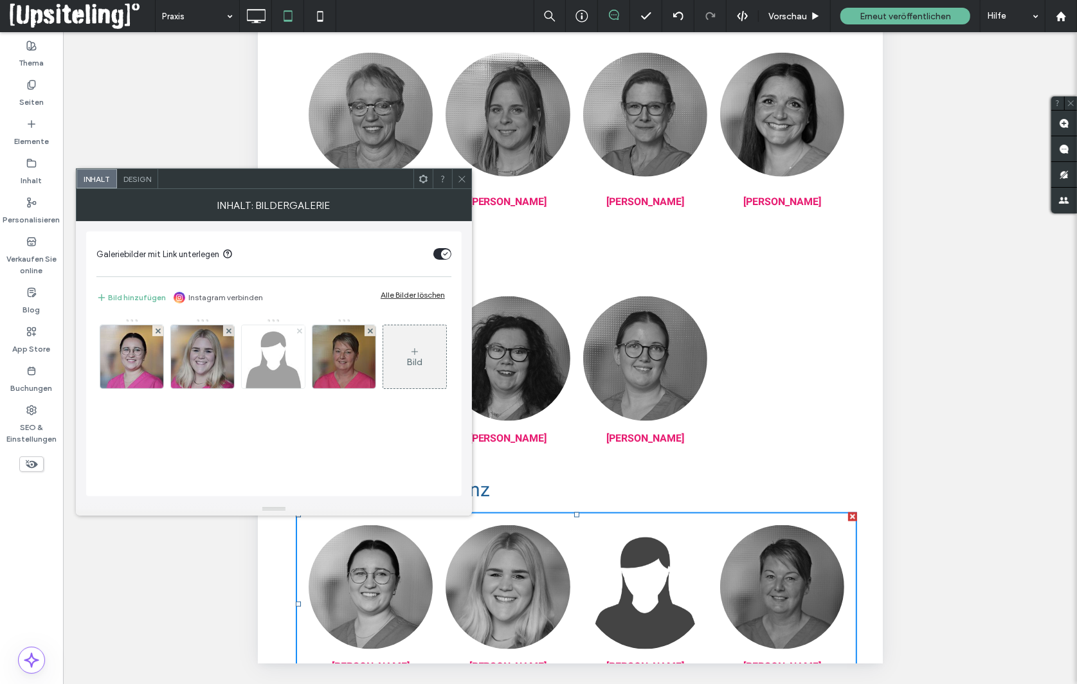
click at [296, 331] on use at bounding box center [298, 330] width 5 height 5
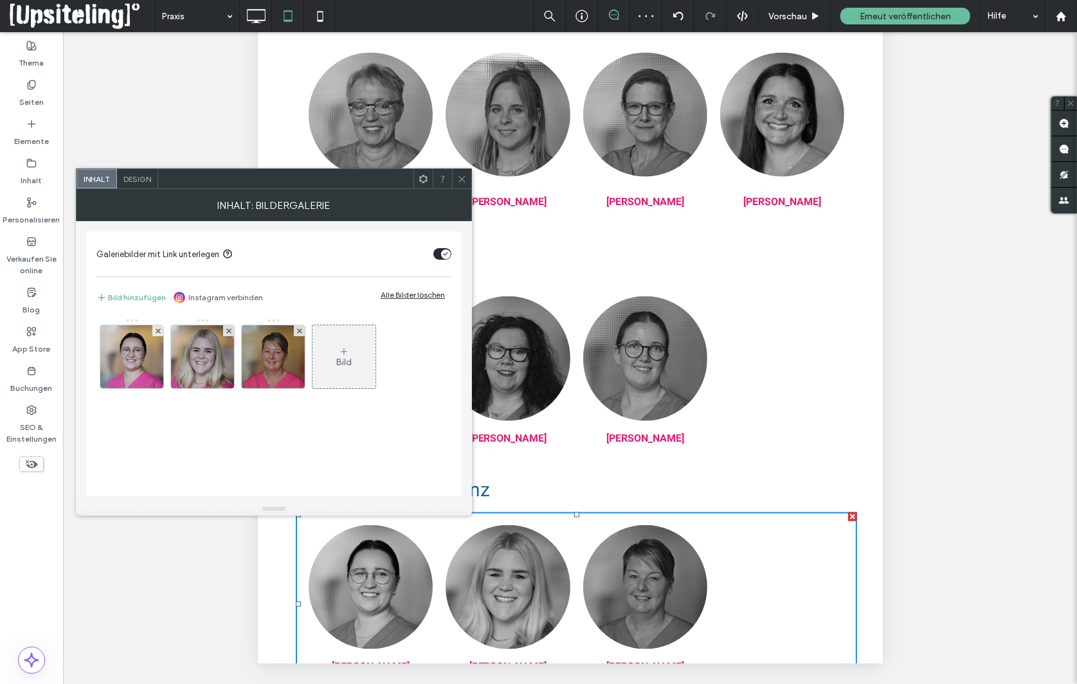
click at [464, 178] on icon at bounding box center [462, 179] width 10 height 10
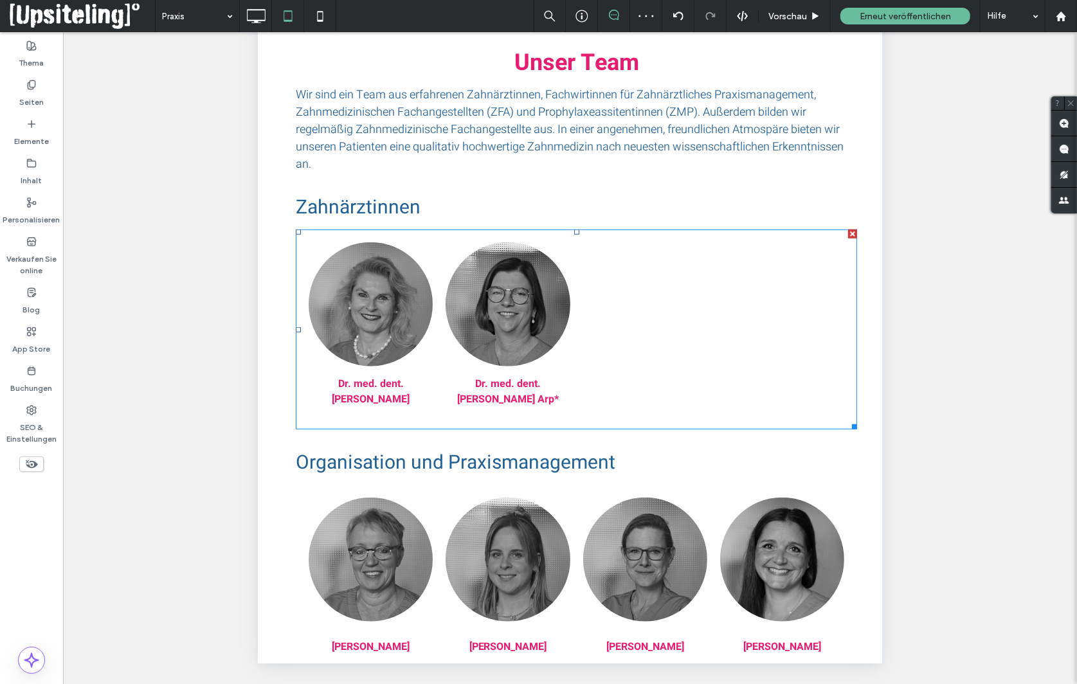
scroll to position [207, 0]
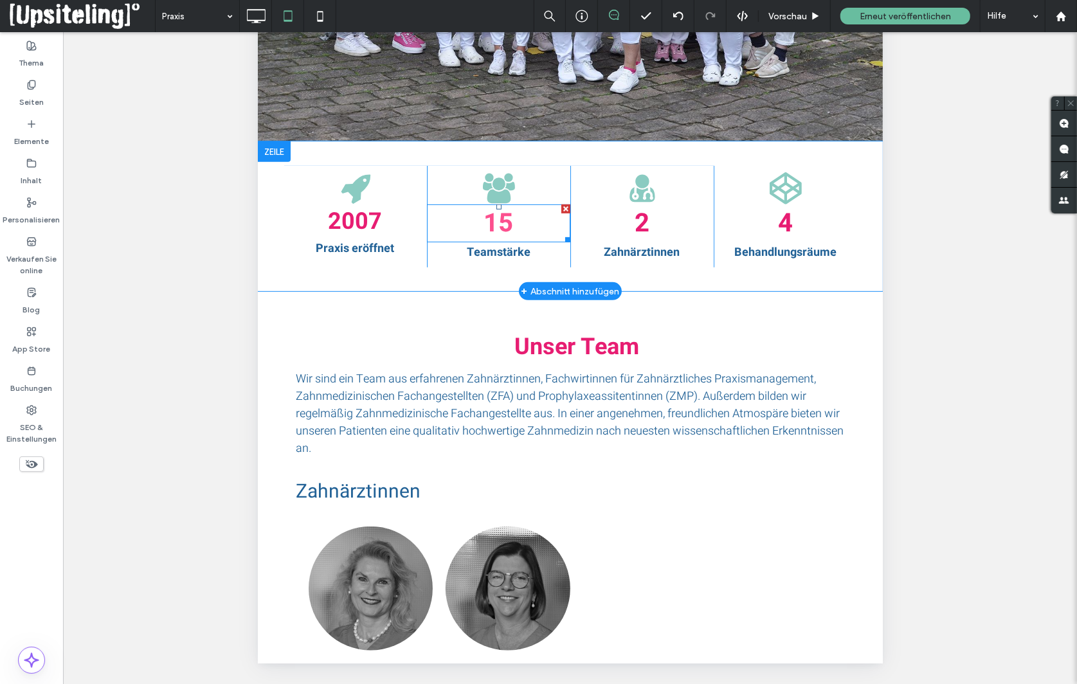
click at [508, 232] on span "15" at bounding box center [499, 224] width 30 height 38
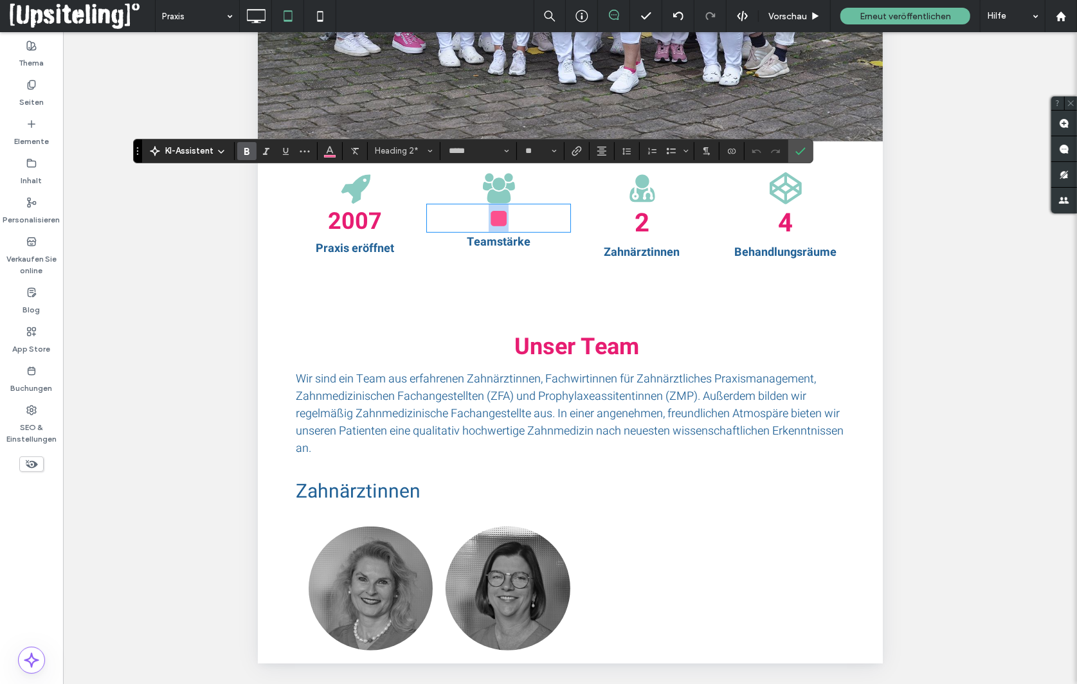
click at [508, 228] on span "**" at bounding box center [498, 218] width 20 height 25
click at [801, 150] on icon "Bestätigen" at bounding box center [801, 151] width 10 height 10
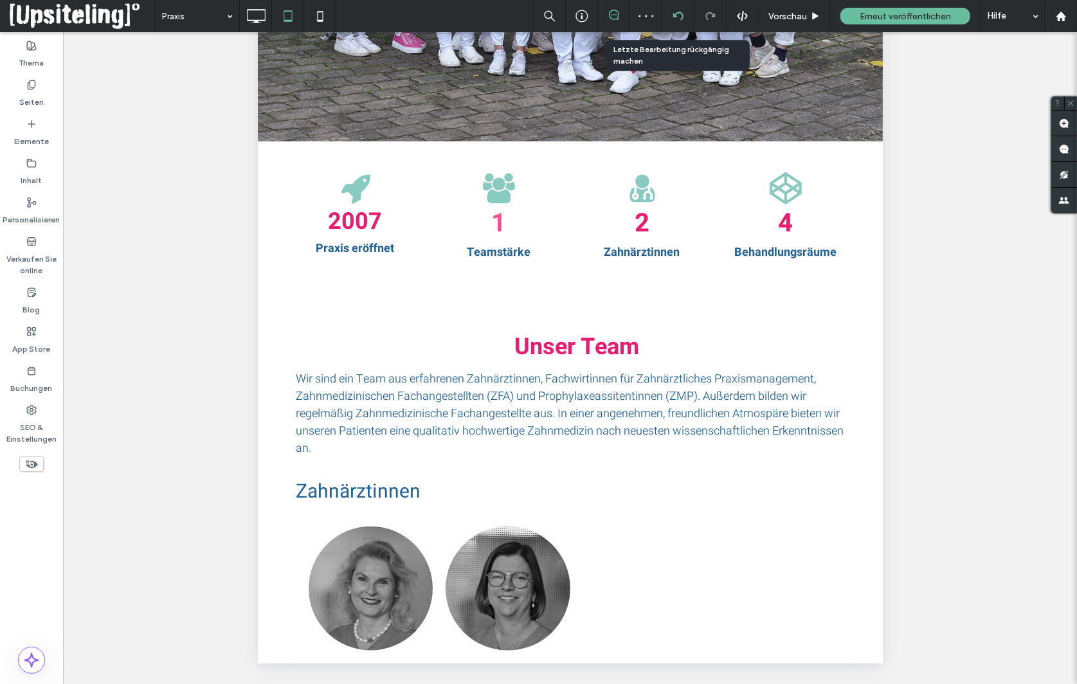
click at [677, 15] on icon at bounding box center [678, 16] width 10 height 10
click at [673, 19] on icon at bounding box center [678, 16] width 10 height 10
click at [228, 286] on div "Einblenden? Ja Einblenden? Ja Einblenden? Ja Einblenden? Ja Einblenden? Ja Einb…" at bounding box center [570, 374] width 1014 height 684
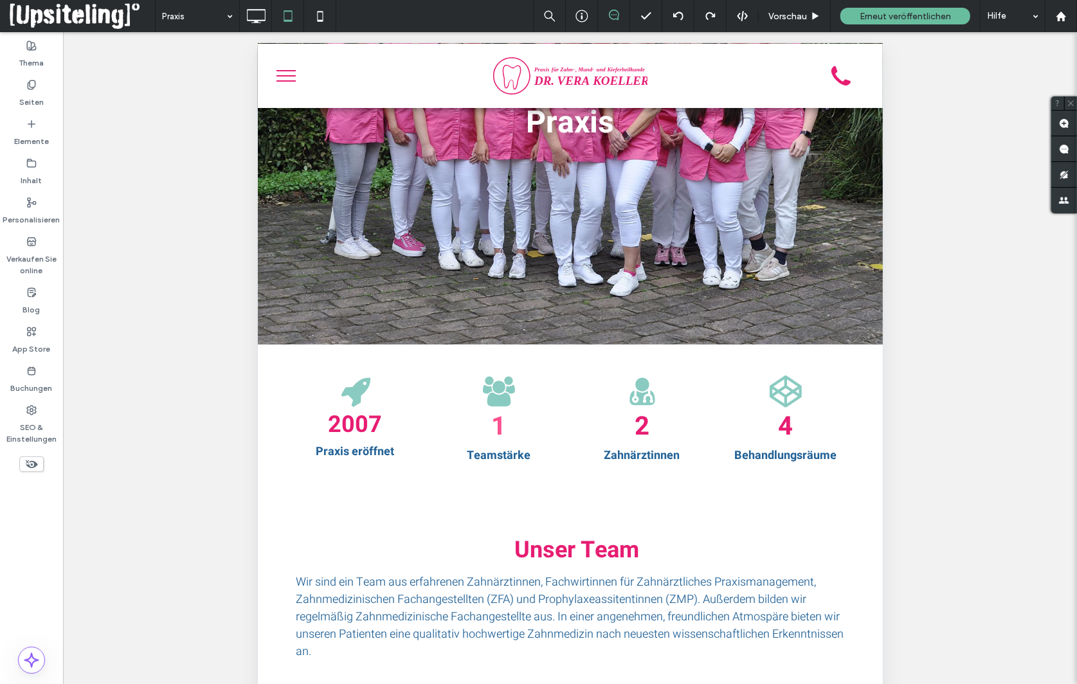
scroll to position [0, 0]
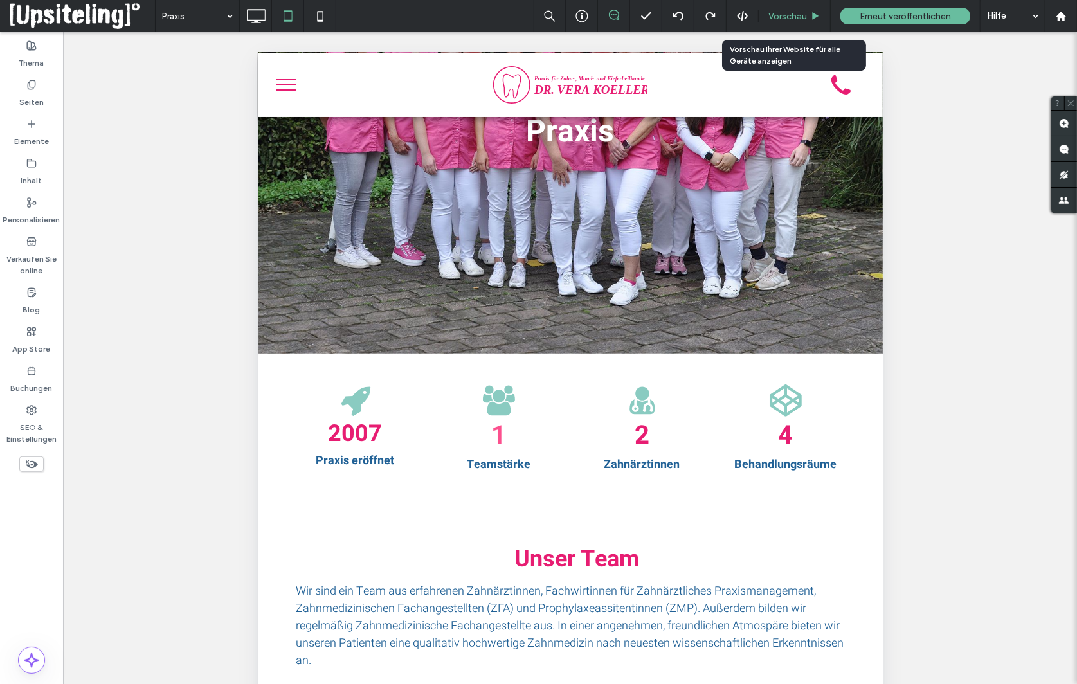
click at [791, 14] on span "Vorschau" at bounding box center [788, 16] width 39 height 11
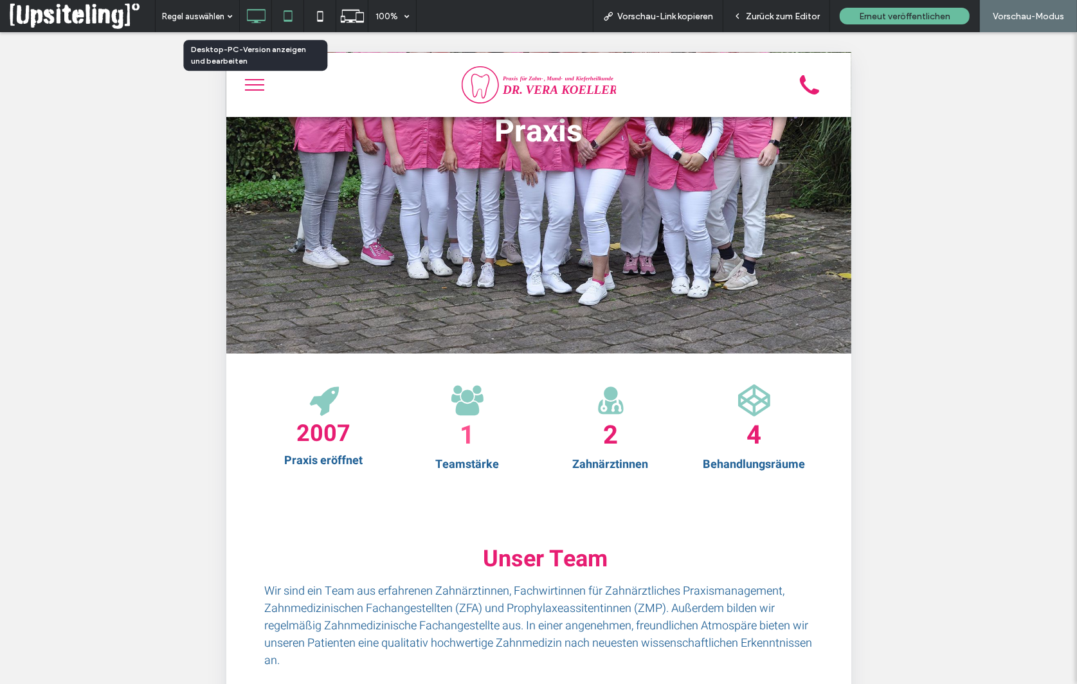
click at [257, 15] on icon at bounding box center [256, 16] width 26 height 26
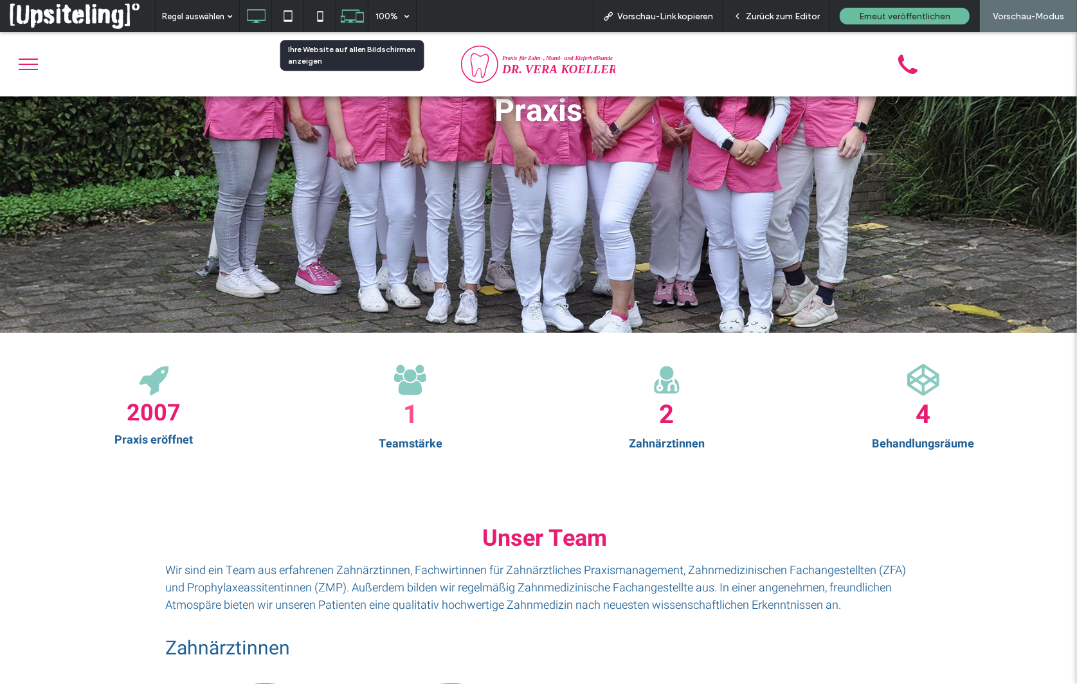
click at [345, 18] on use at bounding box center [352, 16] width 23 height 13
